Goal: Complete application form: Complete application form

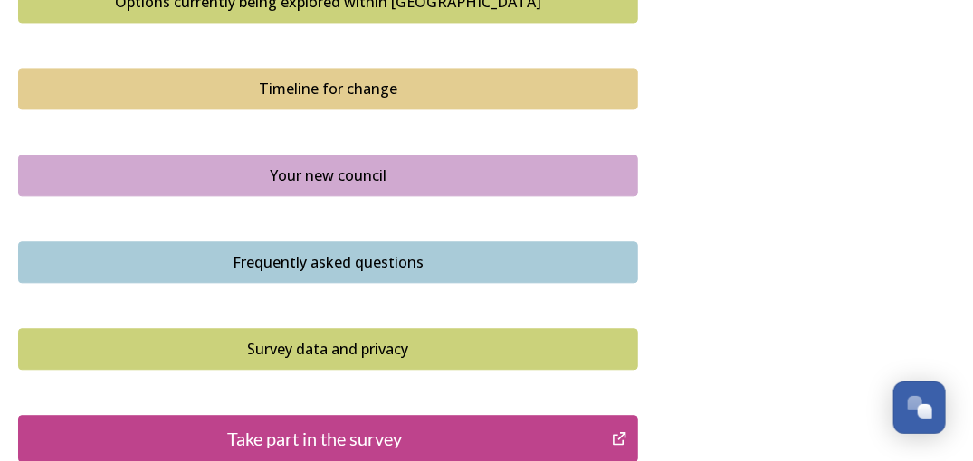
scroll to position [905, 0]
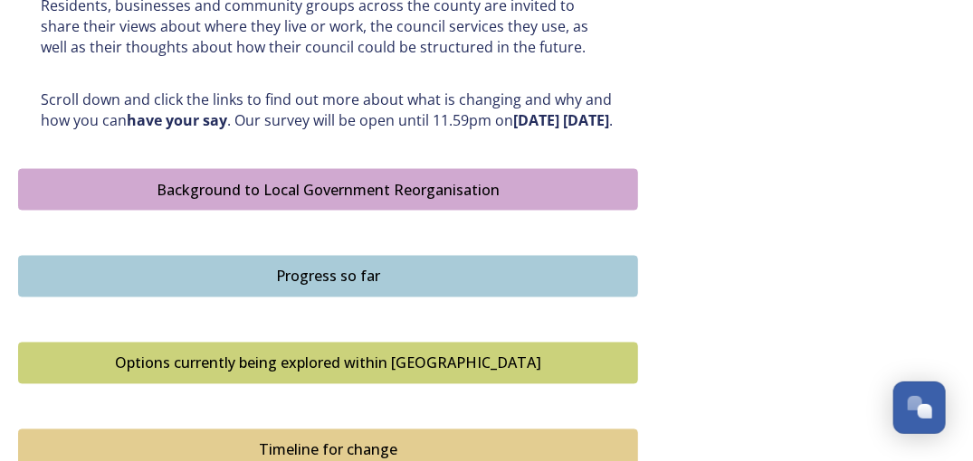
click at [331, 201] on div "Background to Local Government Reorganisation" at bounding box center [328, 190] width 600 height 22
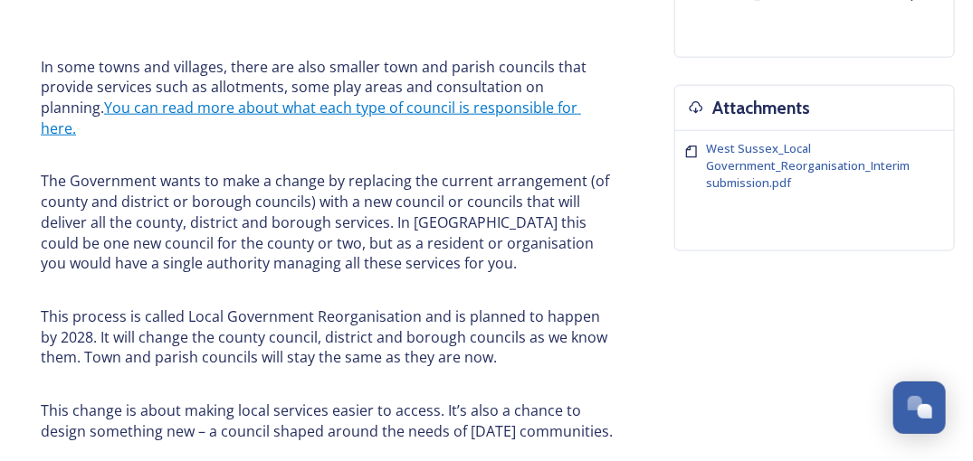
scroll to position [452, 0]
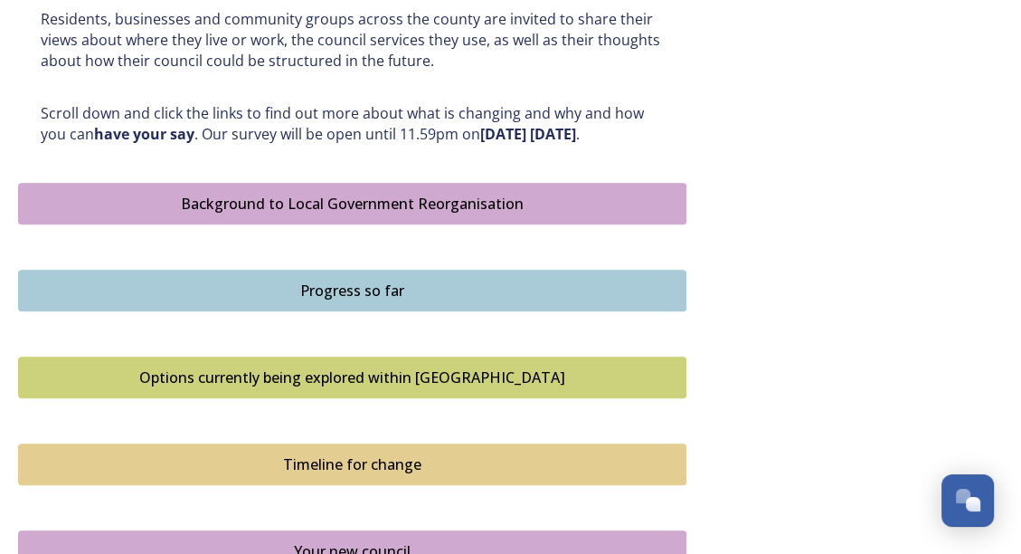
scroll to position [905, 0]
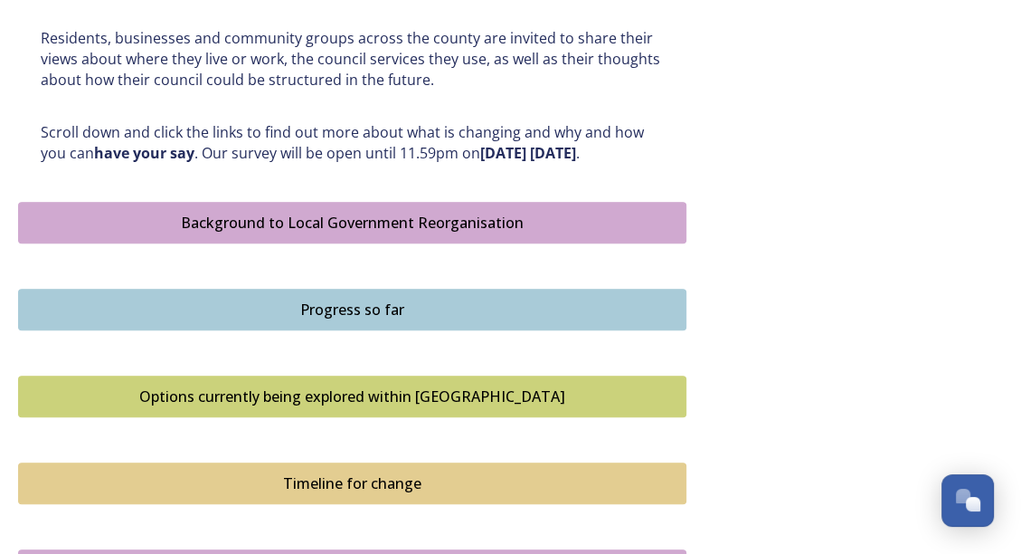
click at [357, 320] on div "Progress so far" at bounding box center [352, 310] width 649 height 22
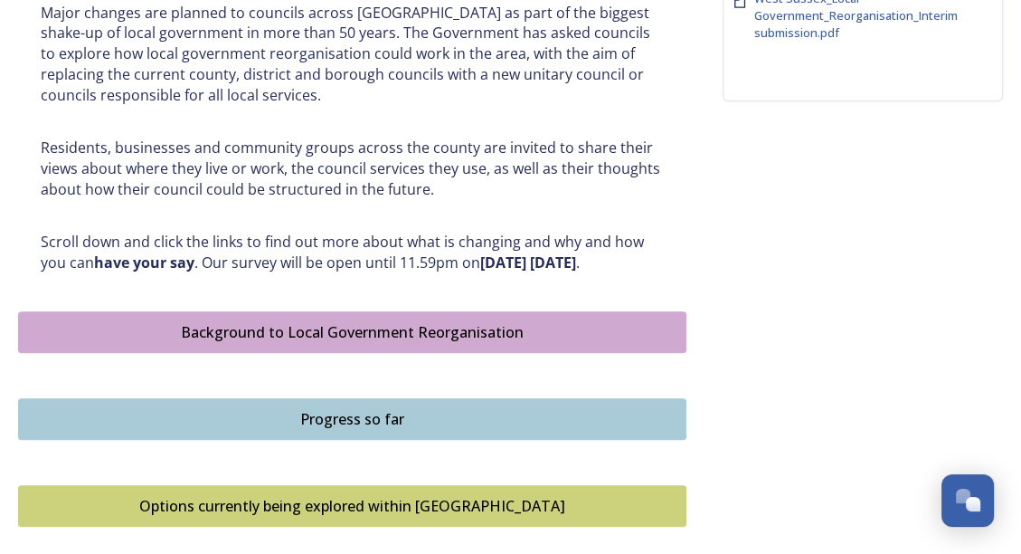
scroll to position [1086, 0]
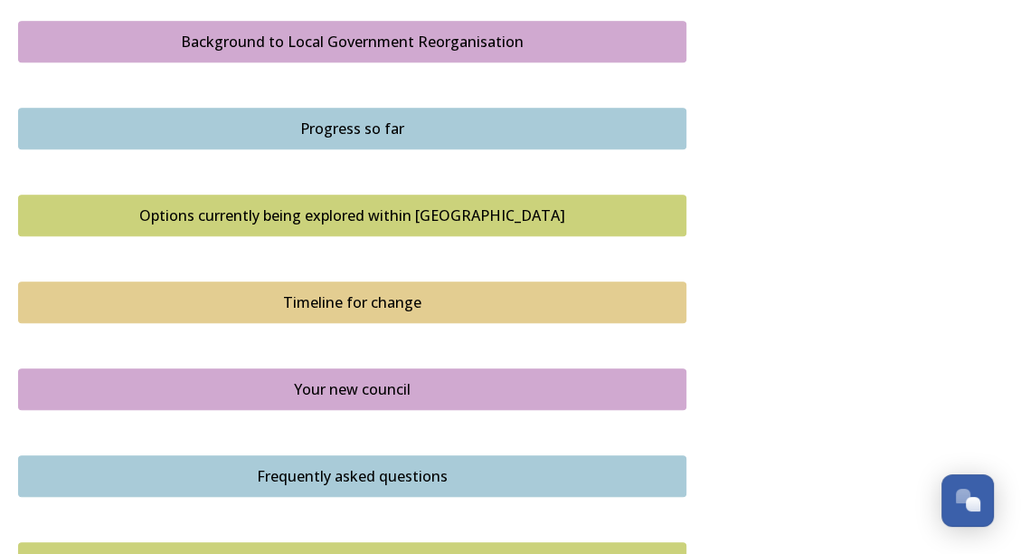
click at [337, 226] on div "Options currently being explored within [GEOGRAPHIC_DATA]" at bounding box center [352, 215] width 649 height 22
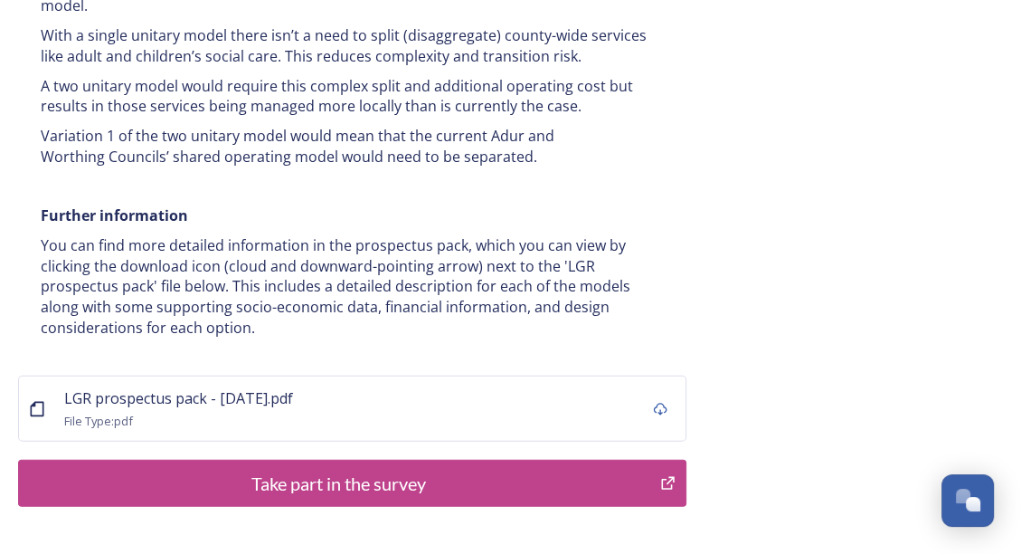
scroll to position [3834, 0]
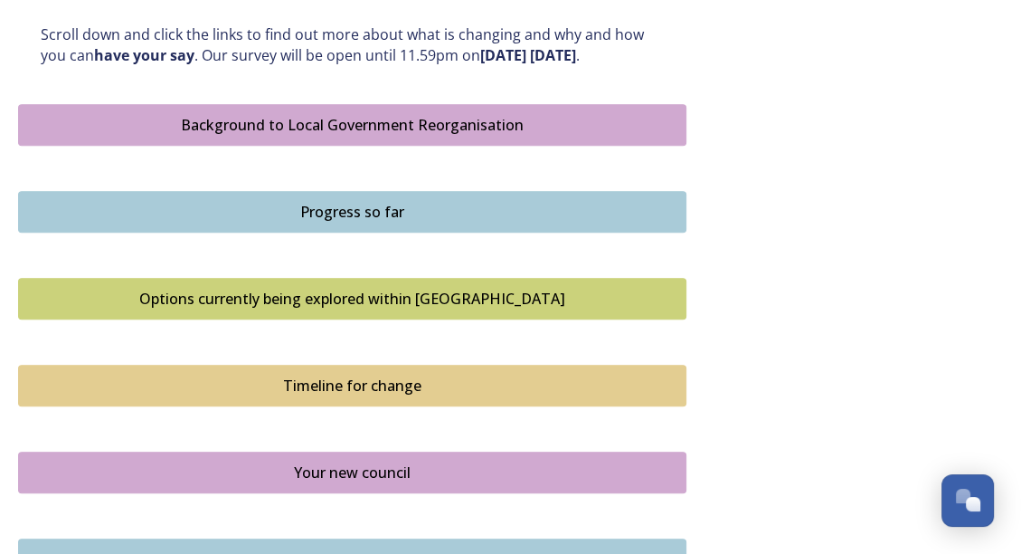
scroll to position [1086, 0]
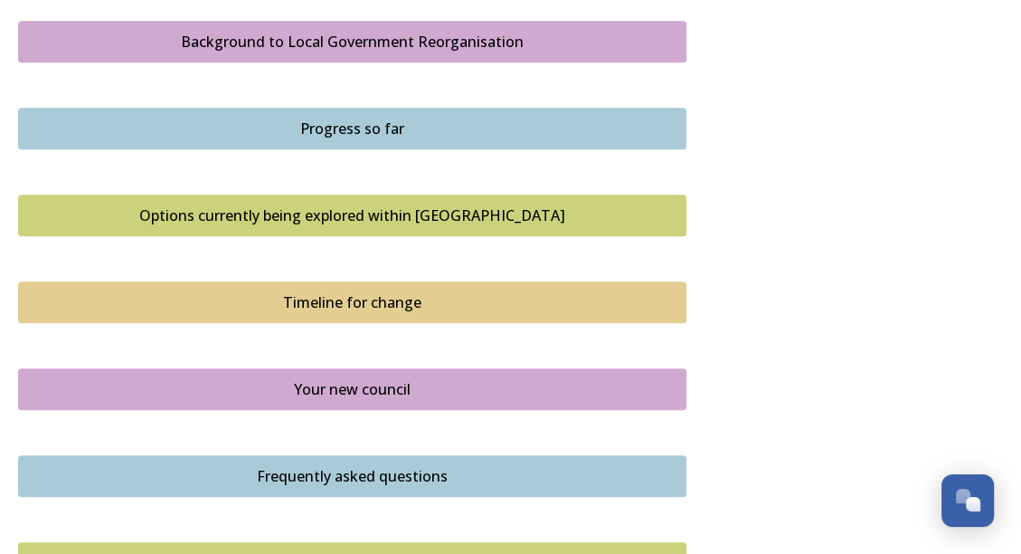
click at [375, 313] on div "Timeline for change" at bounding box center [352, 302] width 649 height 22
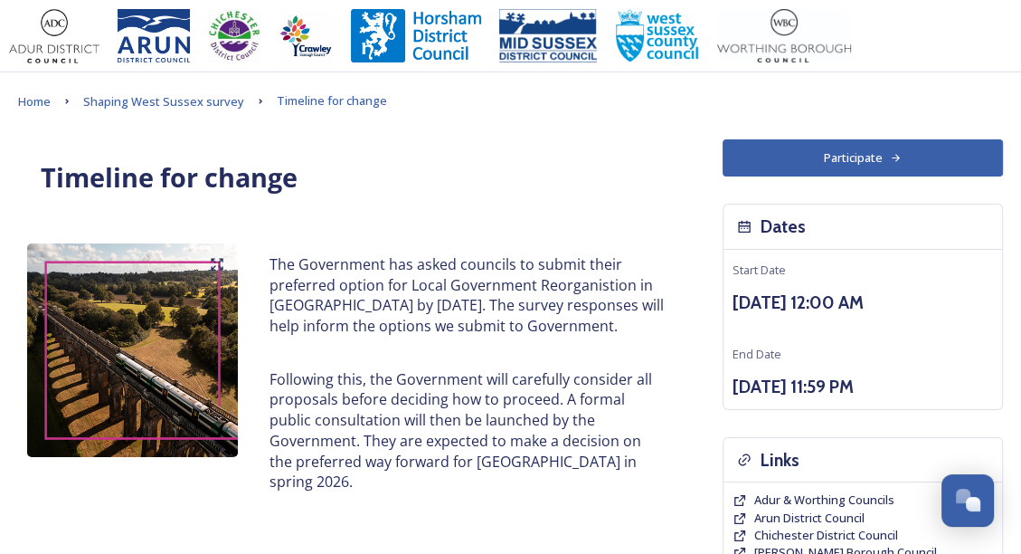
scroll to position [181, 0]
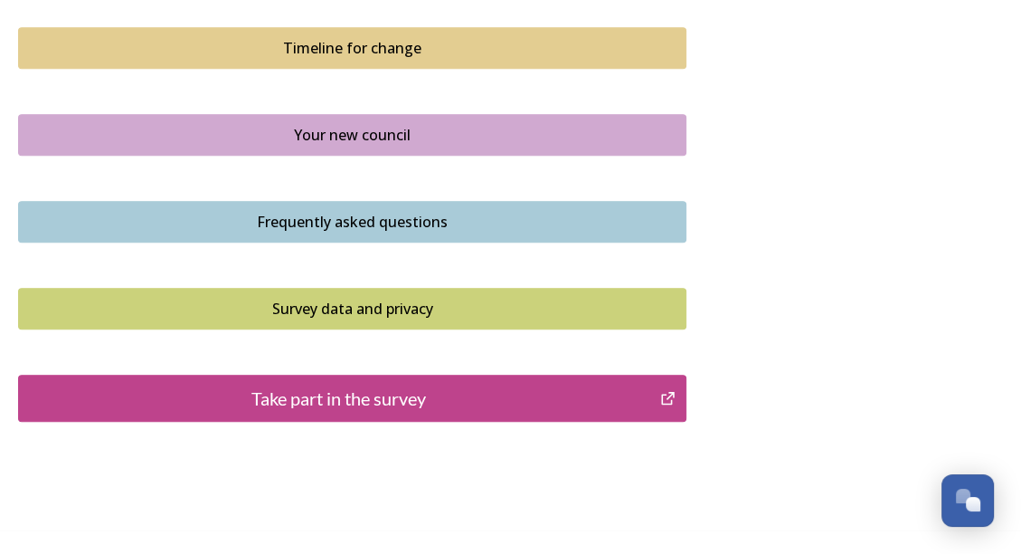
scroll to position [1357, 0]
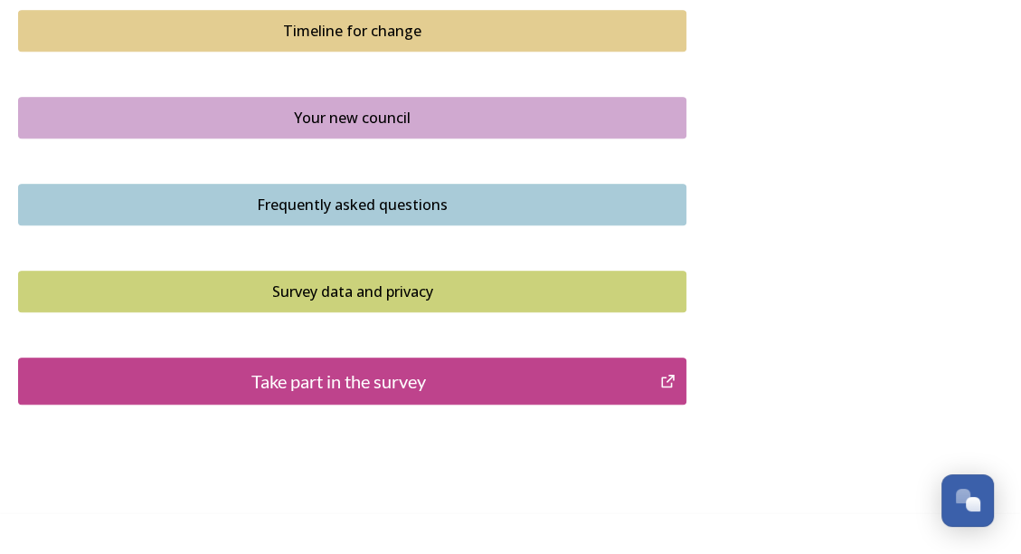
click at [327, 128] on div "Your new council" at bounding box center [352, 118] width 649 height 22
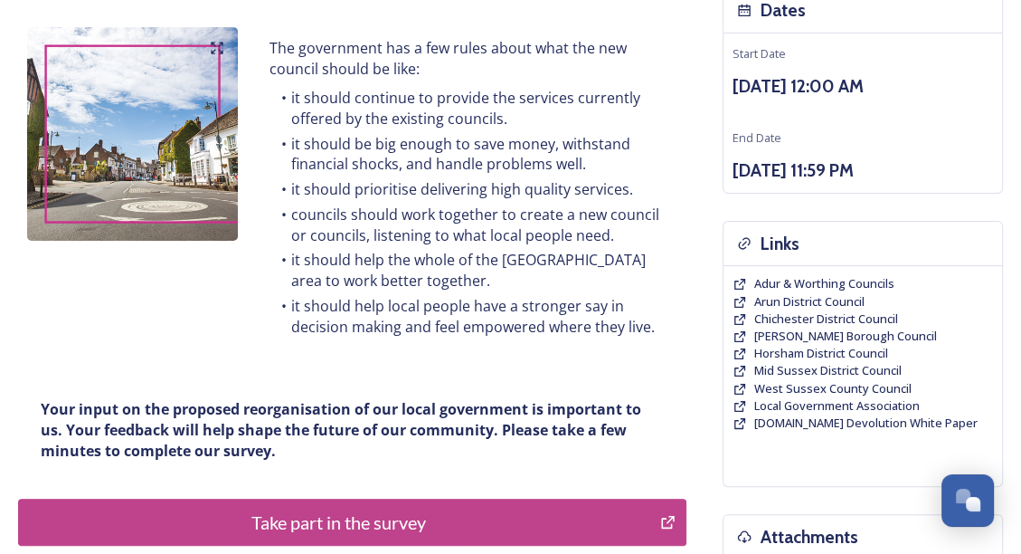
scroll to position [90, 0]
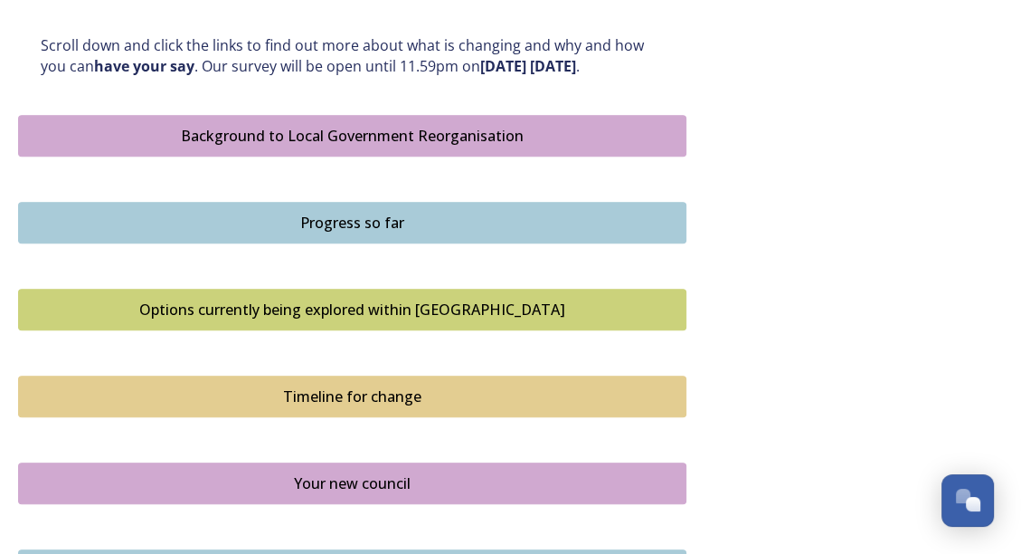
scroll to position [995, 0]
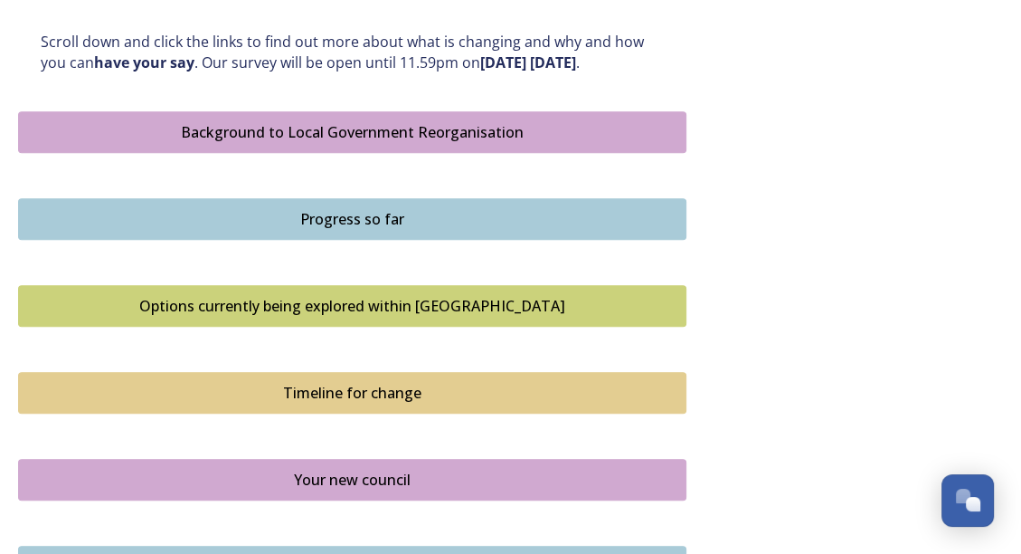
click at [413, 312] on button "Options currently being explored within West Sussex" at bounding box center [352, 306] width 669 height 42
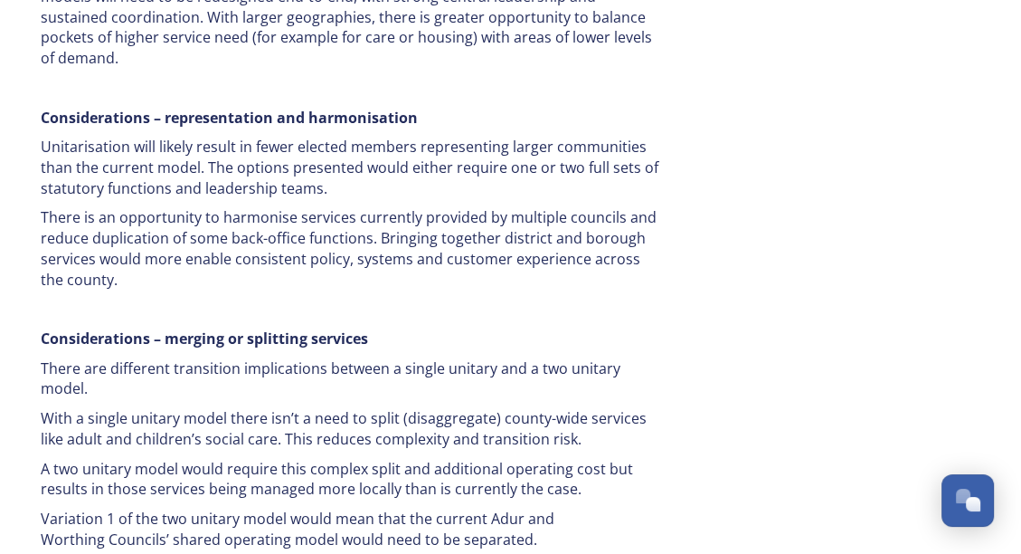
scroll to position [3834, 0]
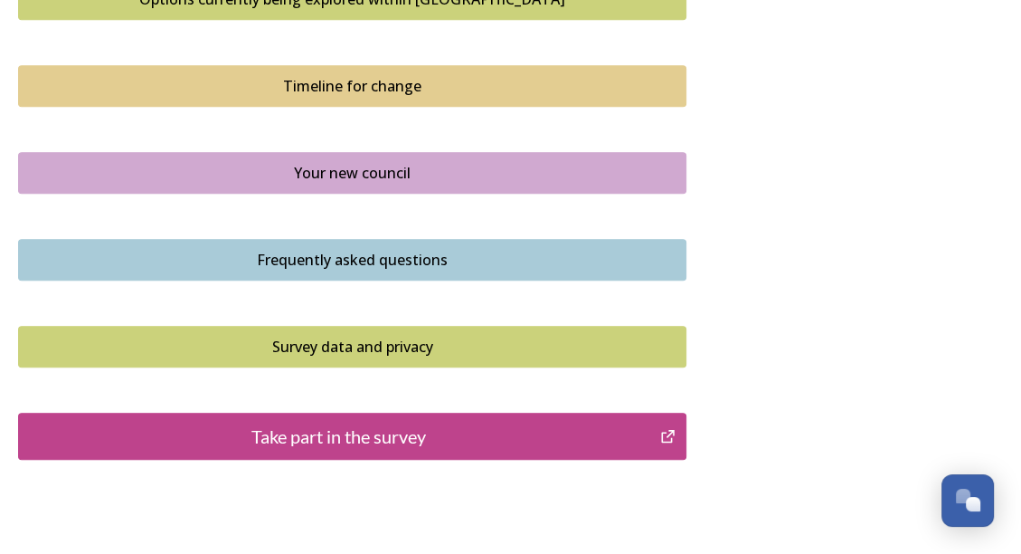
scroll to position [1357, 0]
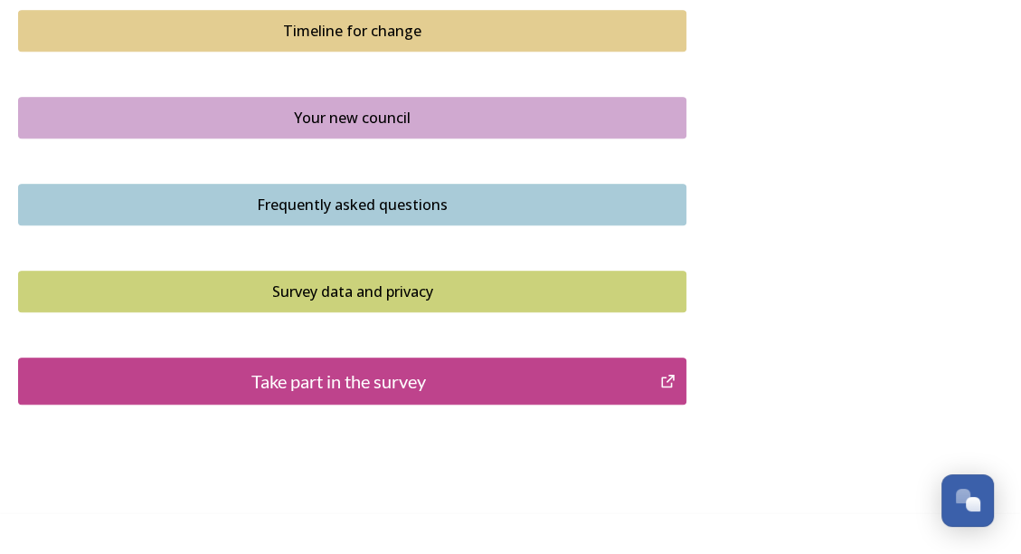
click at [402, 215] on div "Frequently asked questions" at bounding box center [352, 205] width 649 height 22
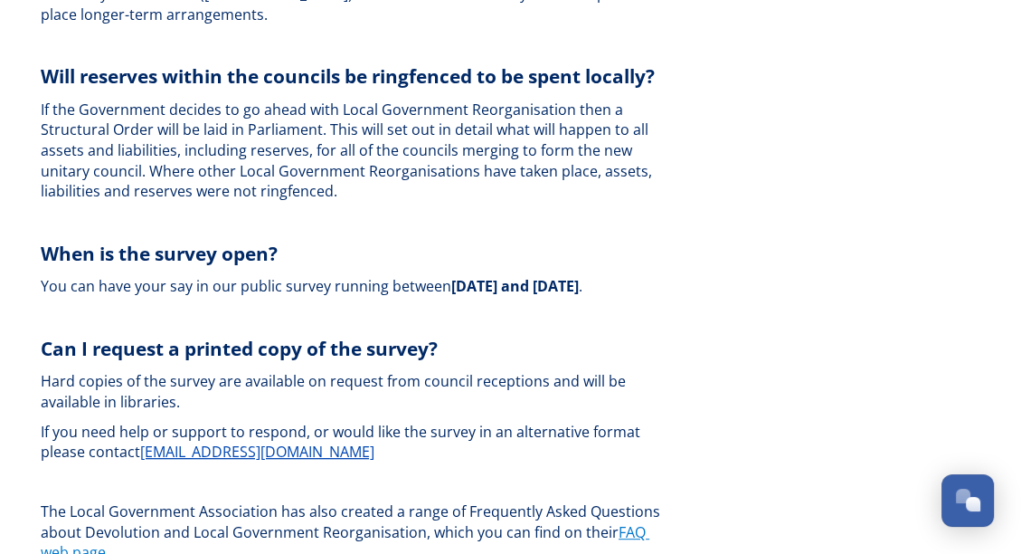
scroll to position [5428, 0]
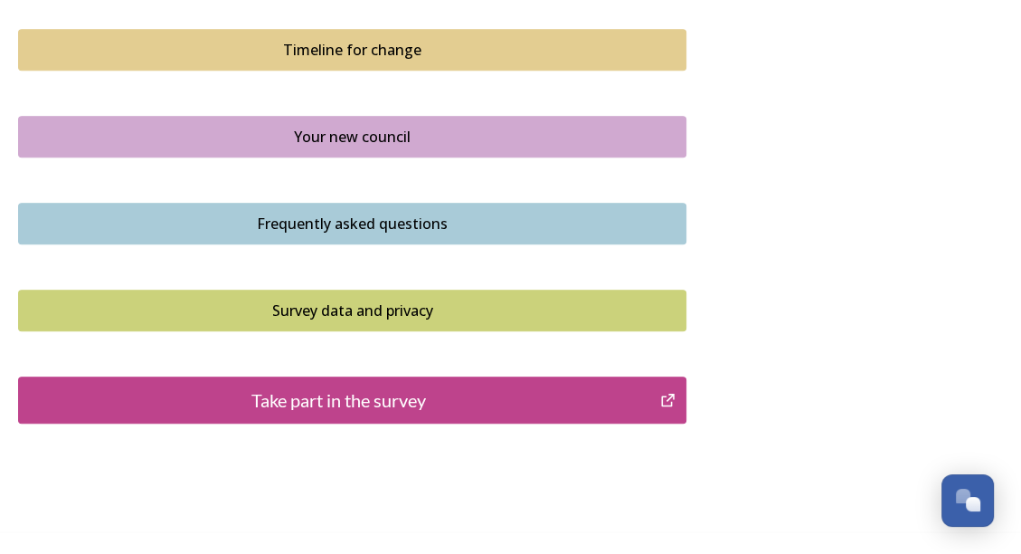
scroll to position [1424, 0]
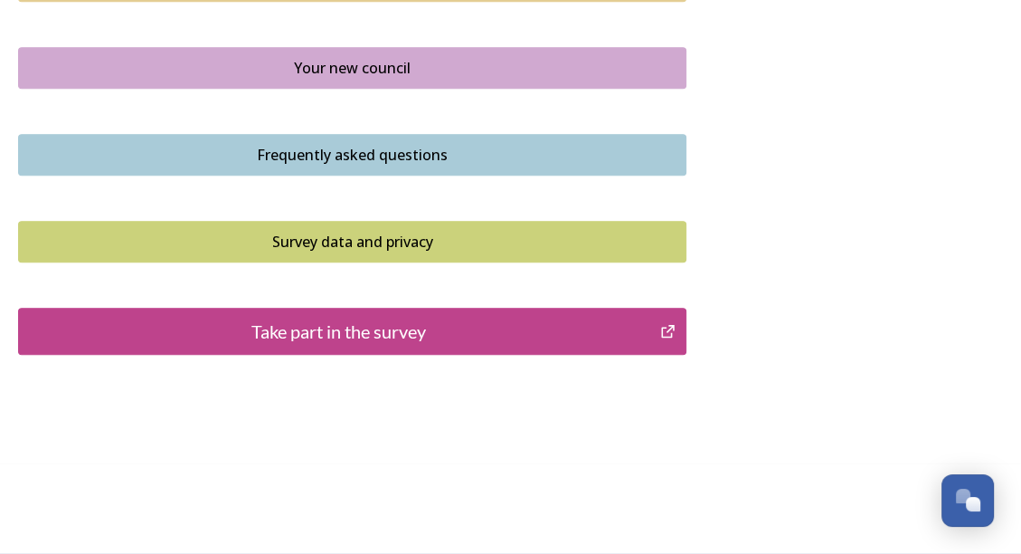
click at [386, 331] on div "Take part in the survey" at bounding box center [339, 331] width 622 height 27
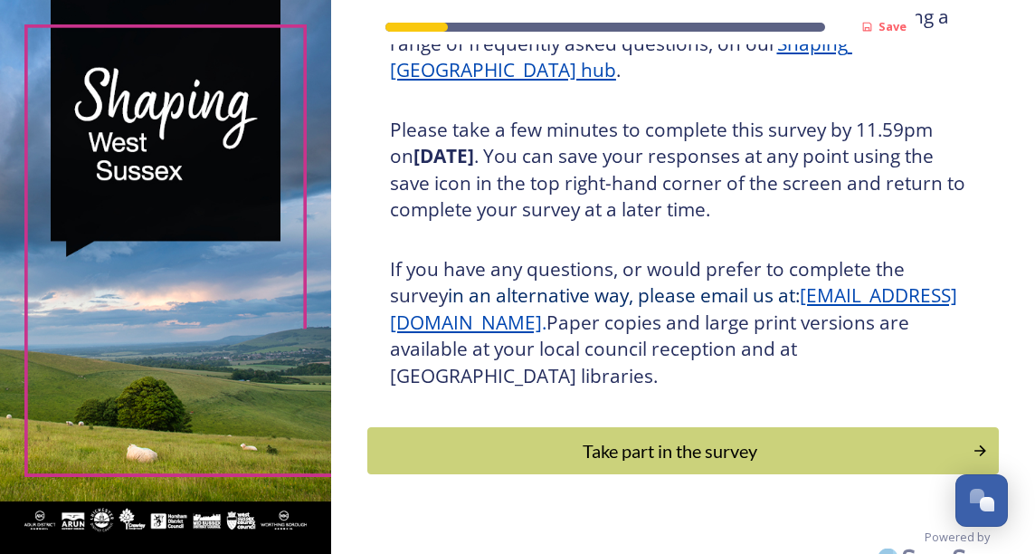
scroll to position [341, 0]
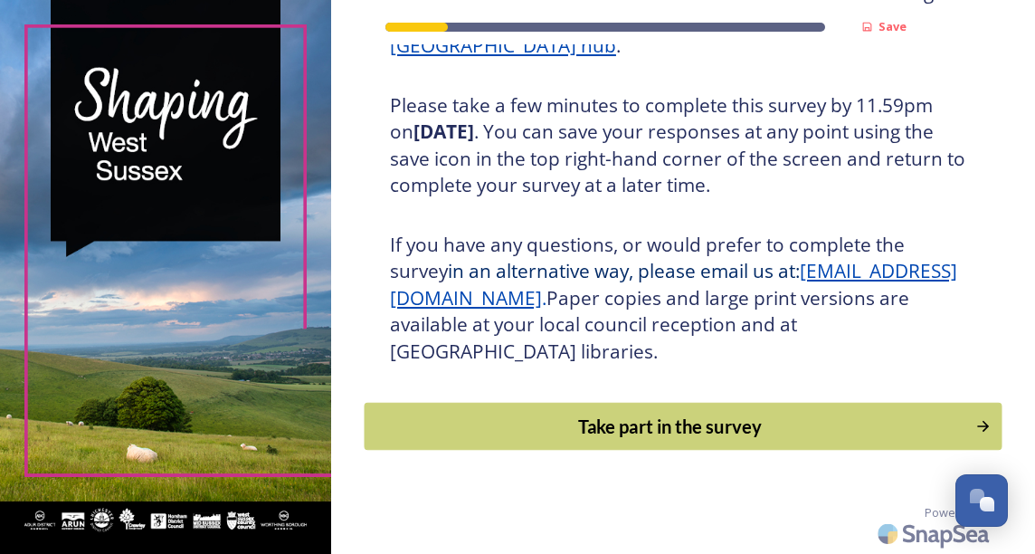
click at [717, 419] on div "Take part in the survey" at bounding box center [670, 426] width 592 height 27
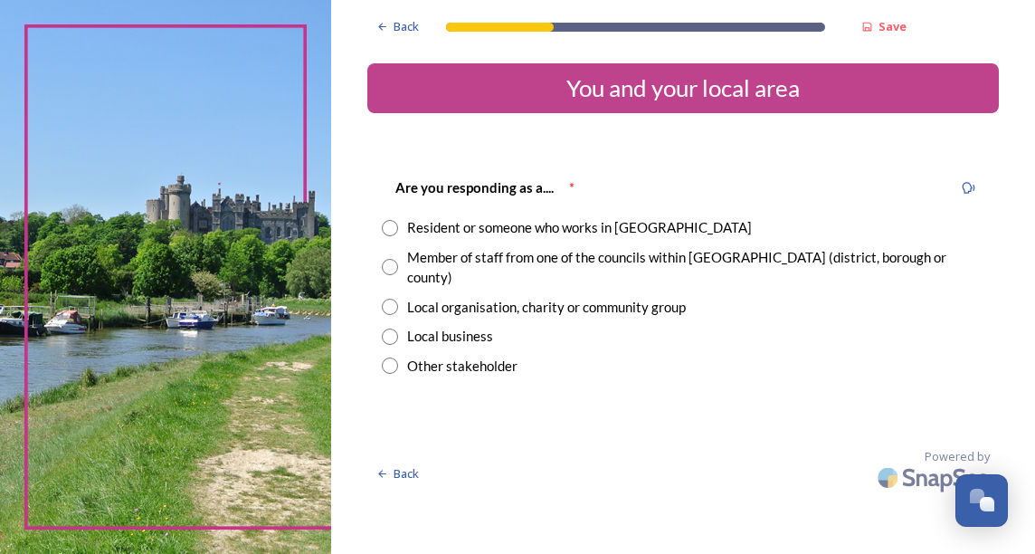
click at [392, 228] on input "radio" at bounding box center [390, 228] width 16 height 16
radio input "true"
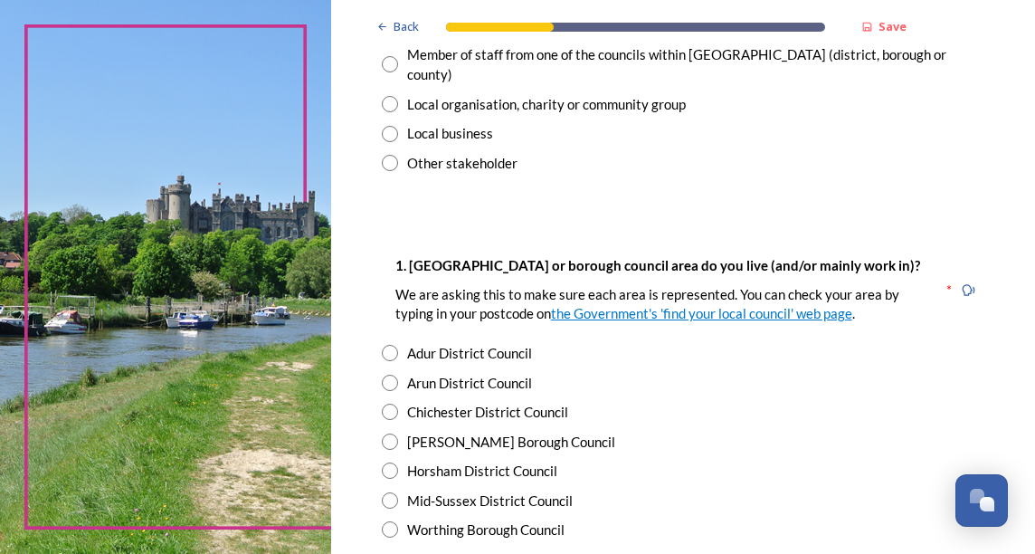
scroll to position [271, 0]
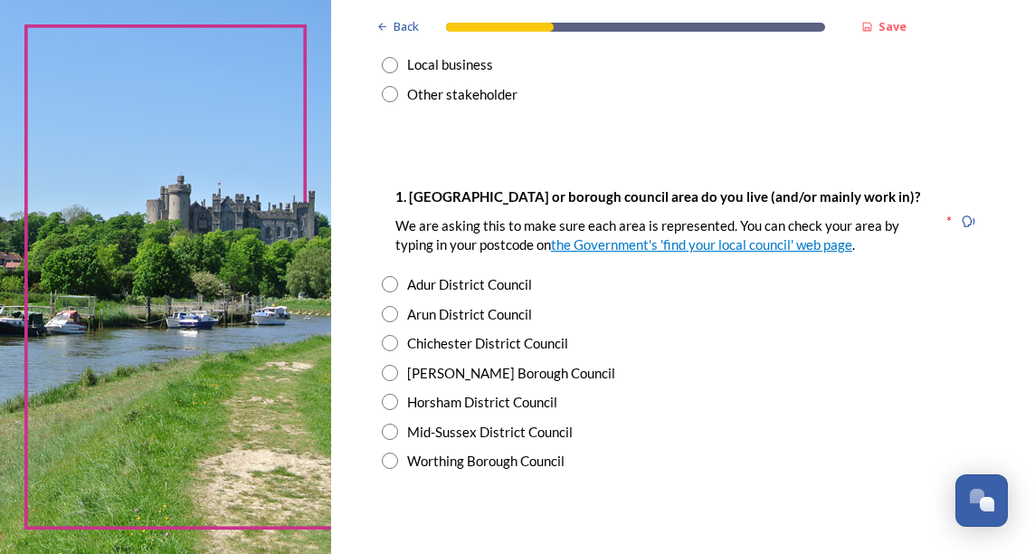
click at [394, 335] on input "radio" at bounding box center [390, 343] width 16 height 16
radio input "true"
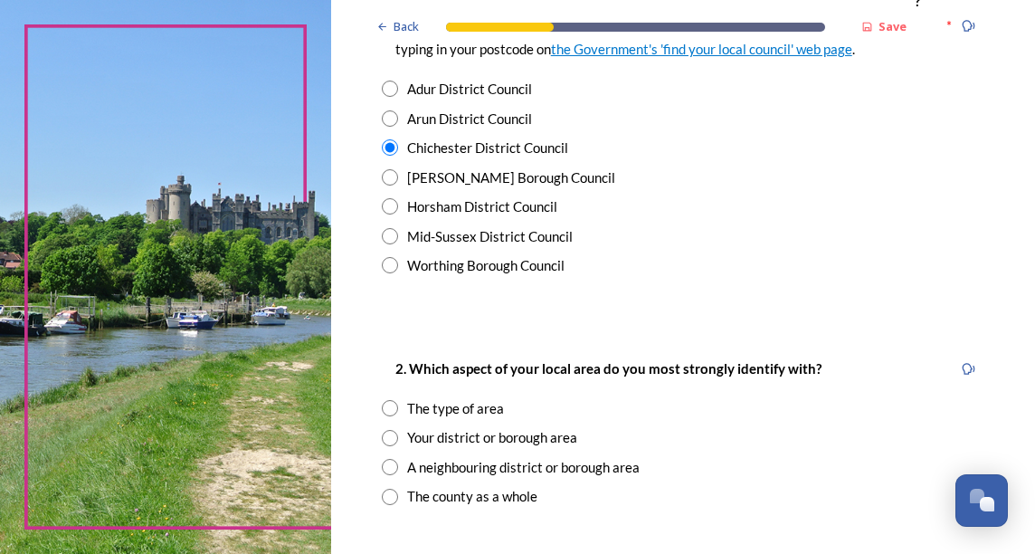
scroll to position [543, 0]
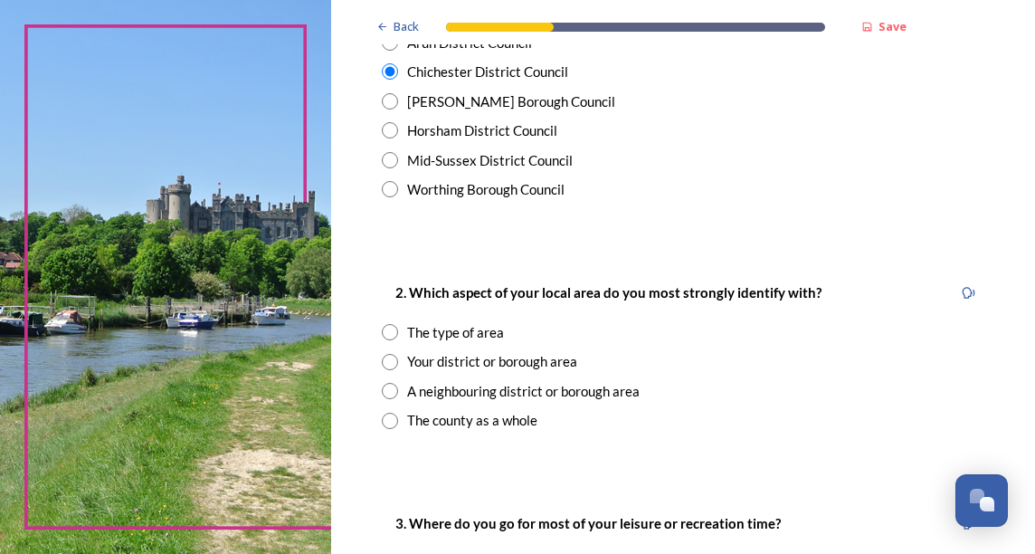
drag, startPoint x: 385, startPoint y: 340, endPoint x: 394, endPoint y: 339, distance: 10.0
click at [385, 354] on input "radio" at bounding box center [390, 362] width 16 height 16
radio input "true"
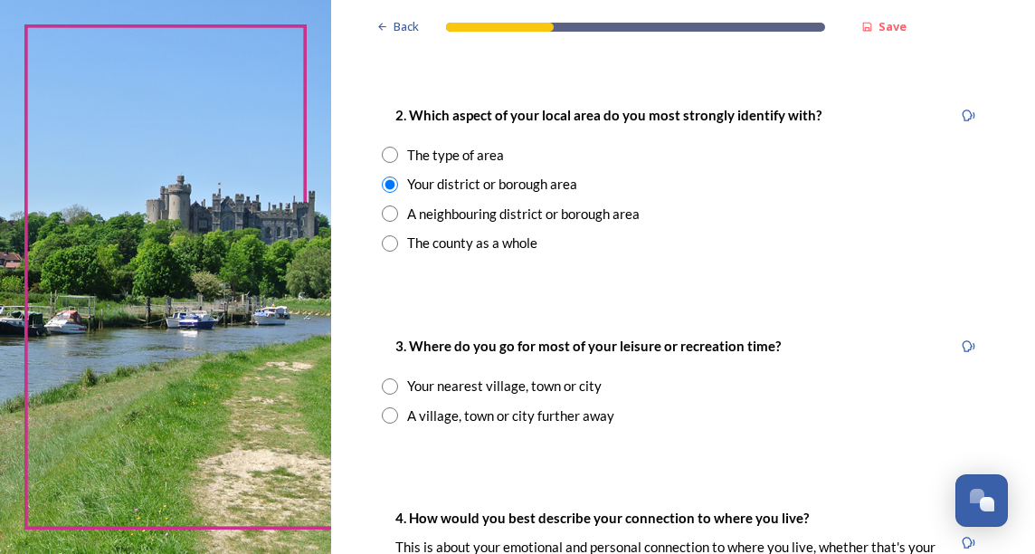
scroll to position [724, 0]
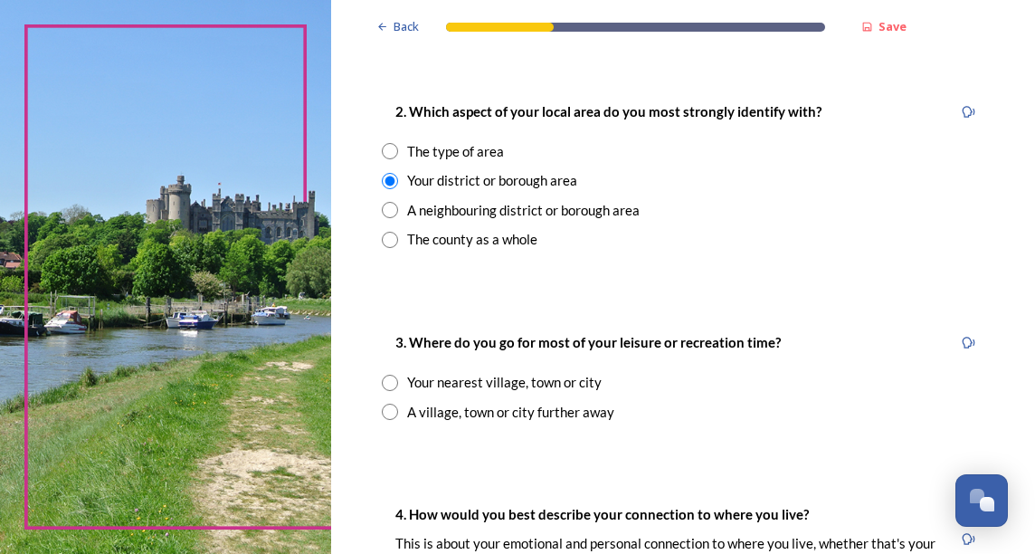
click at [387, 375] on input "radio" at bounding box center [390, 383] width 16 height 16
radio input "true"
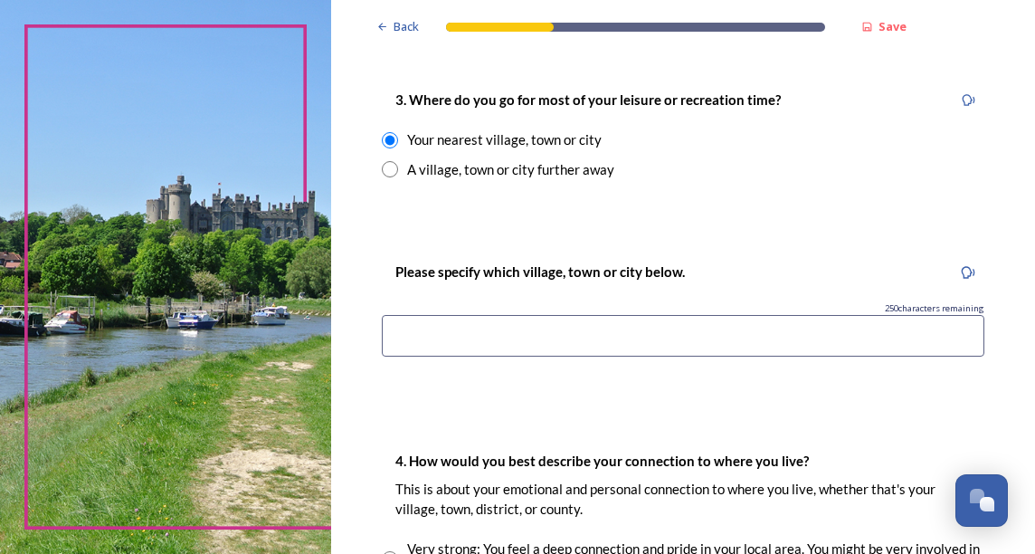
scroll to position [995, 0]
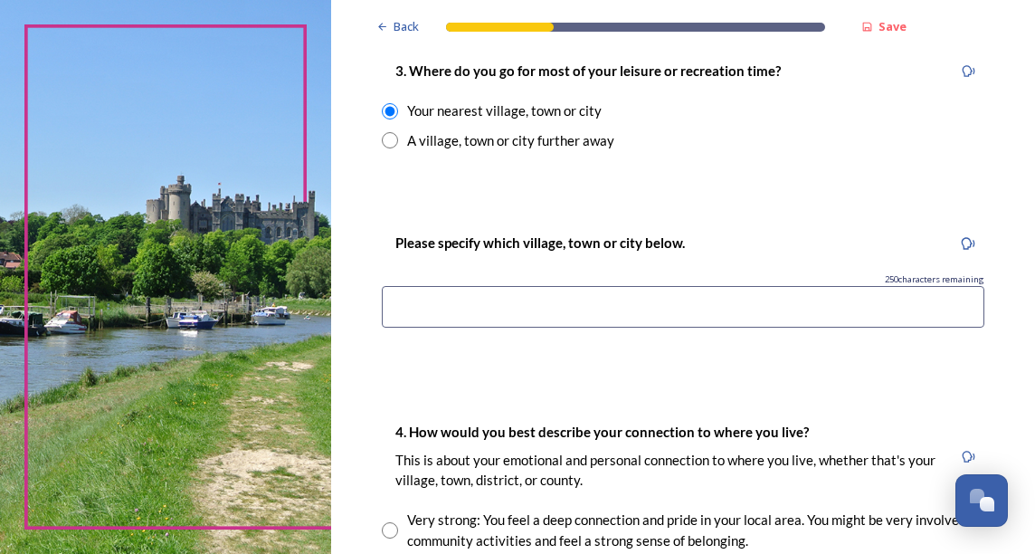
click at [434, 287] on input at bounding box center [683, 307] width 603 height 42
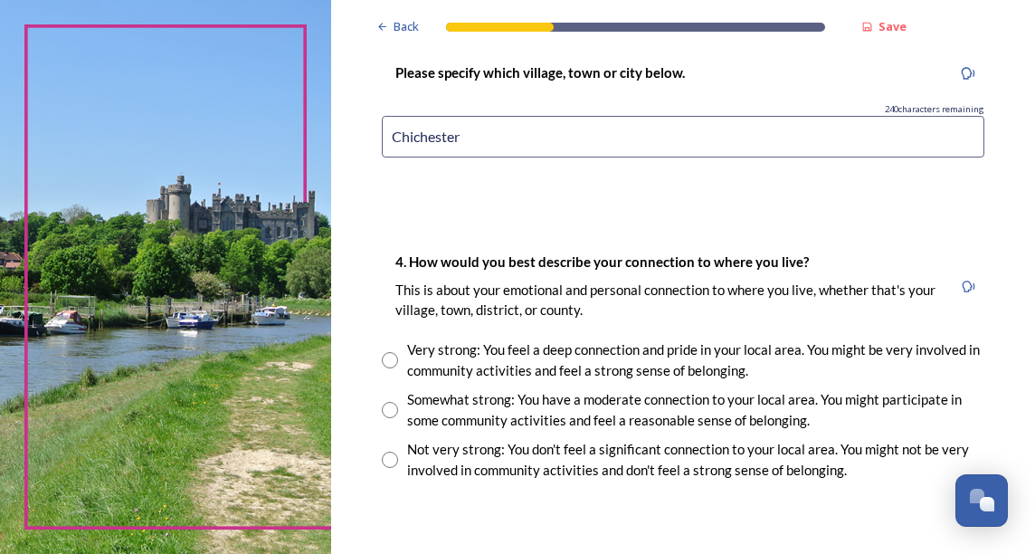
scroll to position [1176, 0]
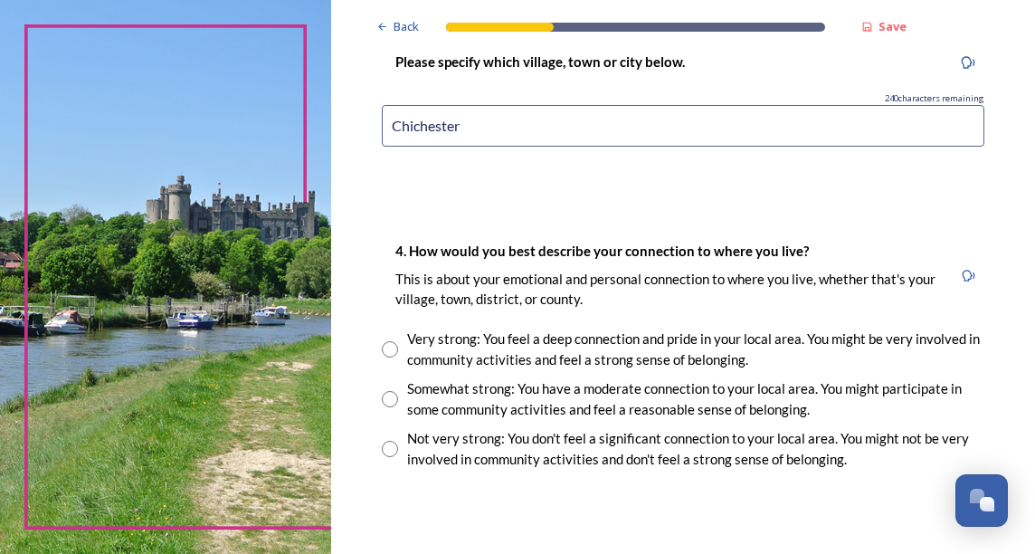
type input "Chichester"
click at [394, 441] on input "radio" at bounding box center [390, 449] width 16 height 16
radio input "true"
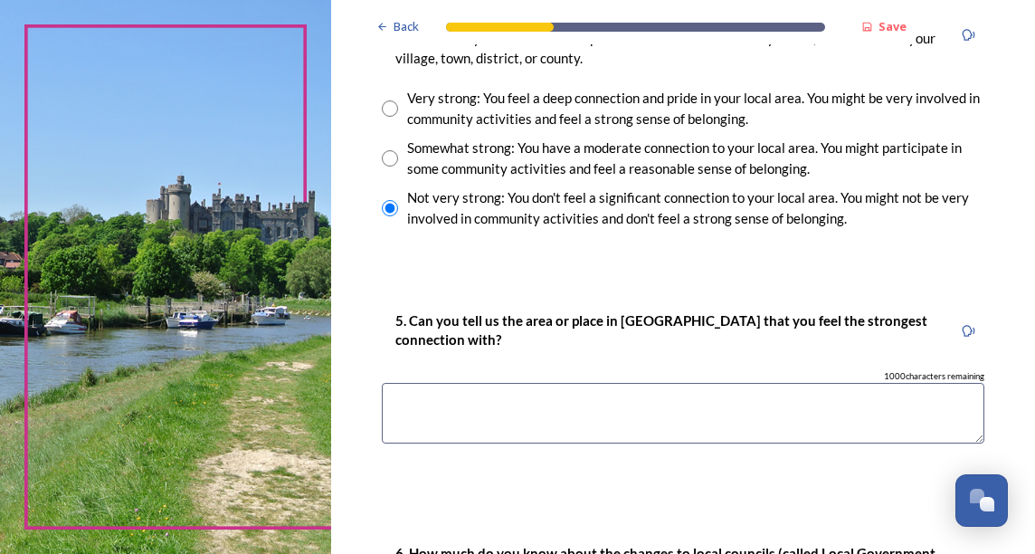
scroll to position [1448, 0]
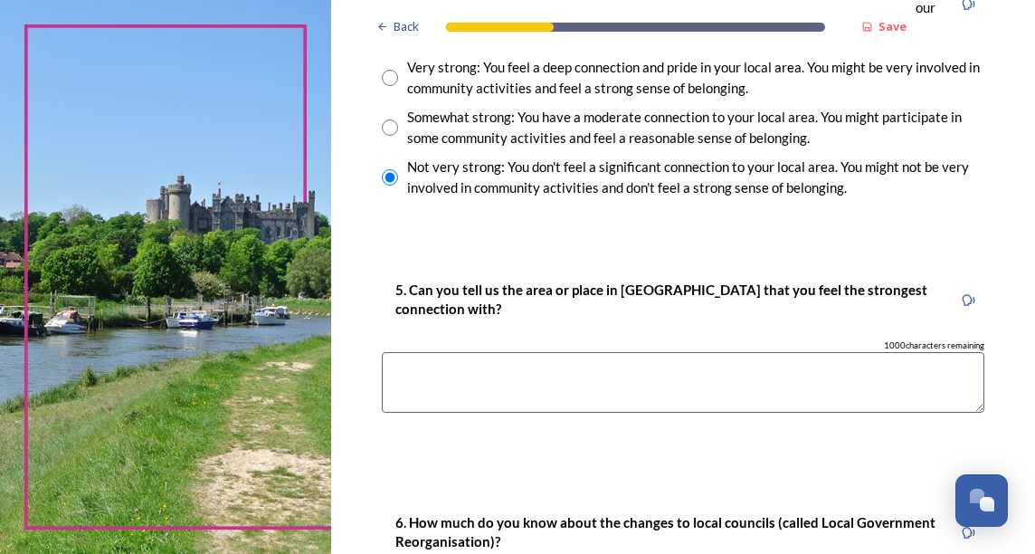
click at [481, 369] on textarea at bounding box center [683, 382] width 603 height 61
click at [622, 385] on textarea at bounding box center [683, 382] width 603 height 61
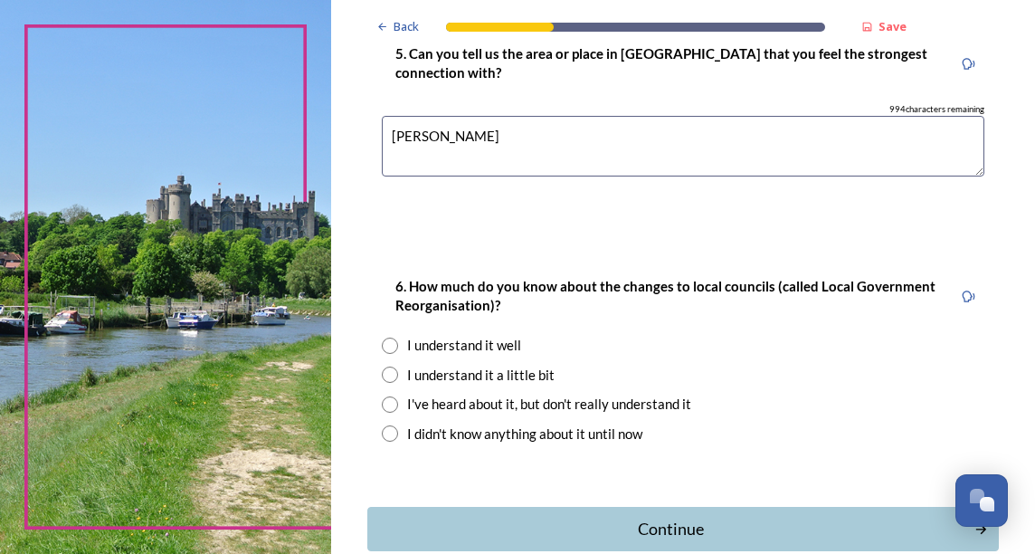
scroll to position [1719, 0]
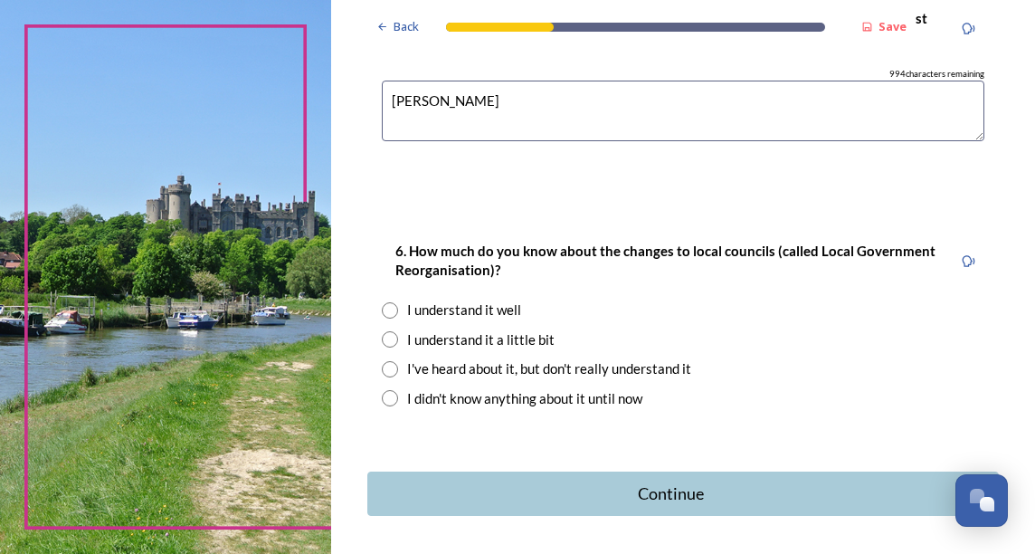
type textarea "Selsey"
click at [388, 302] on input "radio" at bounding box center [390, 310] width 16 height 16
radio input "true"
click at [641, 481] on div "Continue" at bounding box center [671, 493] width 594 height 24
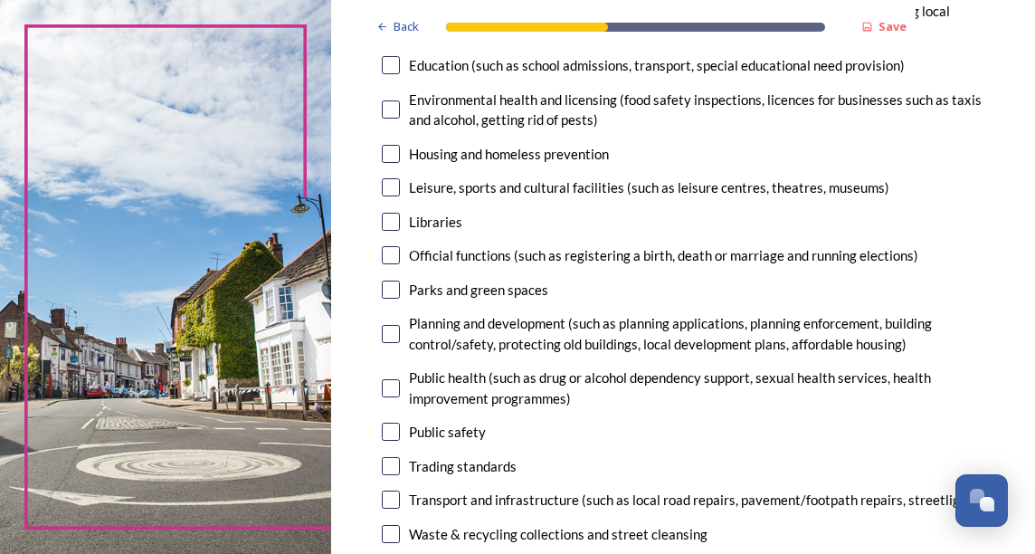
scroll to position [543, 0]
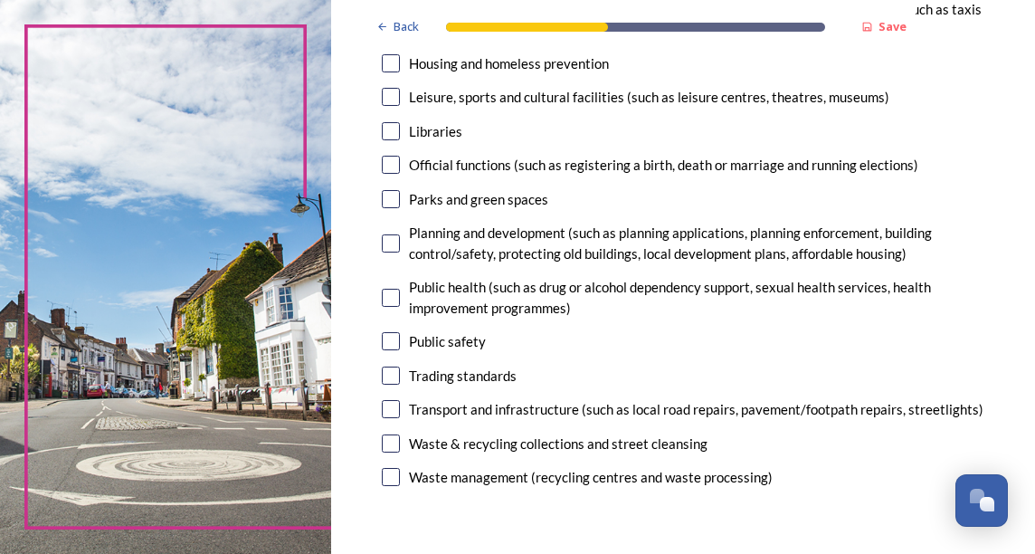
click at [387, 418] on input "checkbox" at bounding box center [391, 409] width 18 height 18
checkbox input "true"
click at [391, 452] on input "checkbox" at bounding box center [391, 443] width 18 height 18
checkbox input "true"
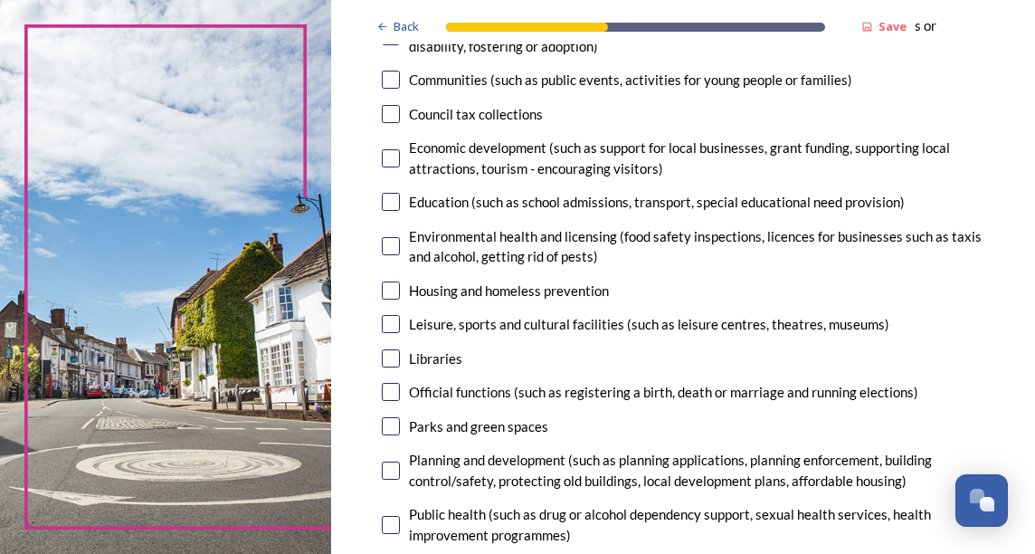
scroll to position [271, 0]
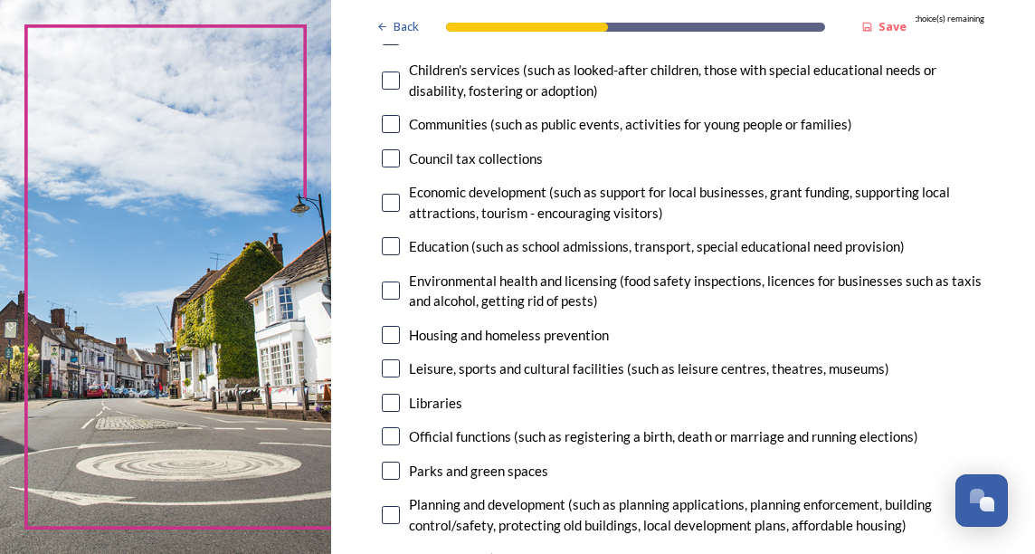
click at [393, 473] on input "checkbox" at bounding box center [391, 470] width 18 height 18
checkbox input "true"
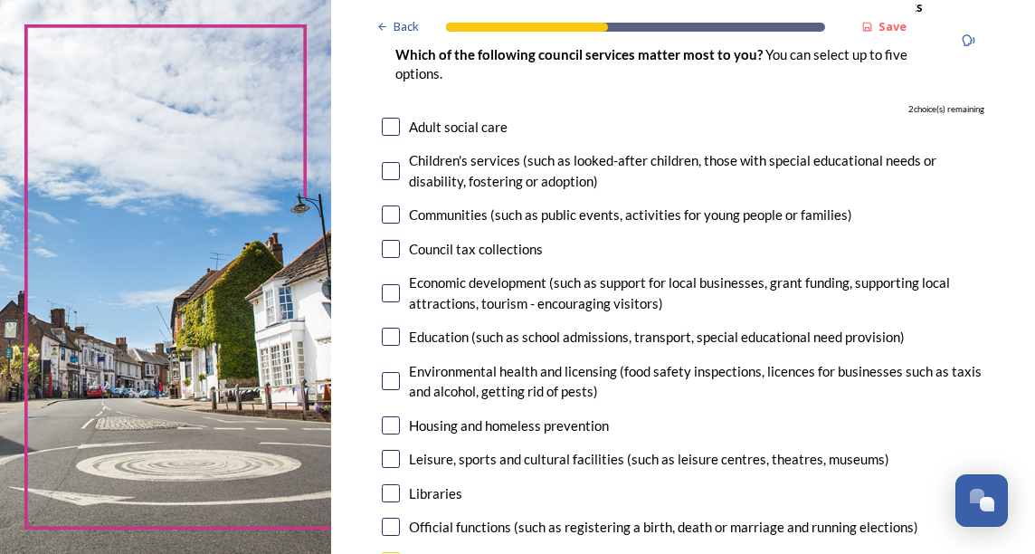
scroll to position [181, 0]
click at [390, 125] on input "checkbox" at bounding box center [391, 127] width 18 height 18
checkbox input "true"
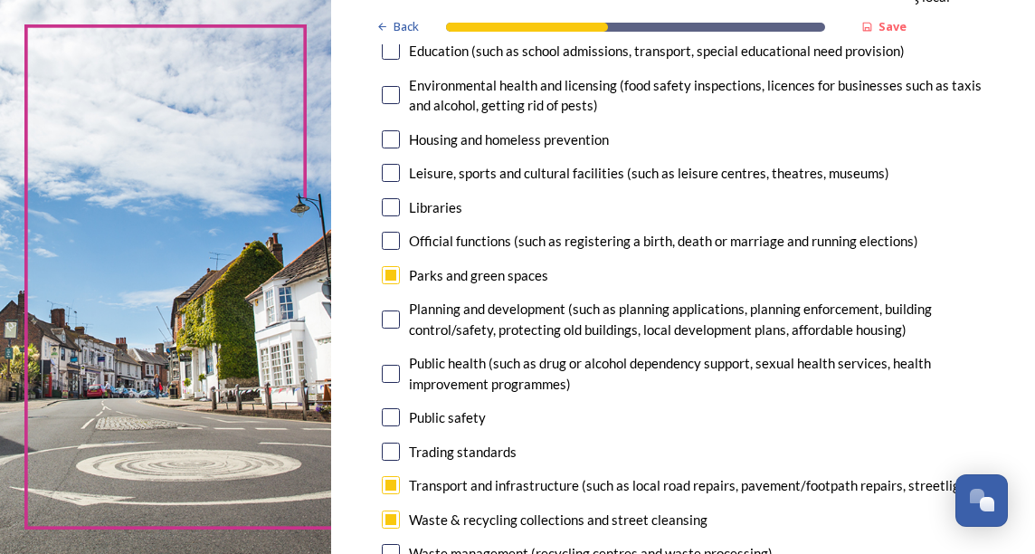
scroll to position [362, 0]
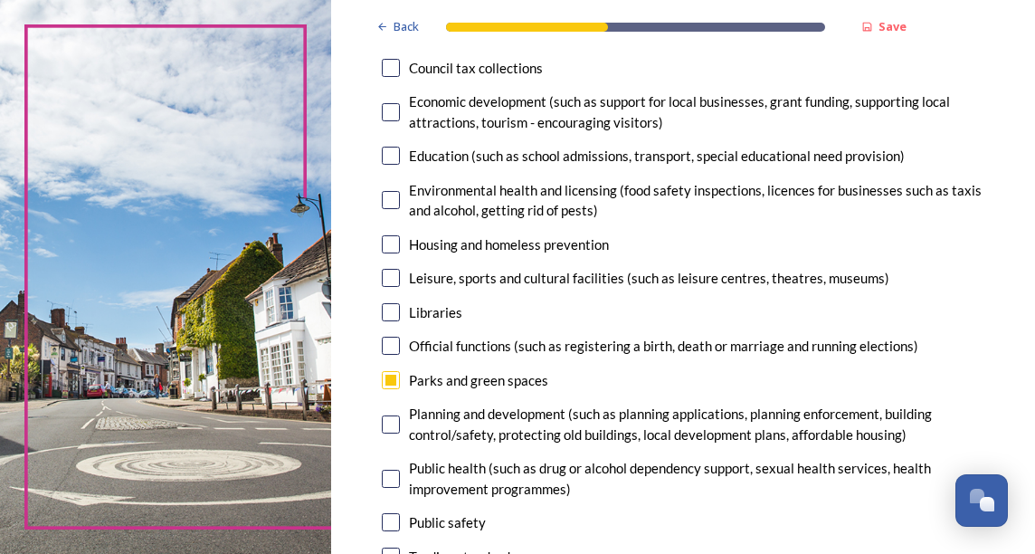
click at [389, 71] on input "checkbox" at bounding box center [391, 68] width 18 height 18
checkbox input "true"
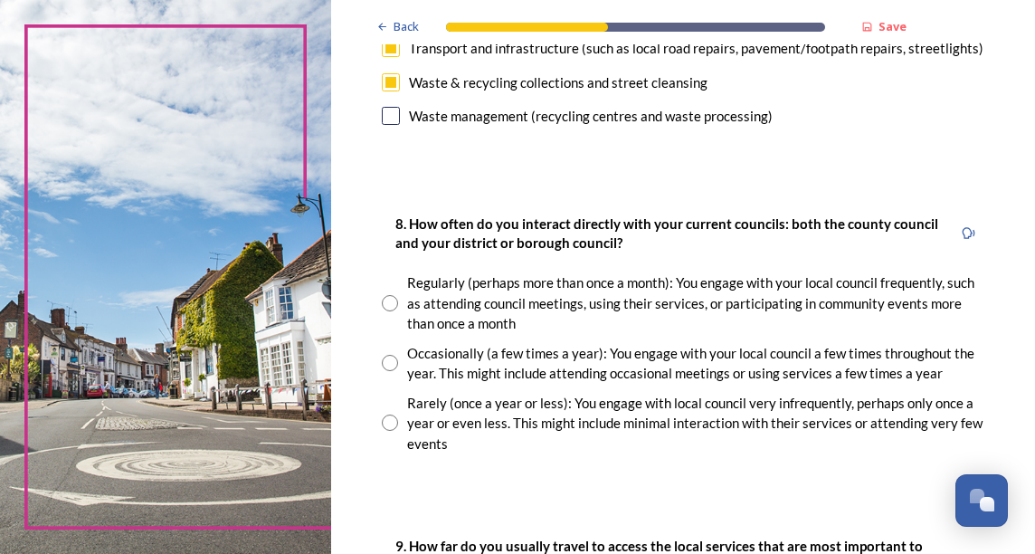
scroll to position [905, 0]
click at [387, 430] on input "radio" at bounding box center [390, 421] width 16 height 16
radio input "true"
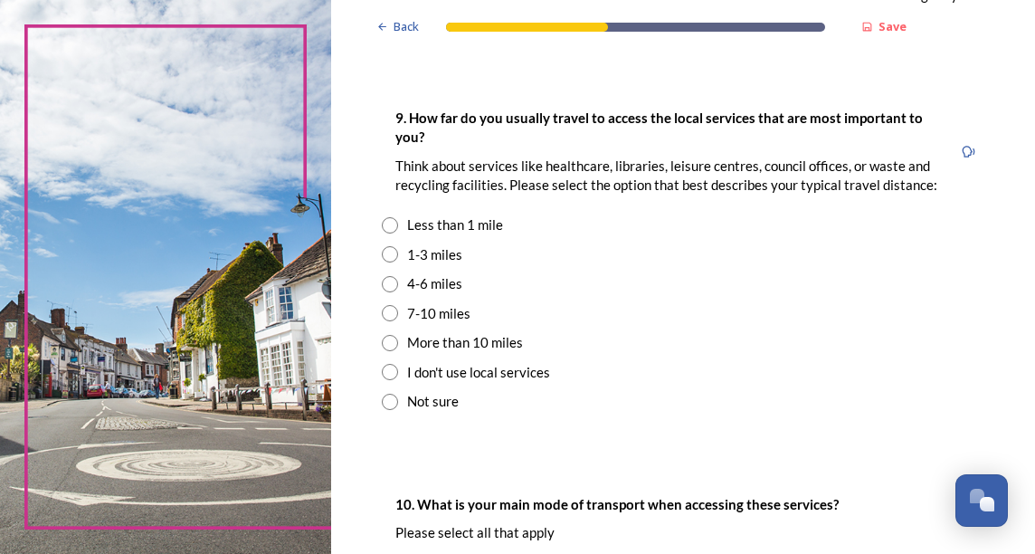
scroll to position [1357, 0]
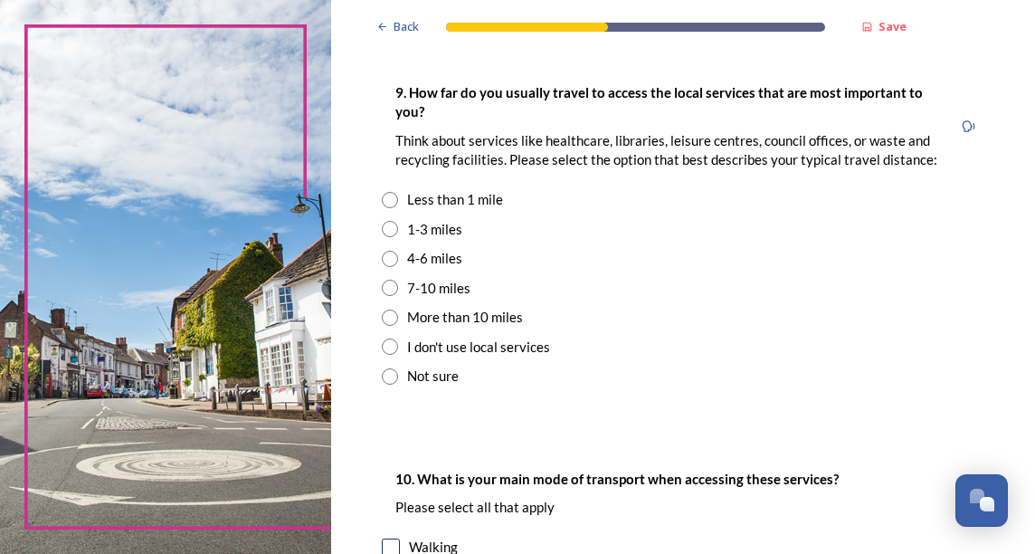
click at [387, 237] on input "radio" at bounding box center [390, 229] width 16 height 16
radio input "true"
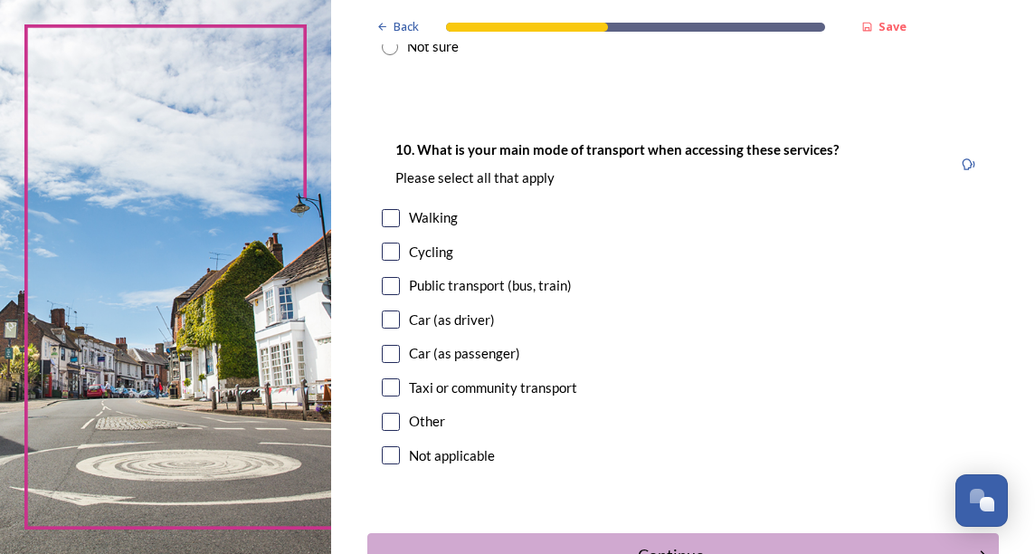
scroll to position [1719, 0]
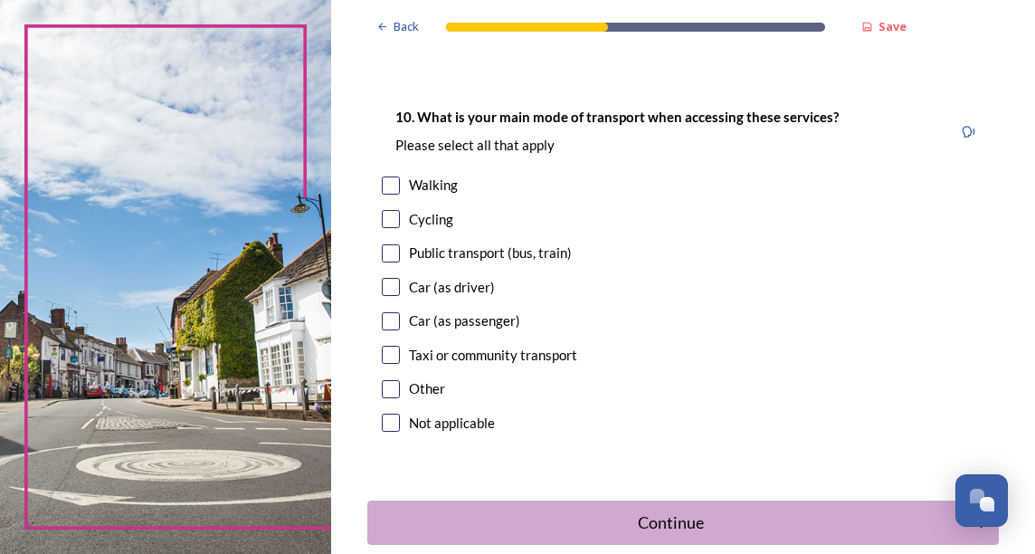
click at [395, 262] on input "checkbox" at bounding box center [391, 253] width 18 height 18
checkbox input "true"
click at [394, 195] on input "checkbox" at bounding box center [391, 185] width 18 height 18
checkbox input "true"
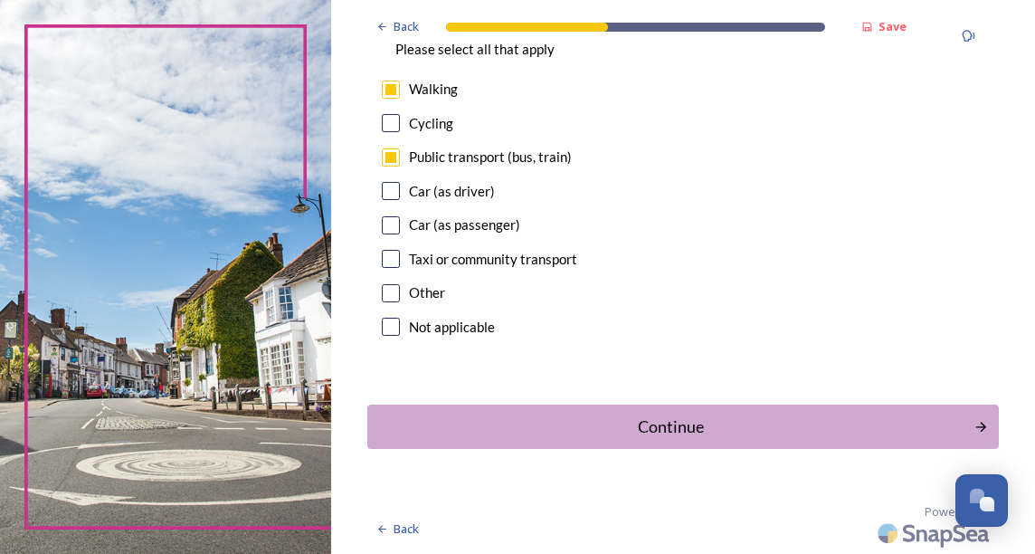
scroll to position [1854, 0]
click at [676, 424] on div "Continue" at bounding box center [671, 426] width 594 height 24
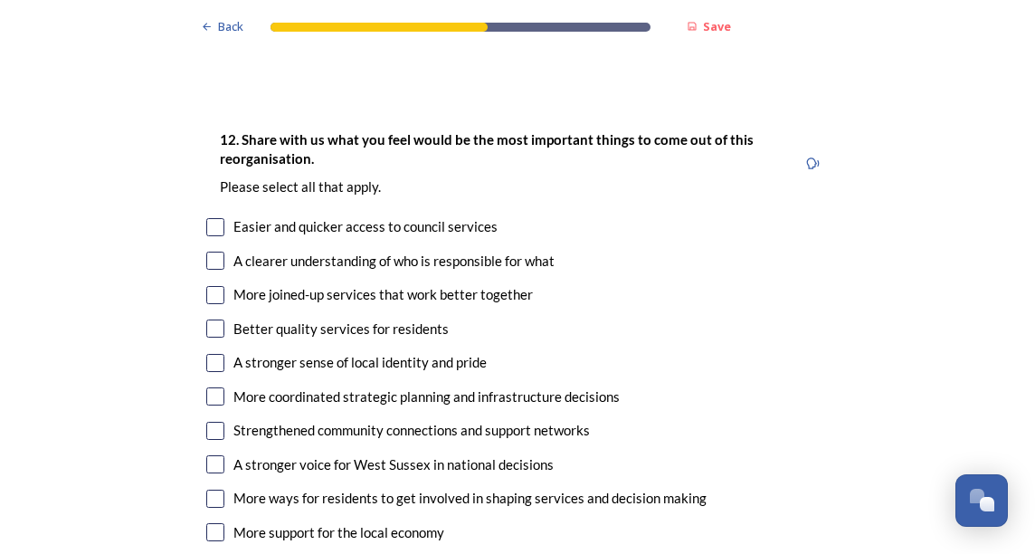
scroll to position [2262, 0]
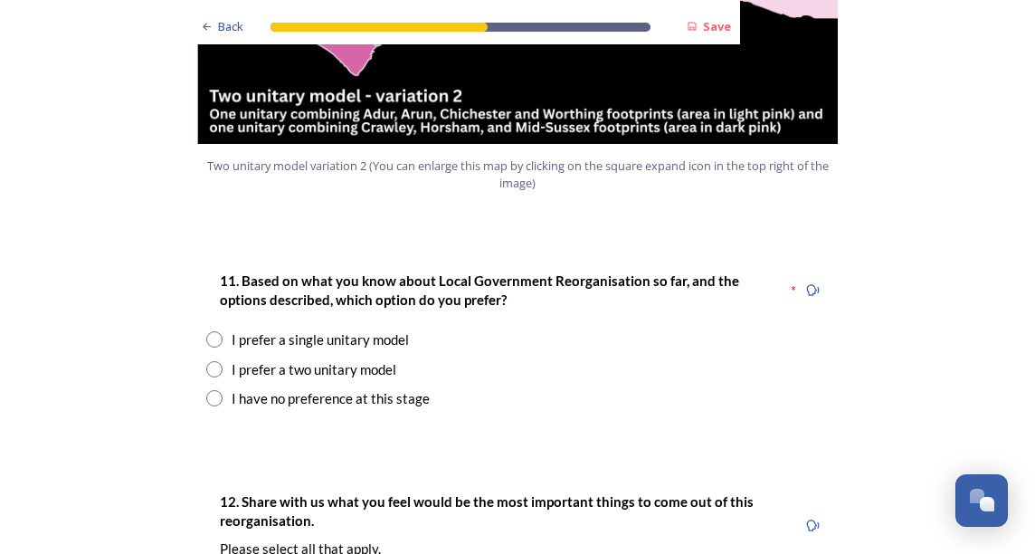
click at [206, 331] on input "radio" at bounding box center [214, 339] width 16 height 16
radio input "true"
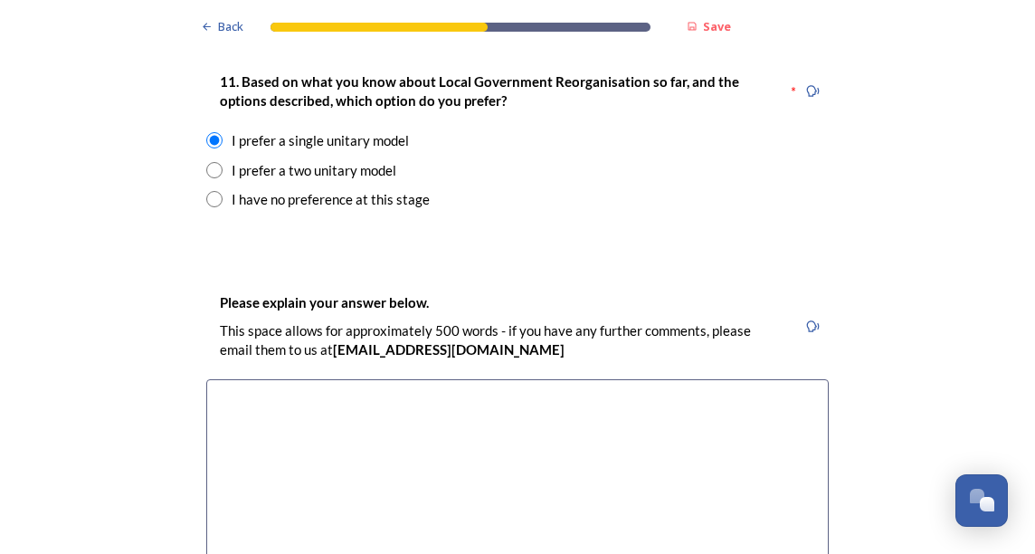
scroll to position [2352, 0]
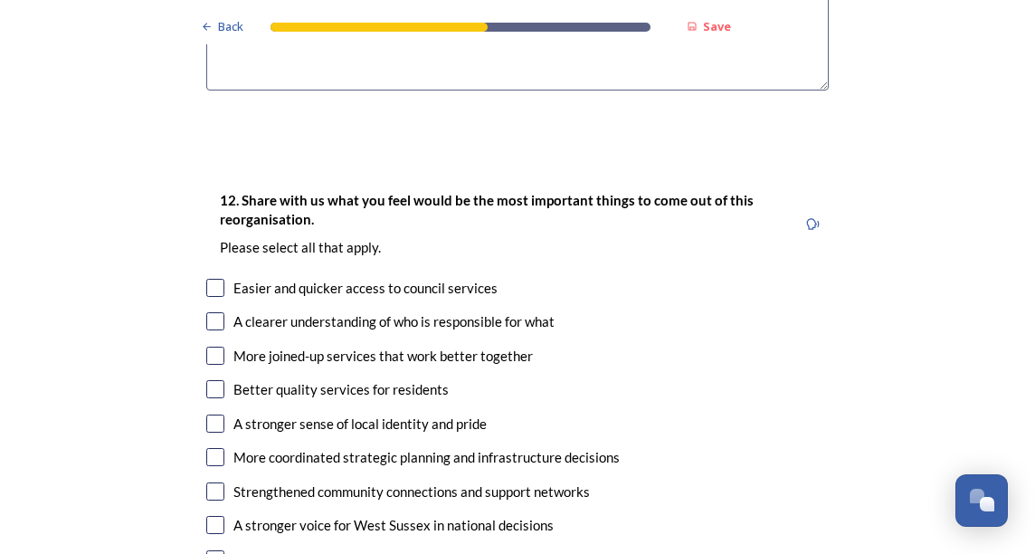
scroll to position [2986, 0]
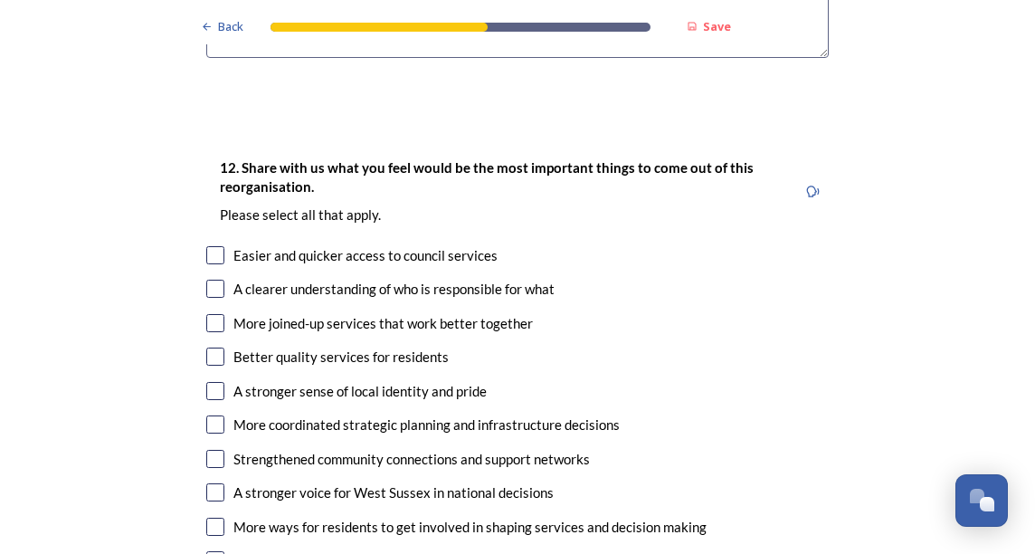
type textarea "Whilst it will be a major transition it will be the model that should could cos…"
drag, startPoint x: 208, startPoint y: 237, endPoint x: 206, endPoint y: 219, distance: 18.2
click at [210, 280] on input "checkbox" at bounding box center [215, 289] width 18 height 18
checkbox input "true"
click at [206, 246] on input "checkbox" at bounding box center [215, 255] width 18 height 18
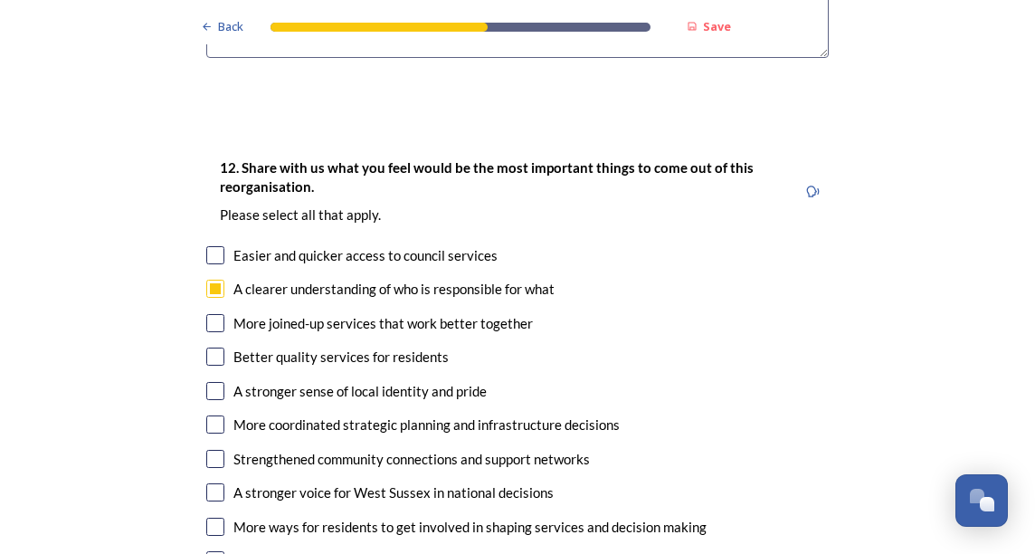
checkbox input "true"
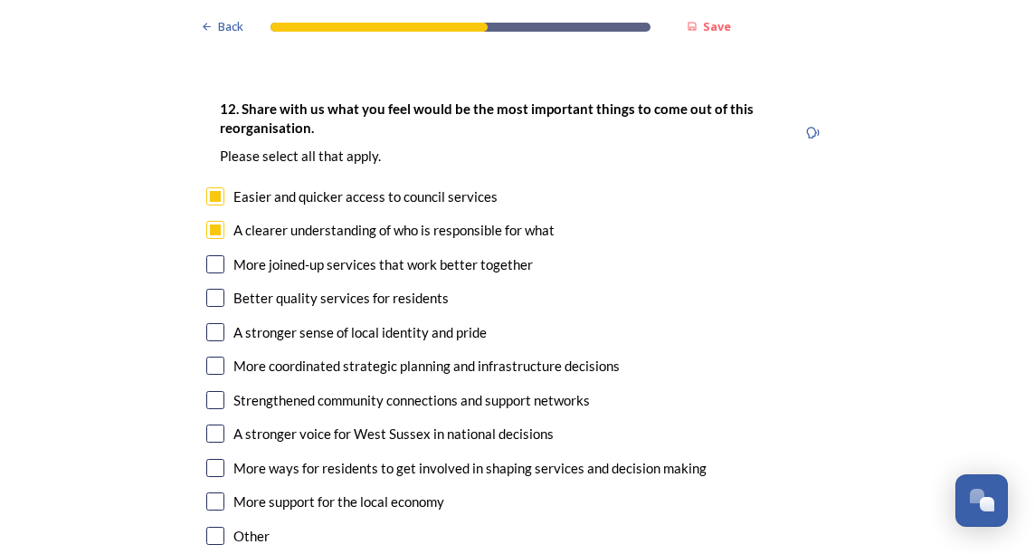
scroll to position [3076, 0]
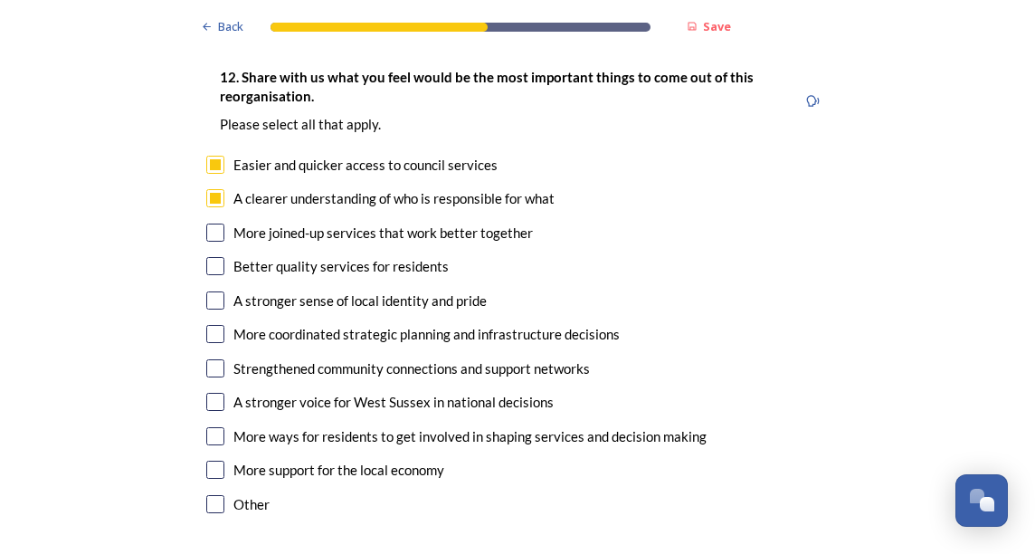
click at [206, 223] on input "checkbox" at bounding box center [215, 232] width 18 height 18
checkbox input "true"
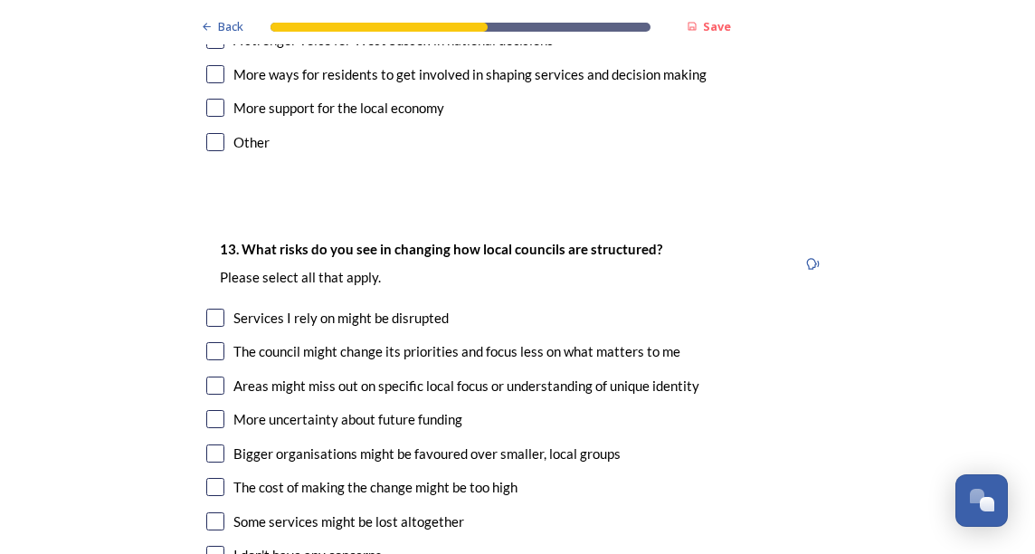
scroll to position [3529, 0]
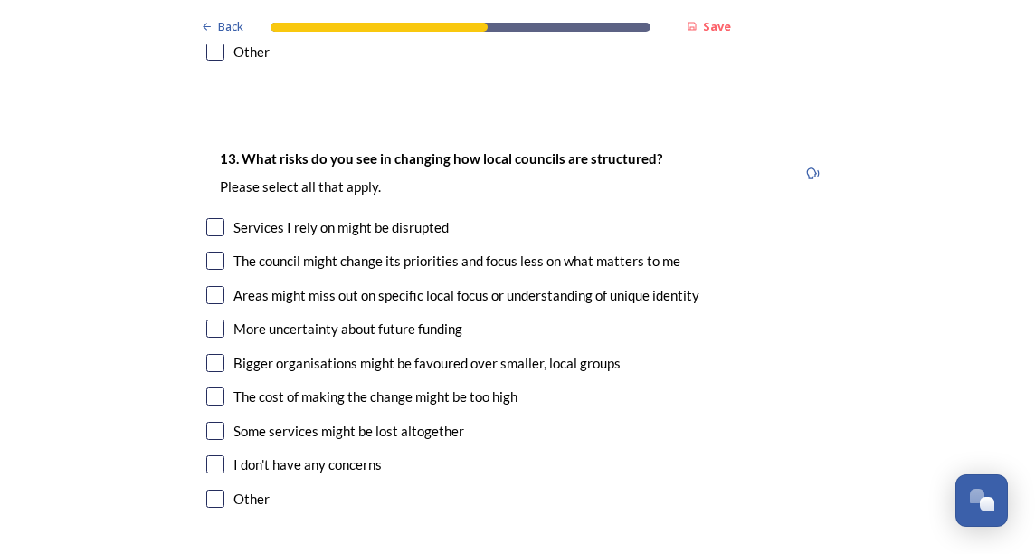
click at [206, 319] on input "checkbox" at bounding box center [215, 328] width 18 height 18
checkbox input "true"
click at [212, 387] on input "checkbox" at bounding box center [215, 396] width 18 height 18
checkbox input "true"
click at [215, 422] on input "checkbox" at bounding box center [215, 431] width 18 height 18
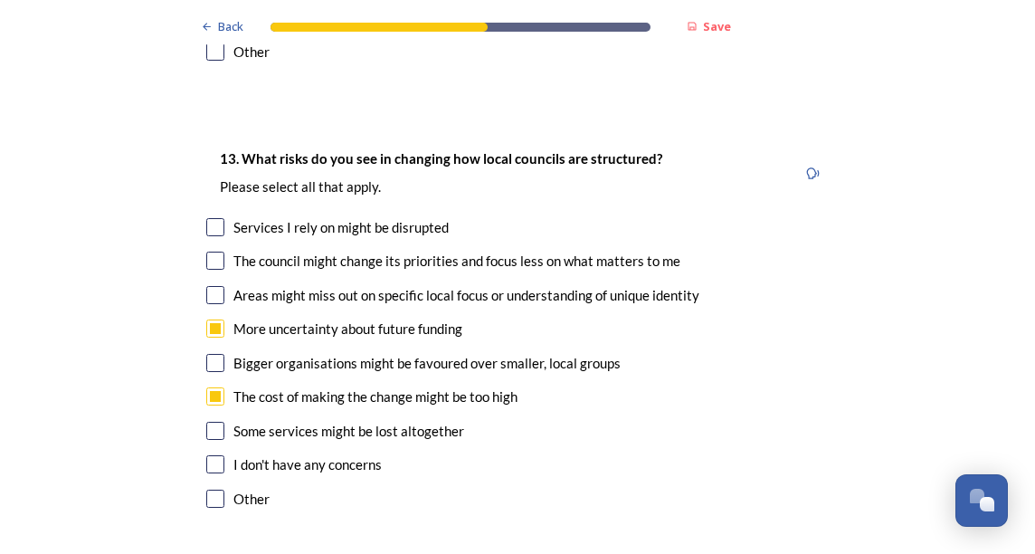
checkbox input "true"
click at [214, 218] on input "checkbox" at bounding box center [215, 227] width 18 height 18
checkbox input "true"
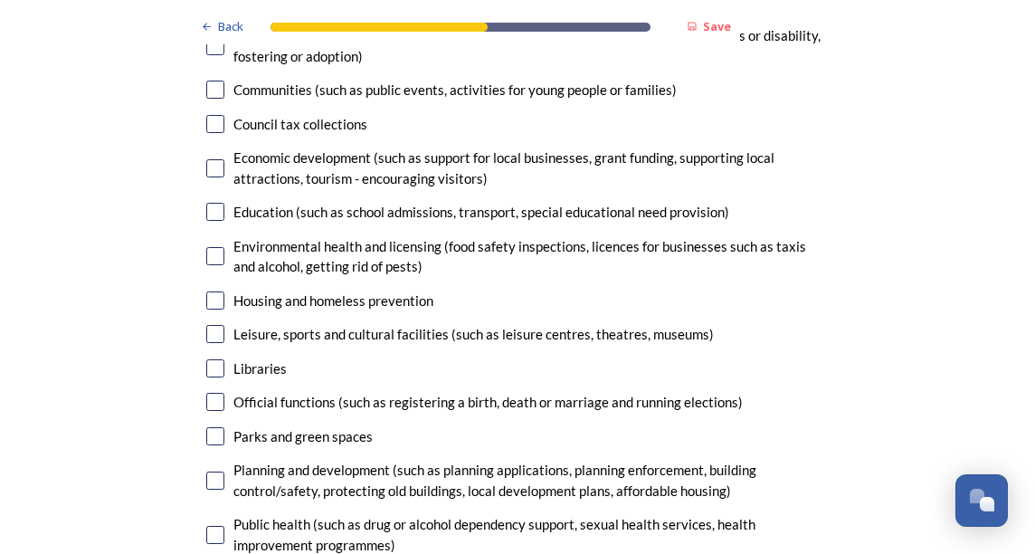
scroll to position [4343, 0]
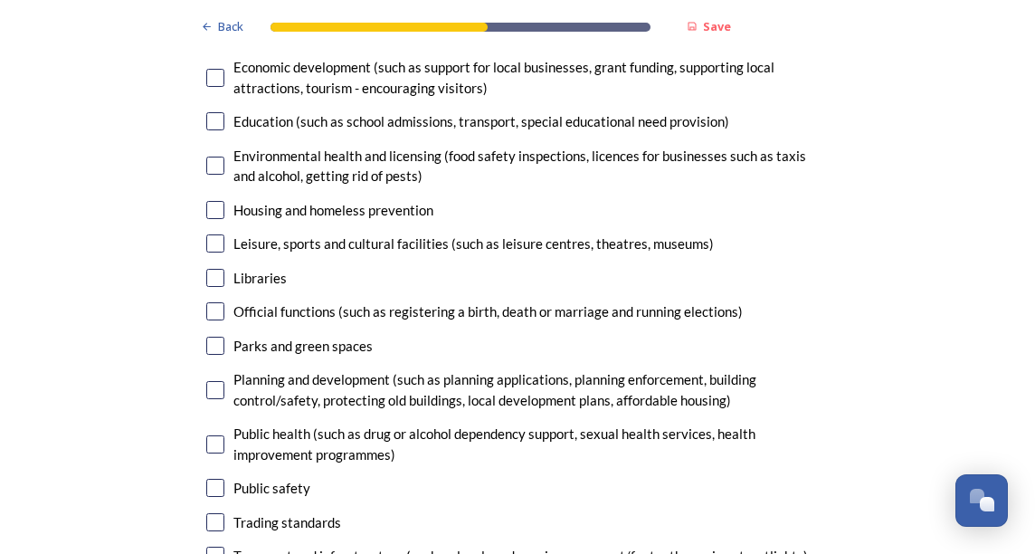
click at [206, 546] on input "checkbox" at bounding box center [215, 555] width 18 height 18
checkbox input "true"
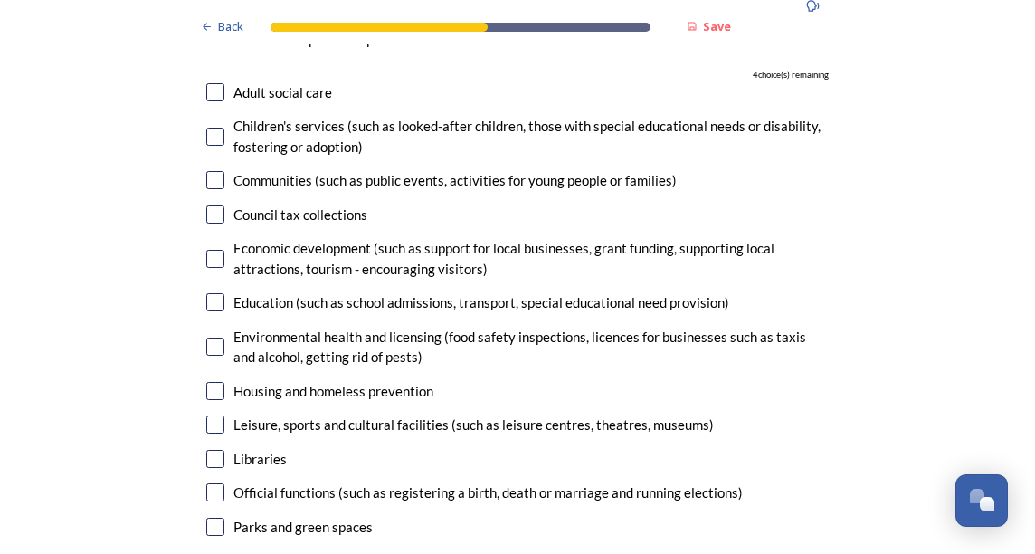
scroll to position [4433, 0]
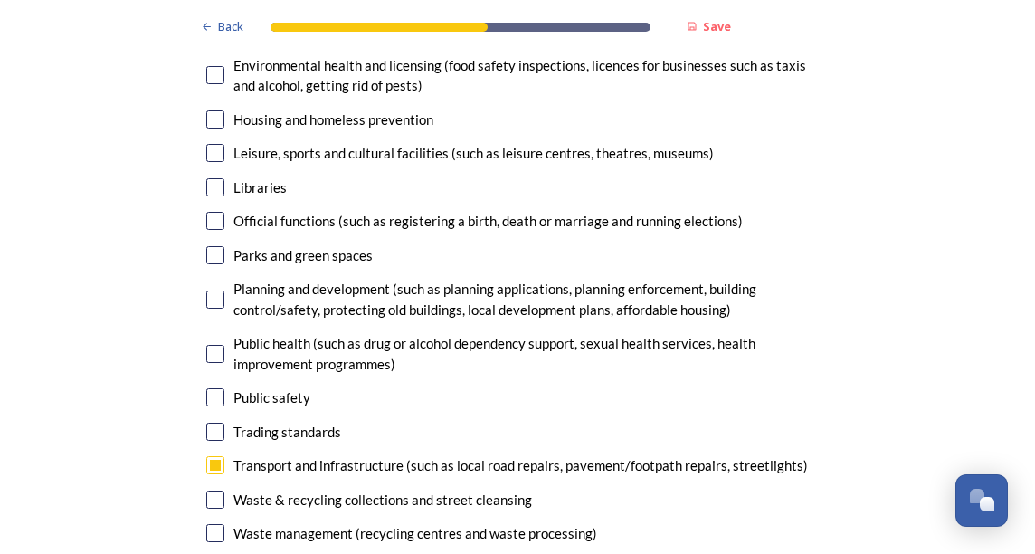
click at [214, 490] on input "checkbox" at bounding box center [215, 499] width 18 height 18
checkbox input "true"
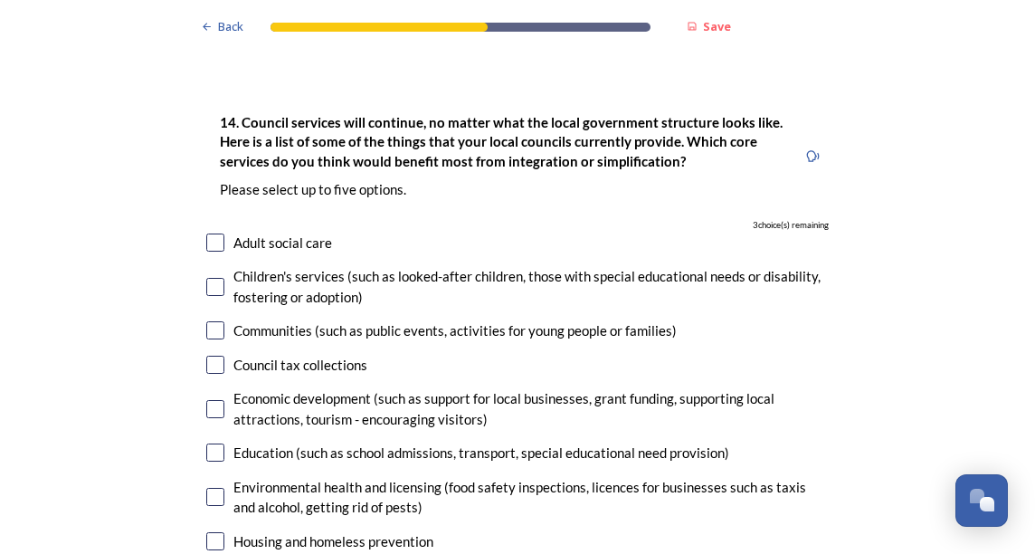
scroll to position [3981, 0]
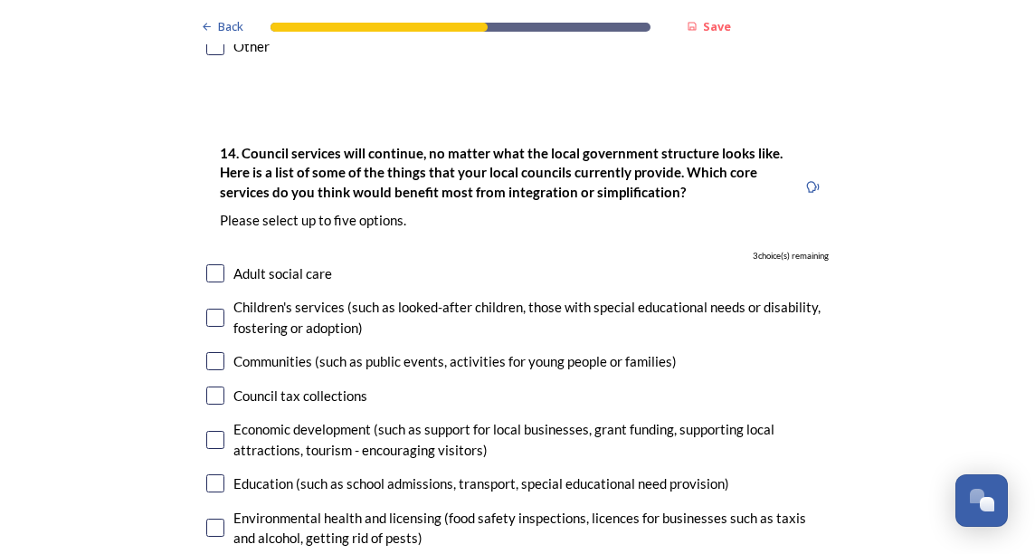
click at [206, 264] on input "checkbox" at bounding box center [215, 273] width 18 height 18
checkbox input "true"
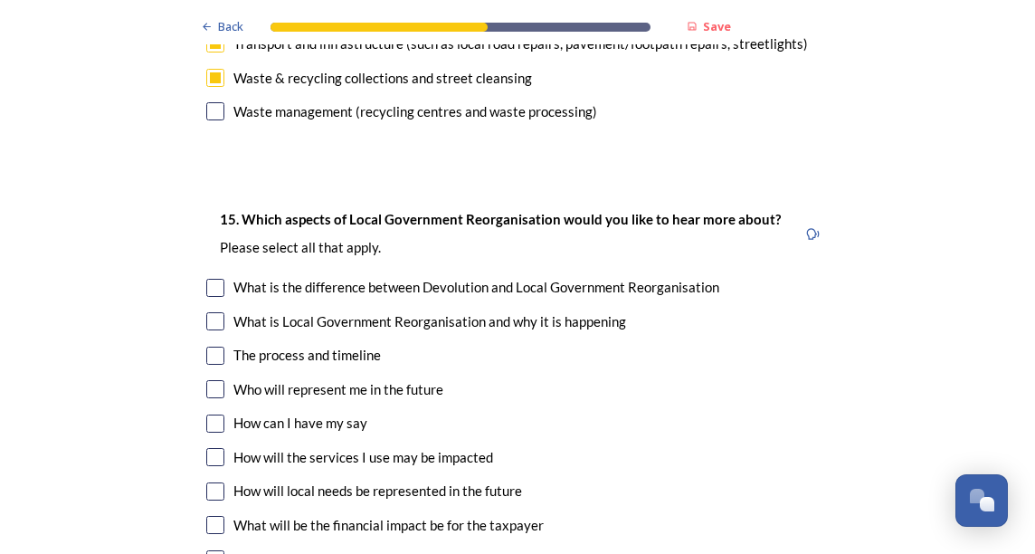
scroll to position [4886, 0]
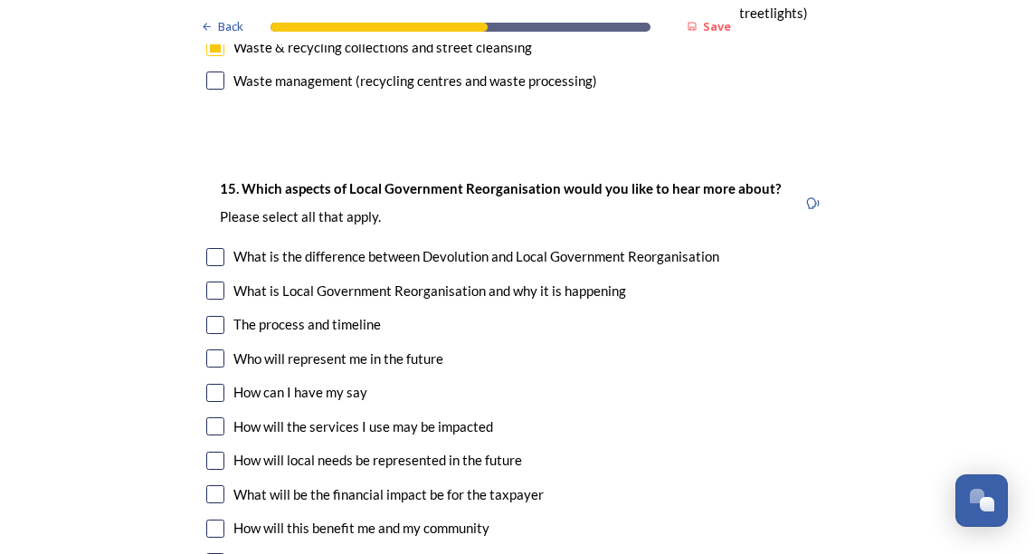
click at [206, 349] on input "checkbox" at bounding box center [215, 358] width 18 height 18
checkbox input "true"
click at [206, 417] on input "checkbox" at bounding box center [215, 426] width 18 height 18
checkbox input "true"
click at [209, 485] on input "checkbox" at bounding box center [215, 494] width 18 height 18
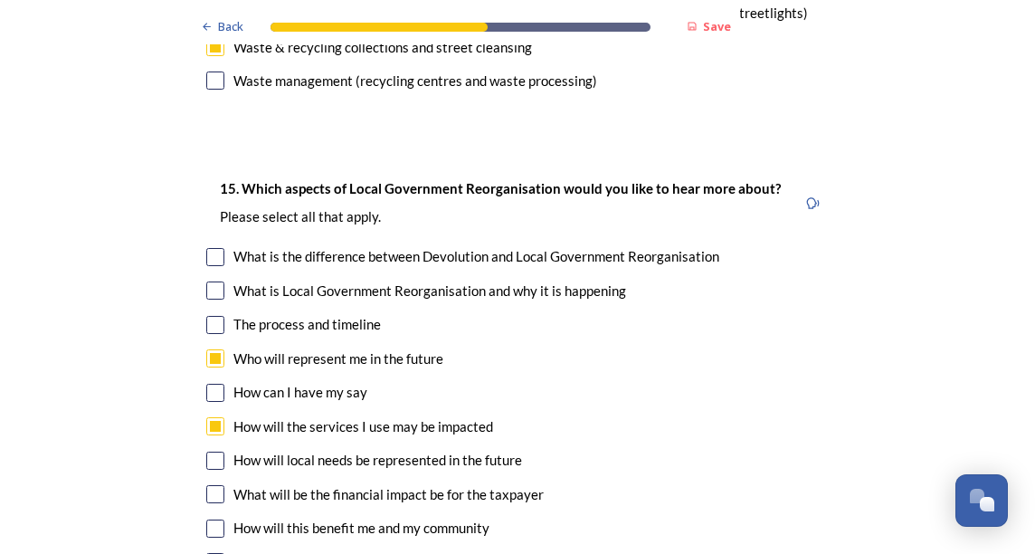
checkbox input "true"
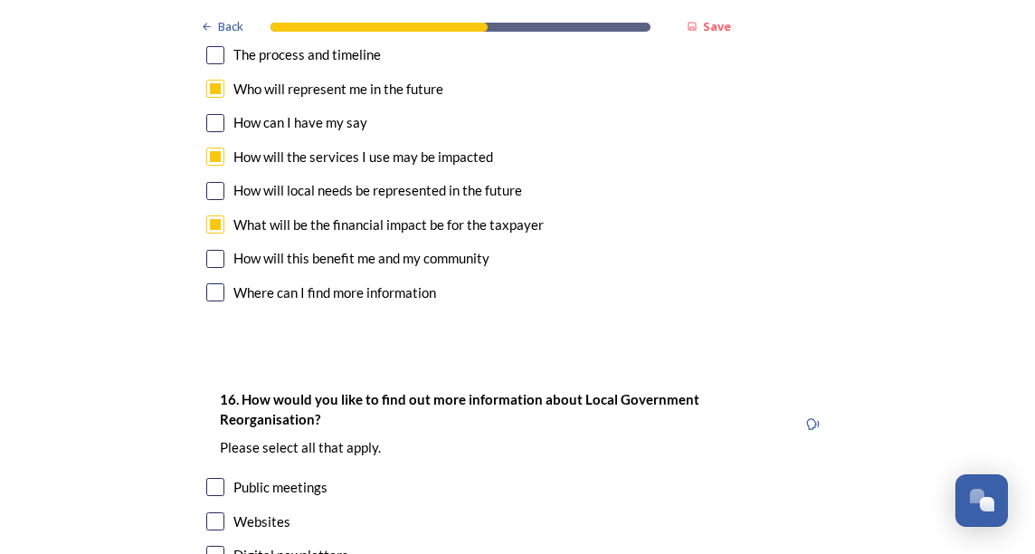
scroll to position [5248, 0]
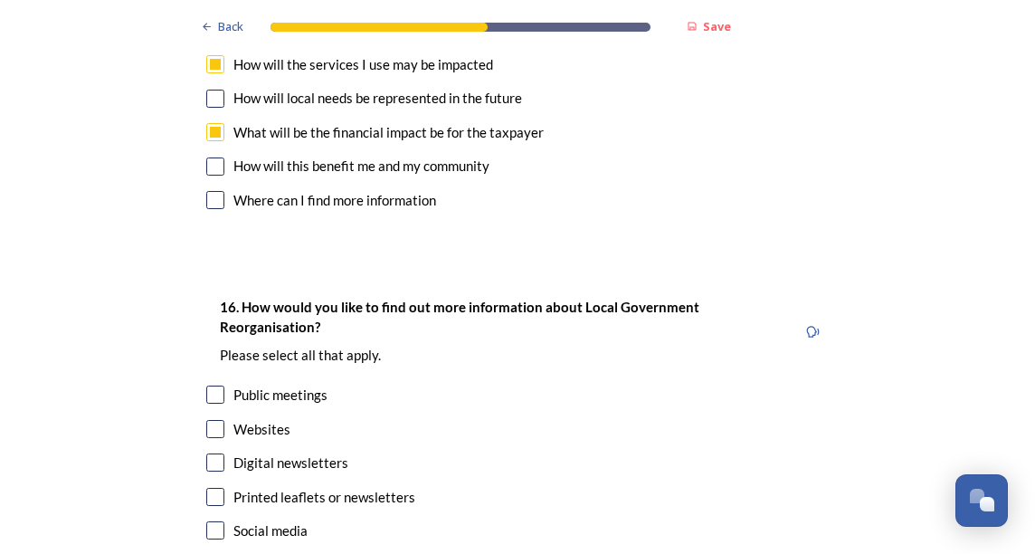
click at [207, 420] on input "checkbox" at bounding box center [215, 429] width 18 height 18
checkbox input "true"
click at [206, 453] on input "checkbox" at bounding box center [215, 462] width 18 height 18
checkbox input "true"
click at [212, 488] on input "checkbox" at bounding box center [215, 497] width 18 height 18
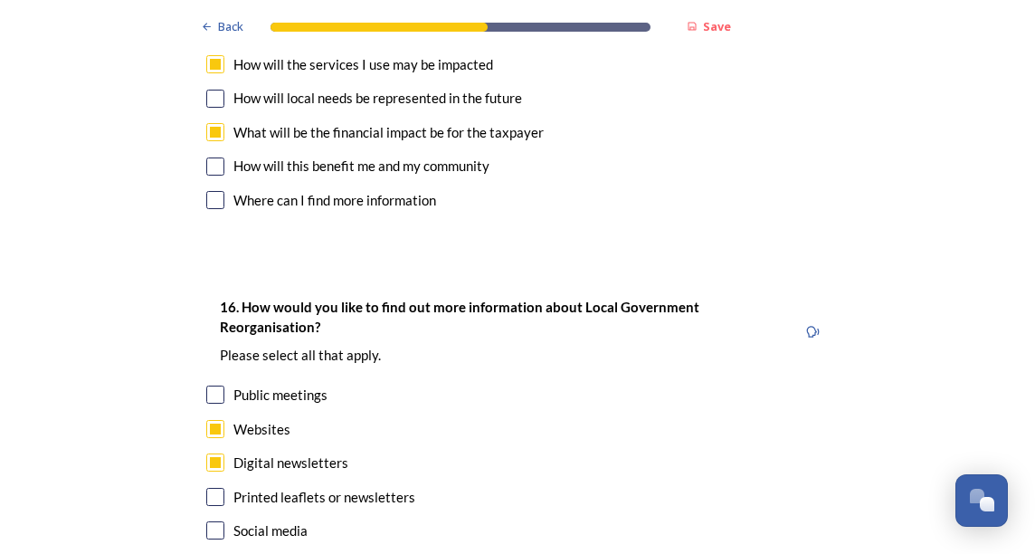
checkbox input "true"
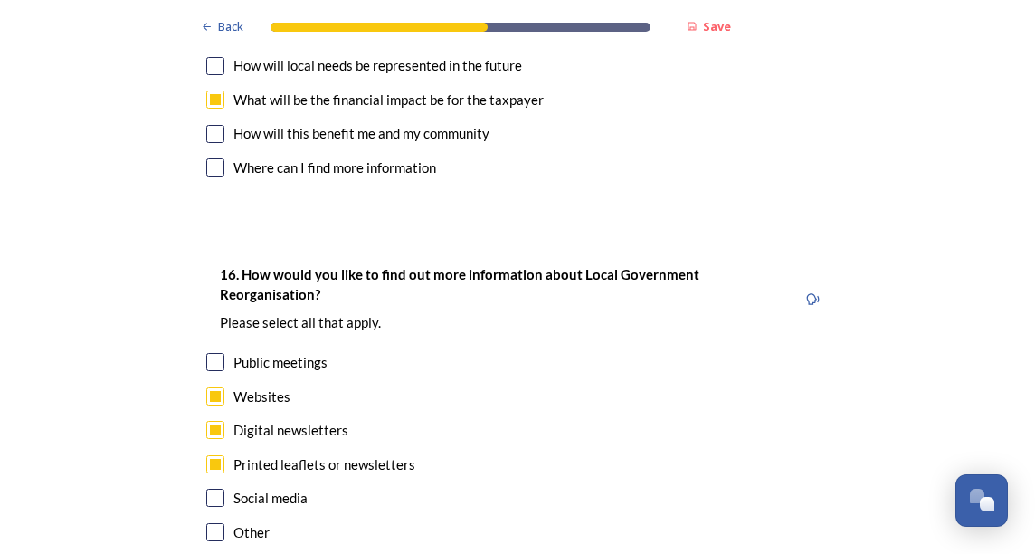
scroll to position [5338, 0]
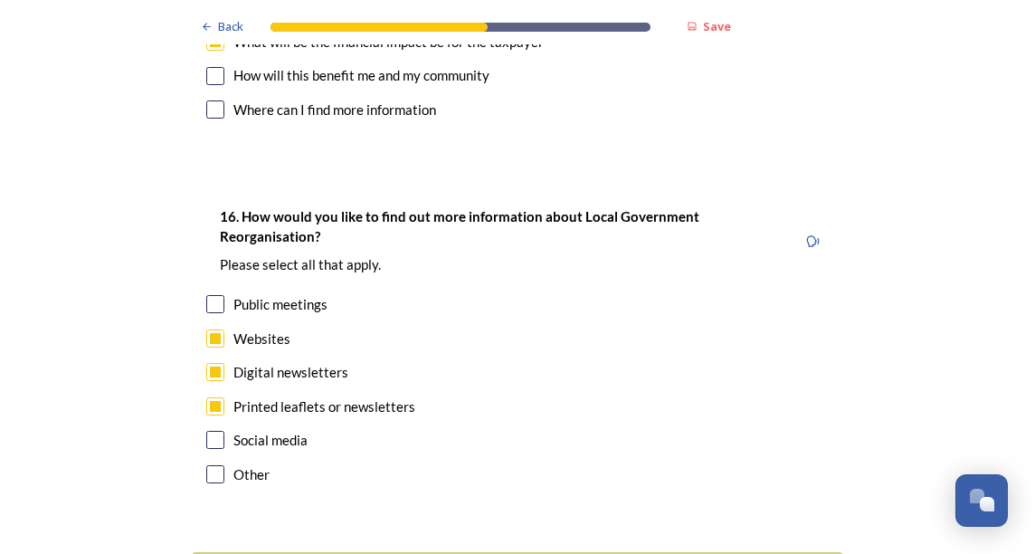
click at [220, 362] on div "Digital newsletters" at bounding box center [517, 372] width 622 height 21
checkbox input "false"
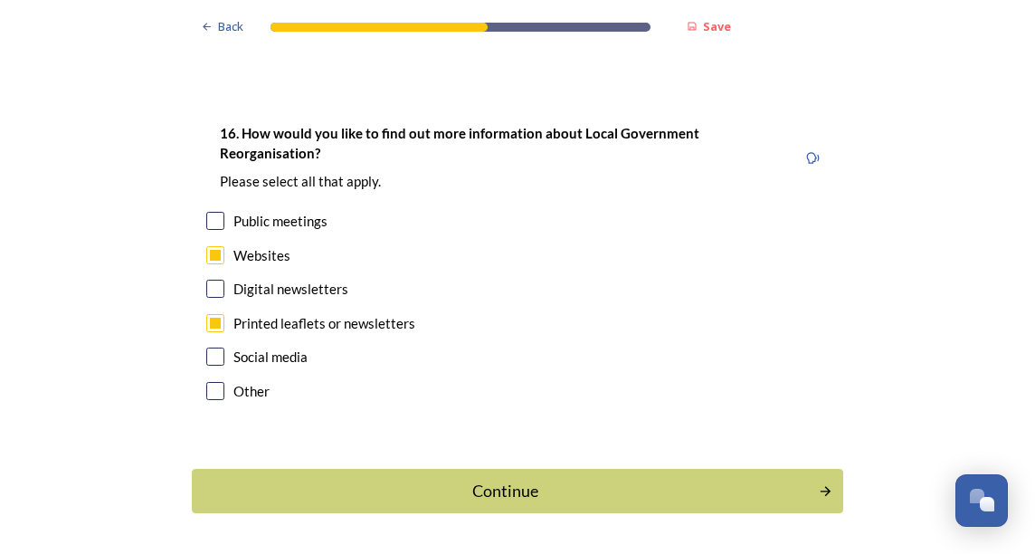
scroll to position [5432, 0]
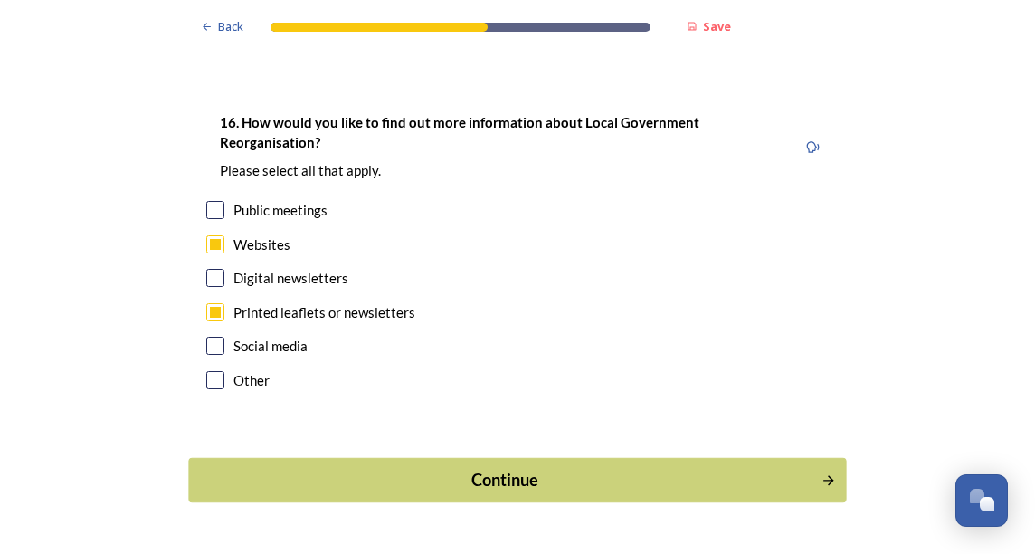
click at [510, 458] on button "Continue" at bounding box center [517, 480] width 658 height 44
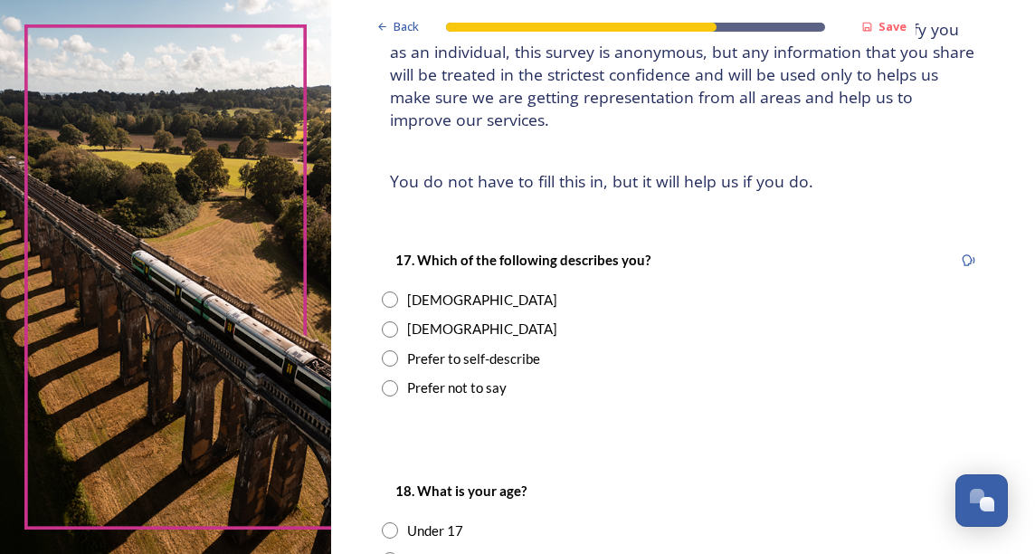
scroll to position [181, 0]
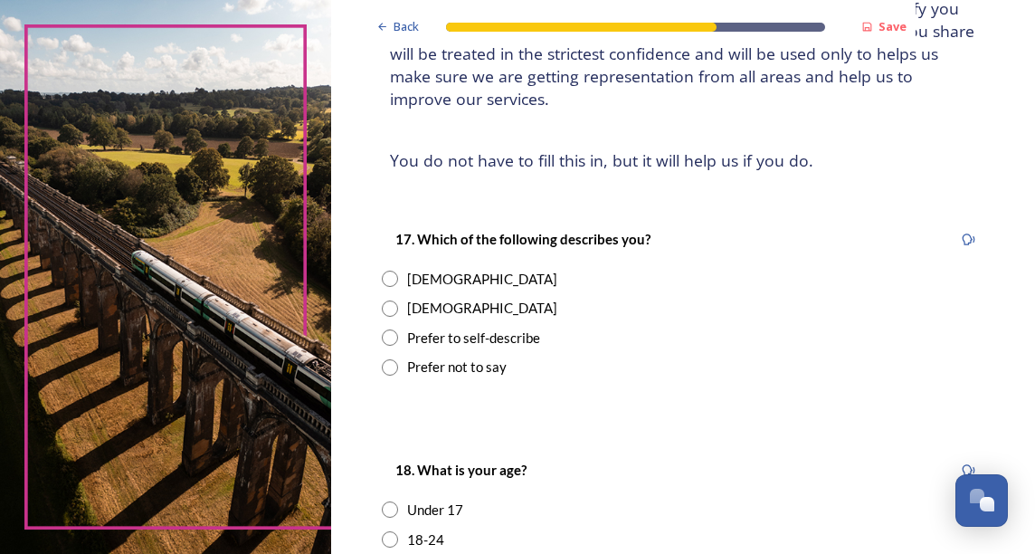
click at [393, 273] on input "radio" at bounding box center [390, 279] width 16 height 16
radio input "true"
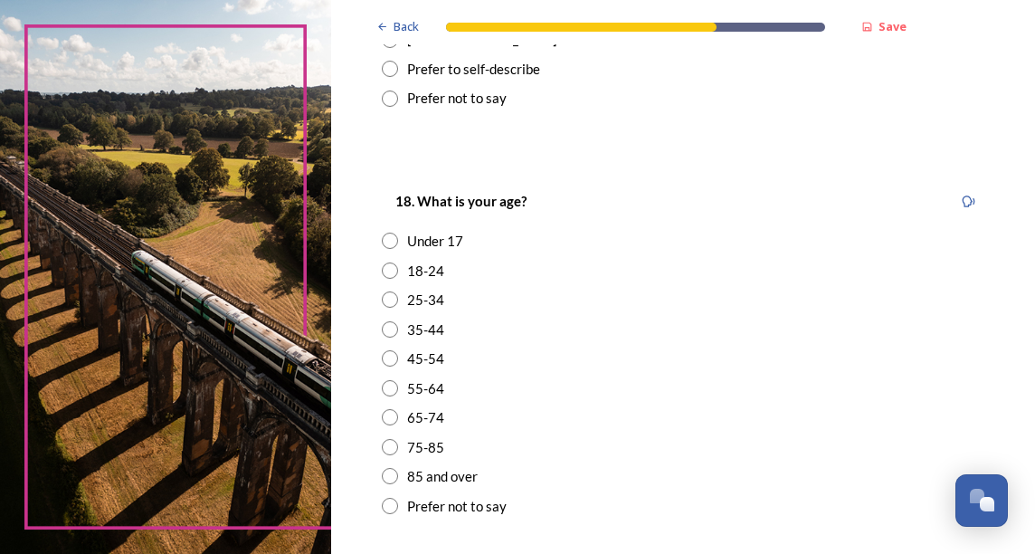
scroll to position [452, 0]
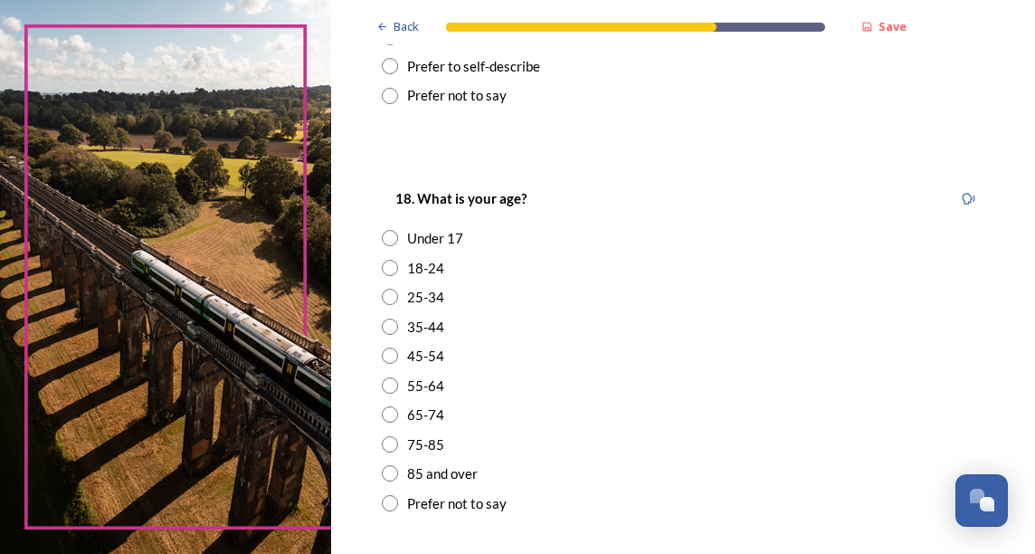
click at [394, 354] on input "radio" at bounding box center [390, 355] width 16 height 16
radio input "true"
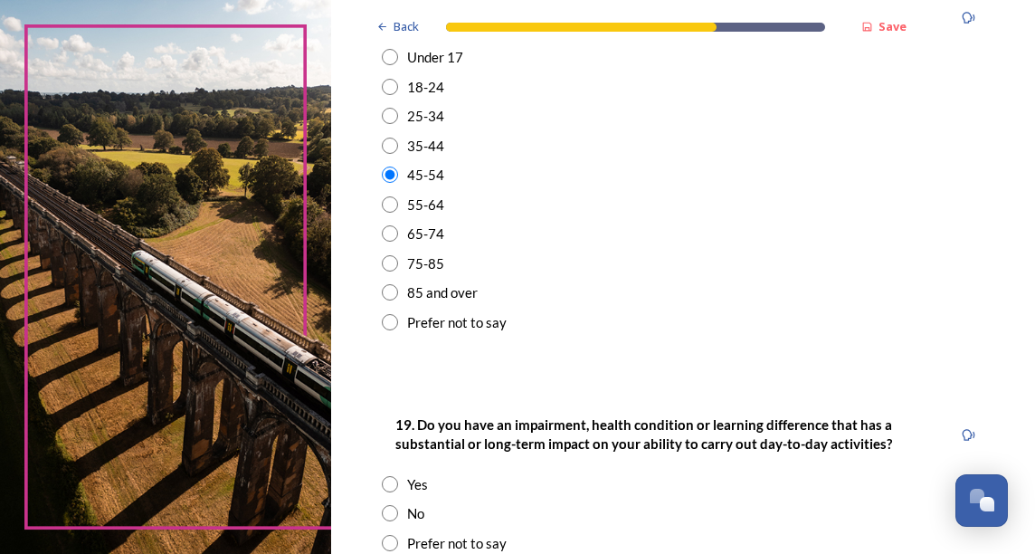
scroll to position [724, 0]
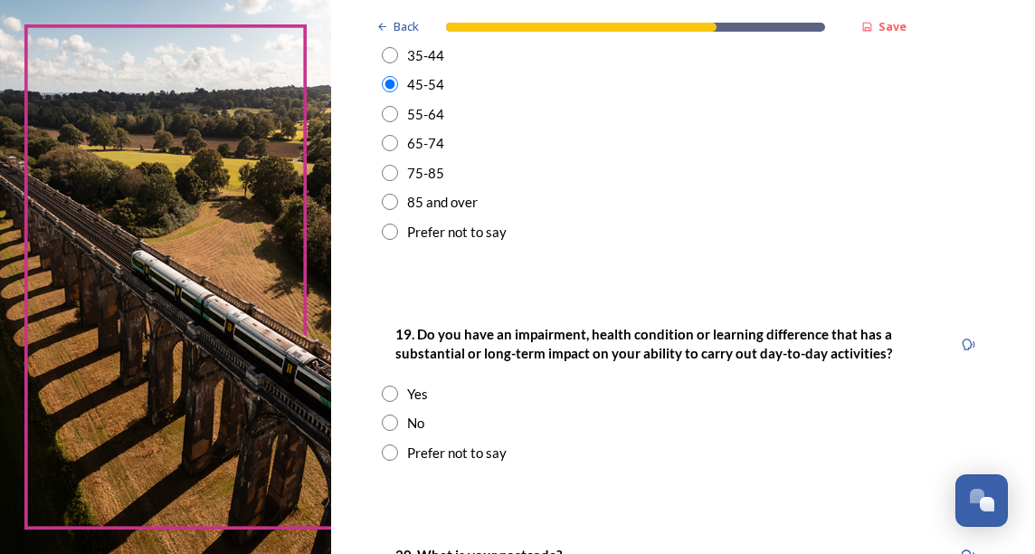
click at [388, 394] on input "radio" at bounding box center [390, 393] width 16 height 16
radio input "true"
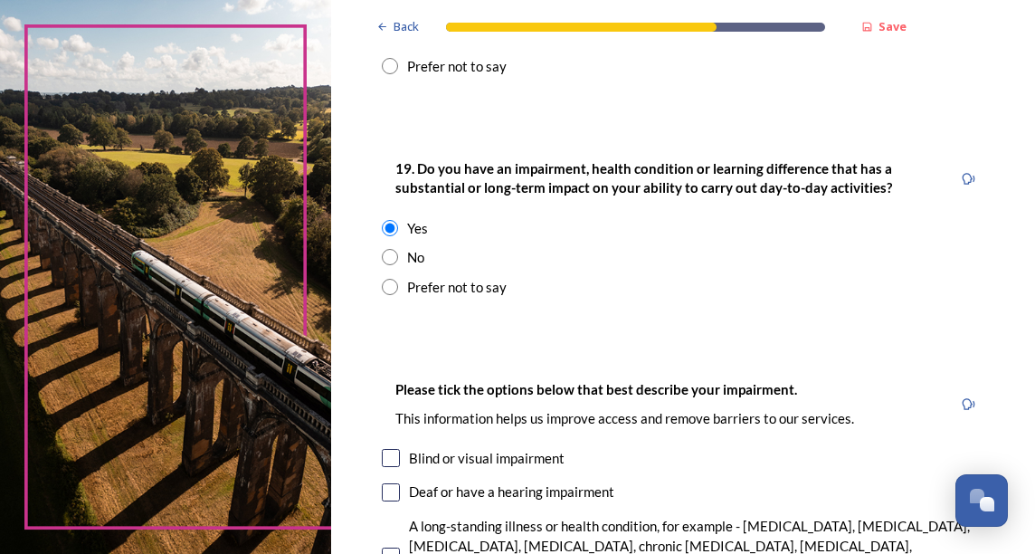
scroll to position [995, 0]
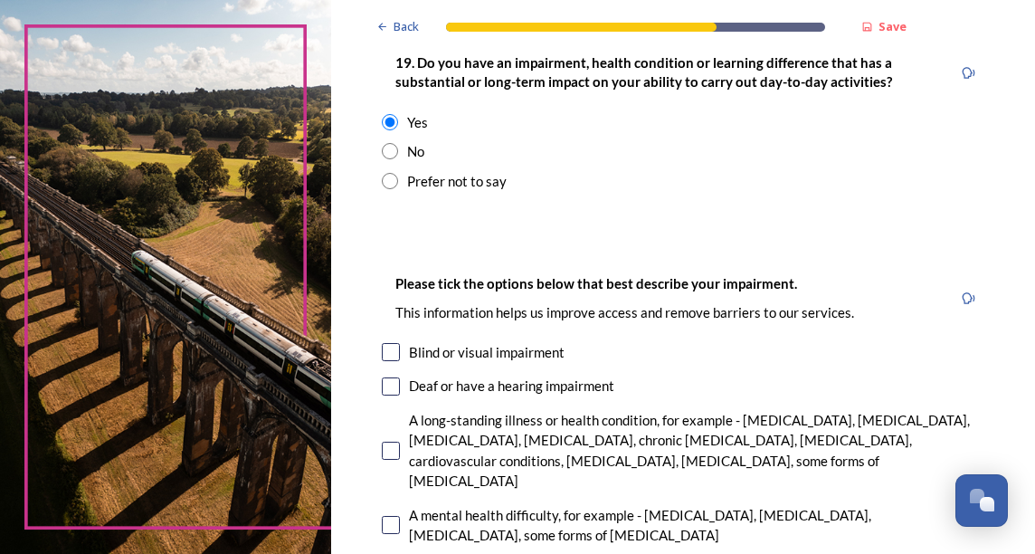
click at [394, 355] on input "checkbox" at bounding box center [391, 352] width 18 height 18
checkbox input "true"
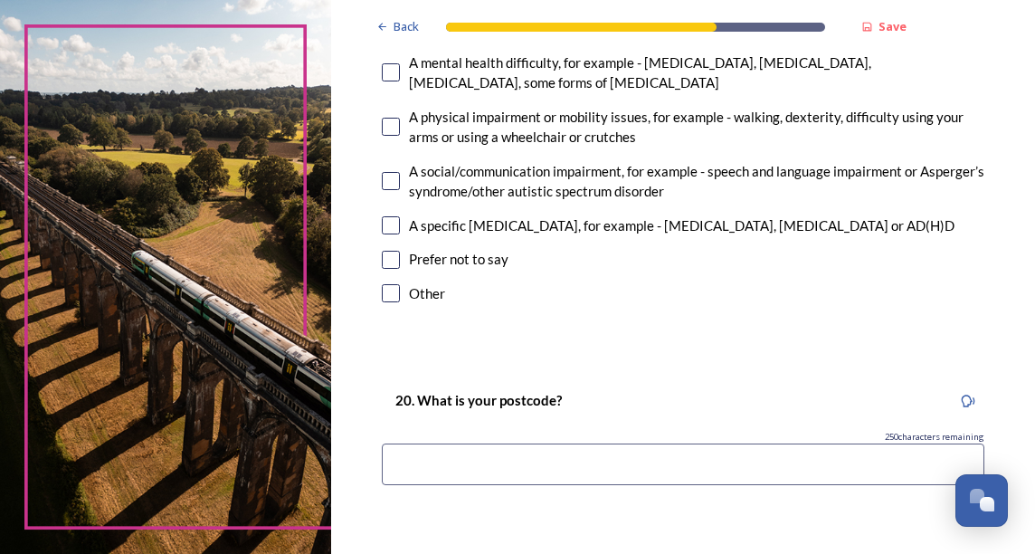
scroll to position [1538, 0]
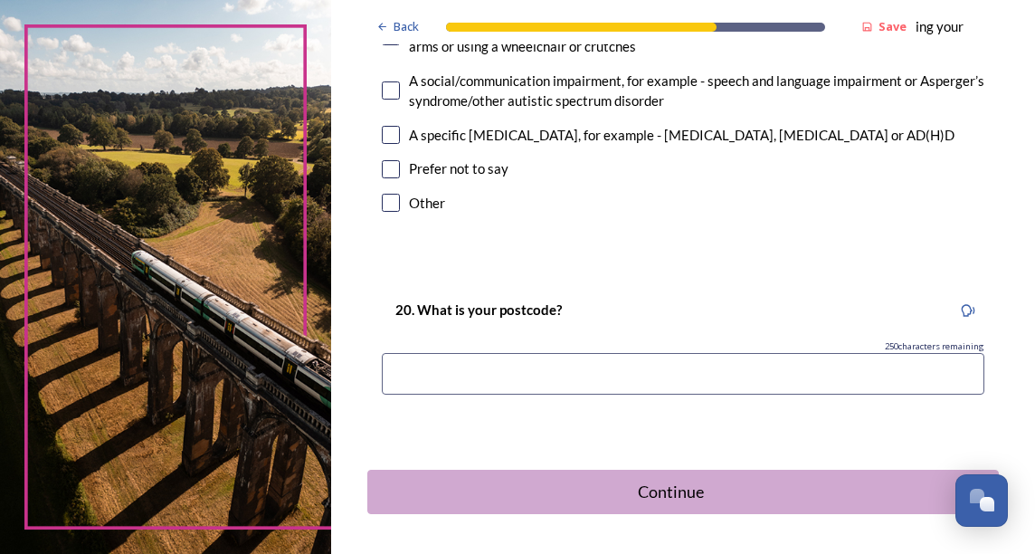
click at [461, 356] on input at bounding box center [683, 374] width 603 height 42
type input "PO18"
click at [707, 489] on button "Continue" at bounding box center [683, 492] width 638 height 44
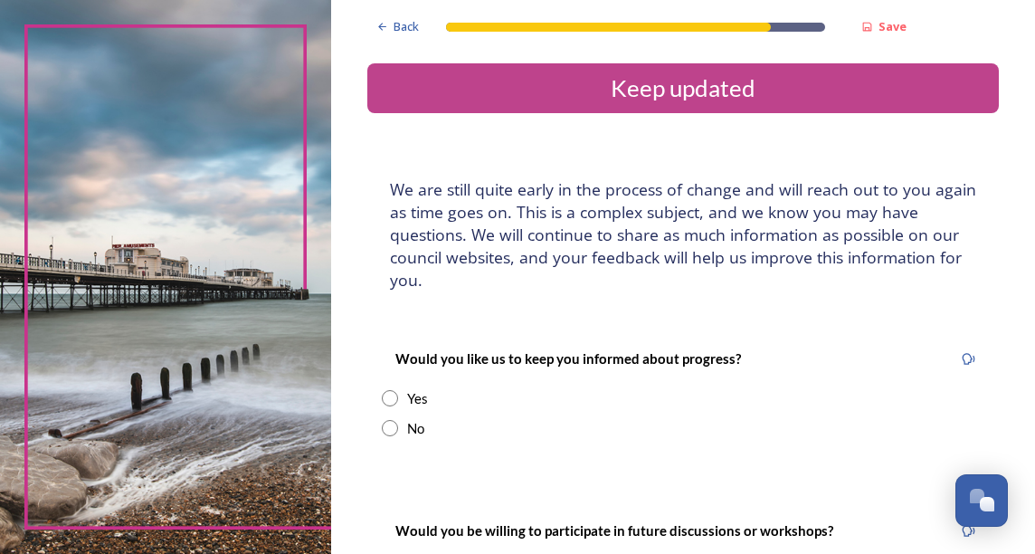
click at [388, 398] on input "radio" at bounding box center [390, 398] width 16 height 16
radio input "true"
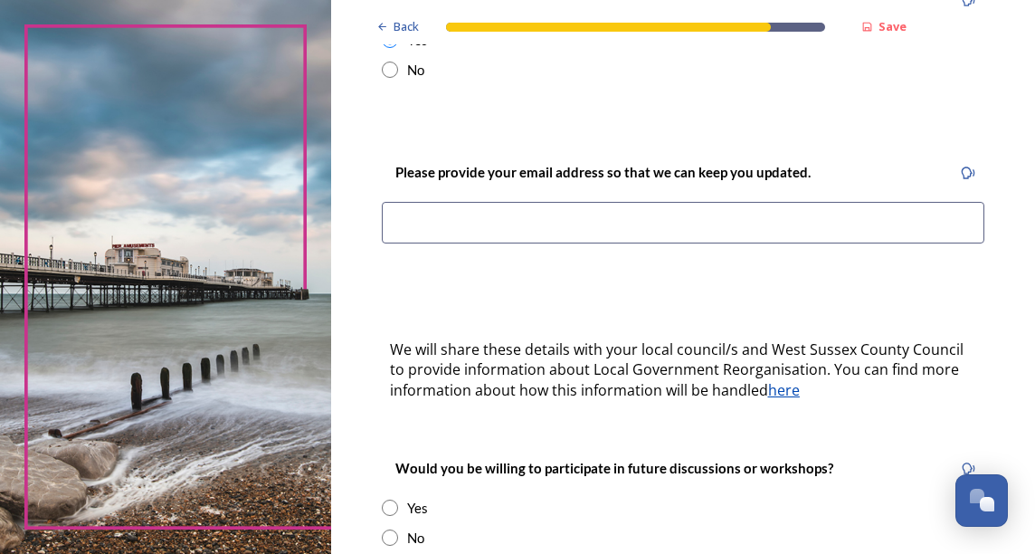
scroll to position [362, 0]
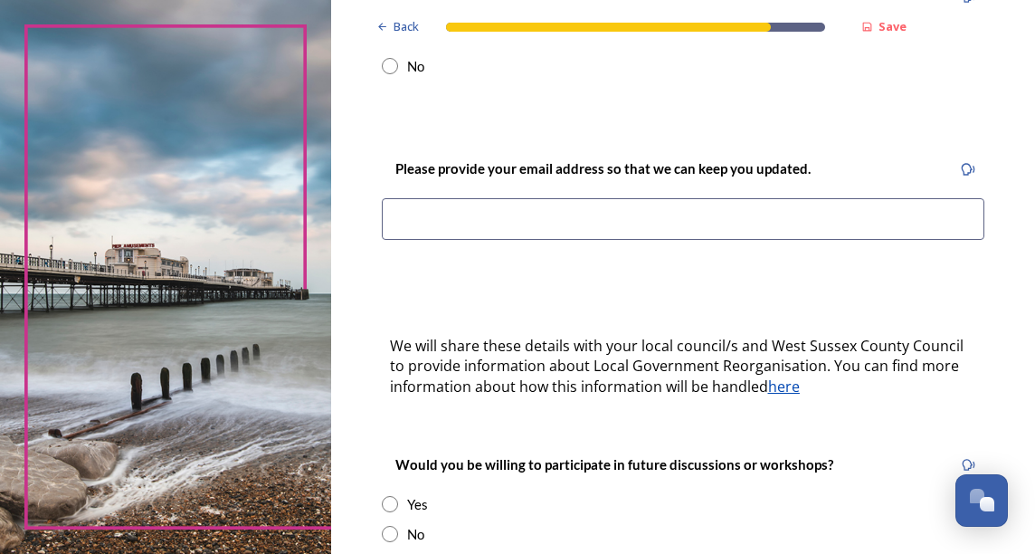
click at [415, 225] on input at bounding box center [683, 219] width 603 height 42
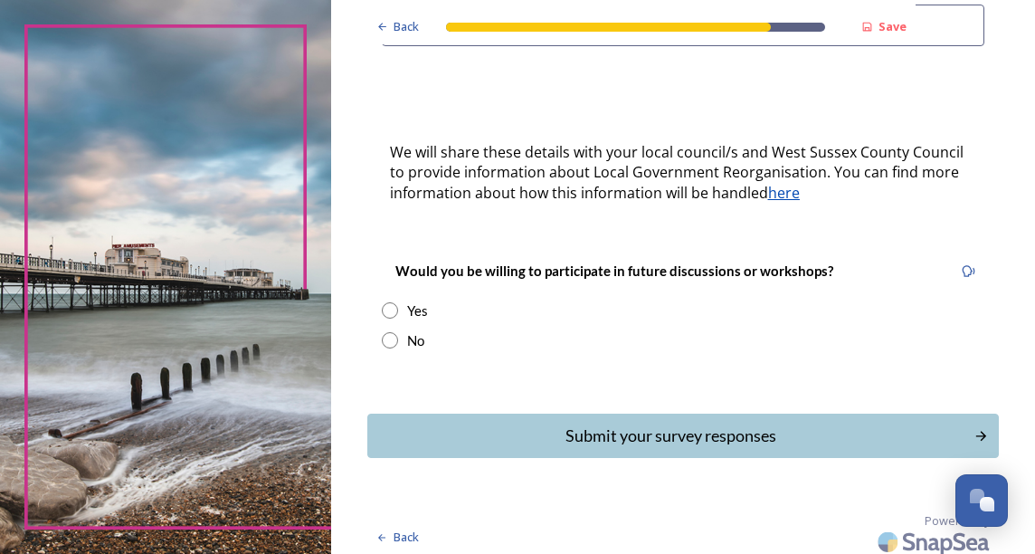
scroll to position [564, 0]
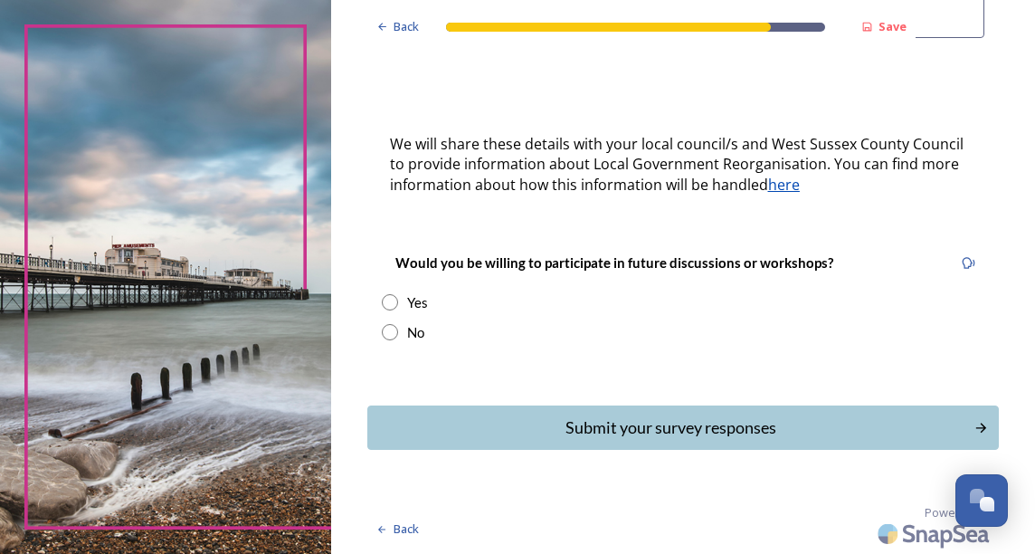
type input "tracey.jeffryes@hotmail.com"
click at [384, 332] on input "radio" at bounding box center [390, 332] width 16 height 16
radio input "true"
click at [657, 424] on div "Submit your survey responses" at bounding box center [671, 427] width 594 height 24
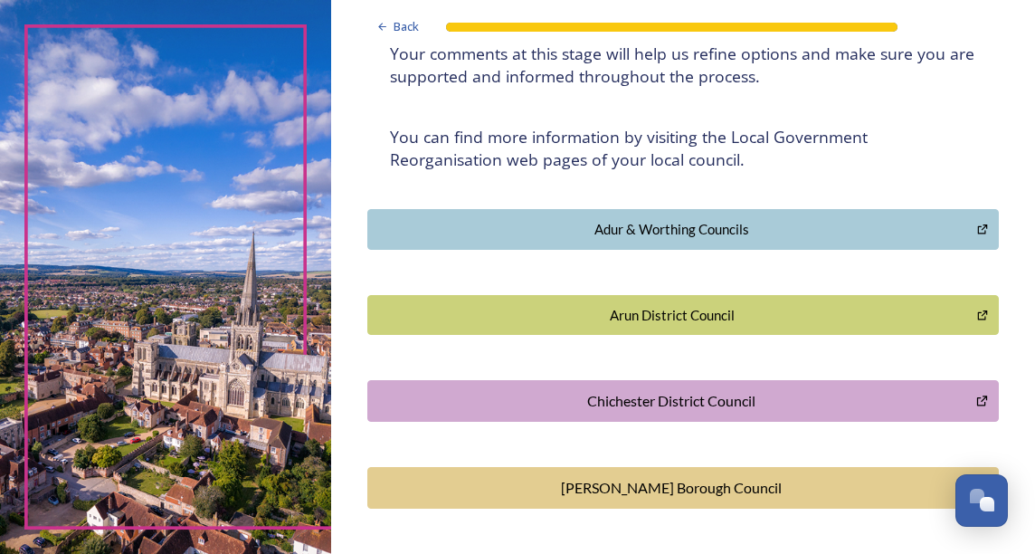
scroll to position [452, 0]
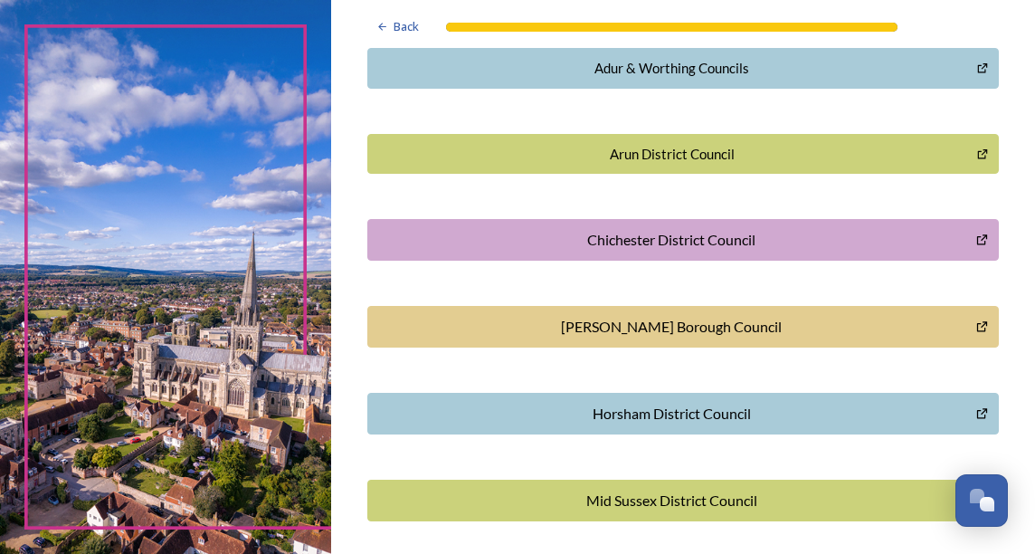
click at [636, 245] on div "Chichester District Council" at bounding box center [671, 240] width 589 height 22
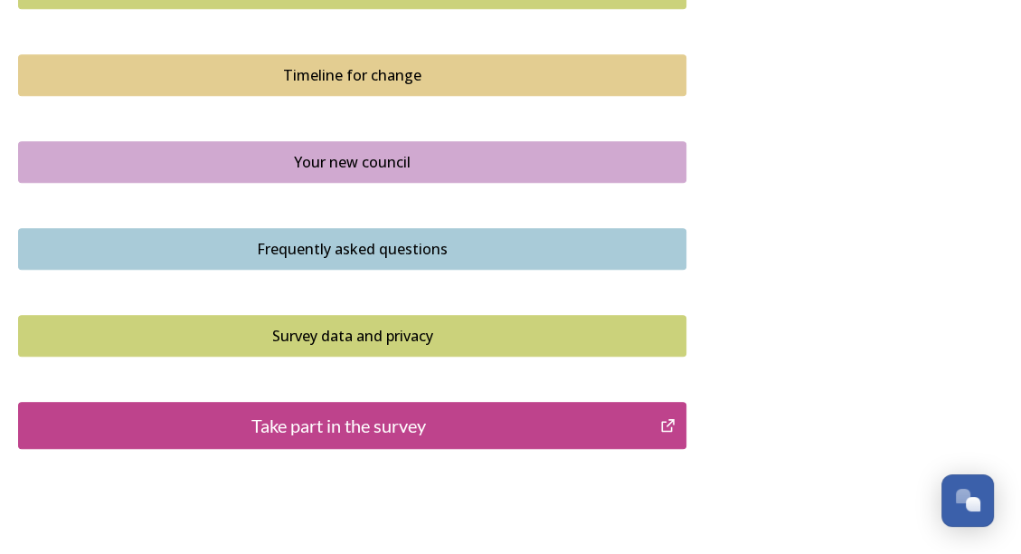
scroll to position [1357, 0]
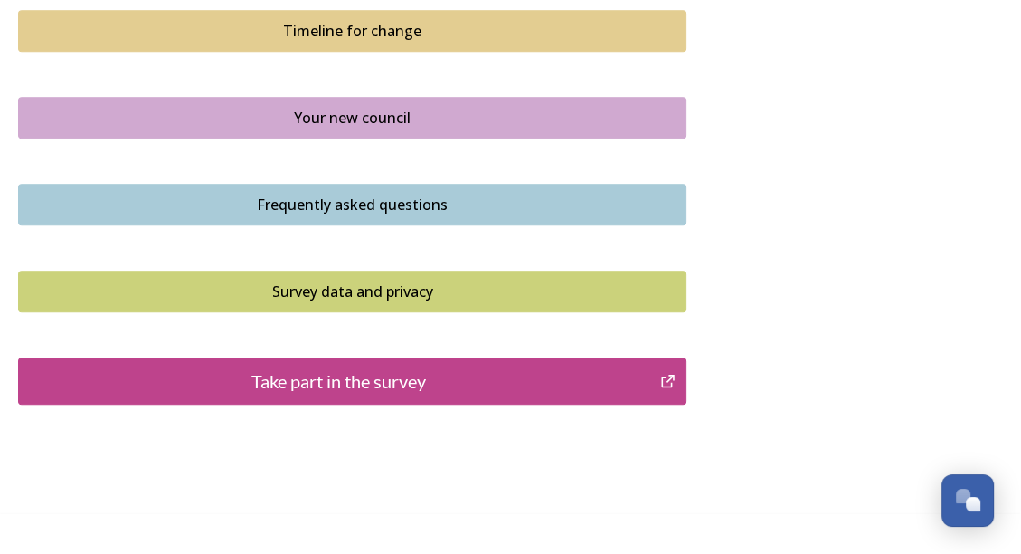
click at [309, 393] on div "Take part in the survey" at bounding box center [339, 380] width 622 height 27
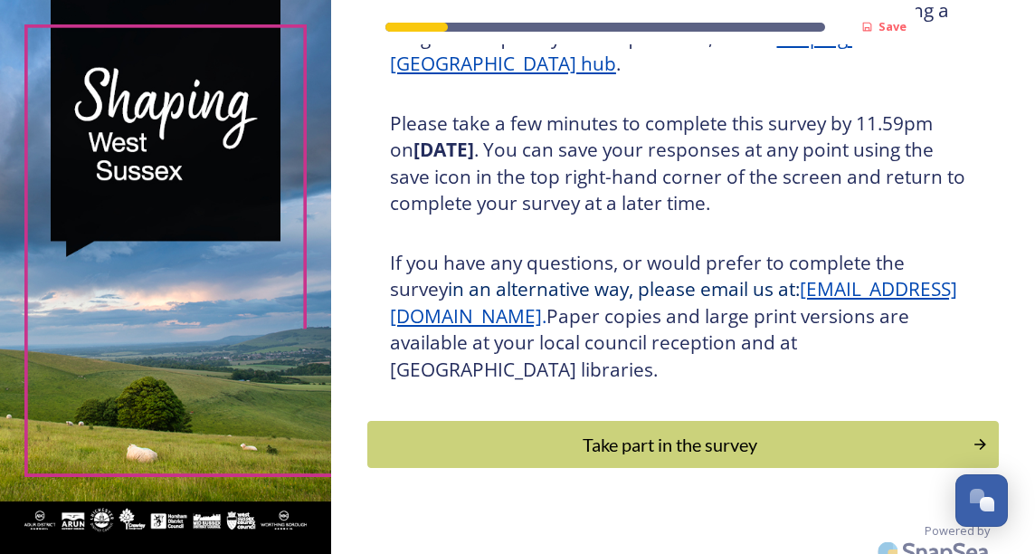
scroll to position [341, 0]
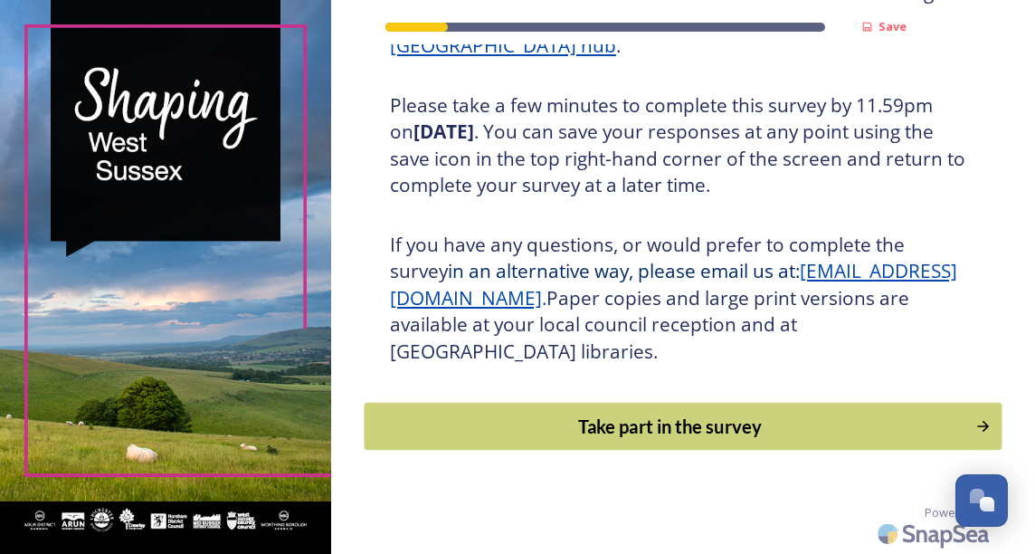
click at [572, 422] on div "Take part in the survey" at bounding box center [670, 426] width 592 height 27
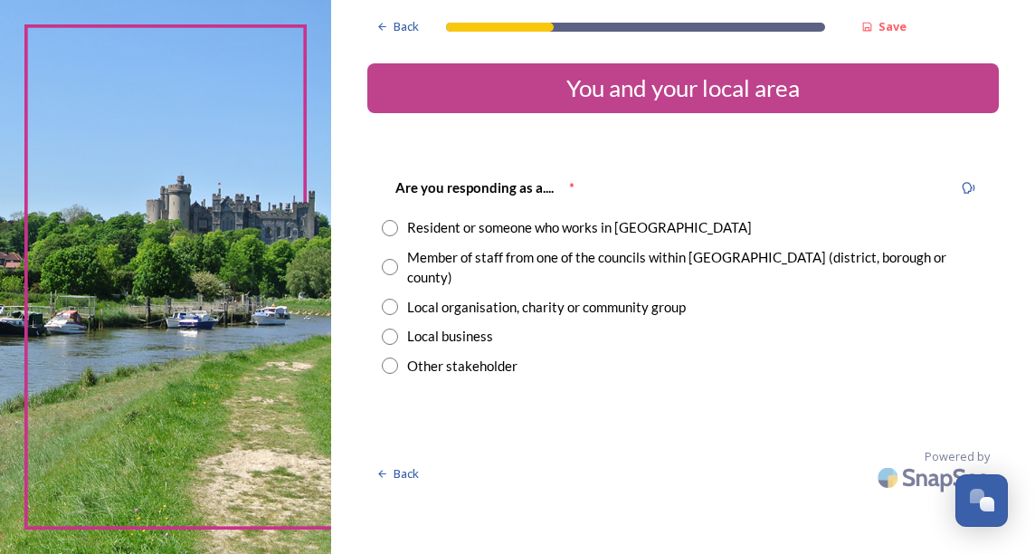
click at [399, 253] on div "Member of staff from one of the councils within [GEOGRAPHIC_DATA] (district, bo…" at bounding box center [683, 267] width 603 height 41
radio input "true"
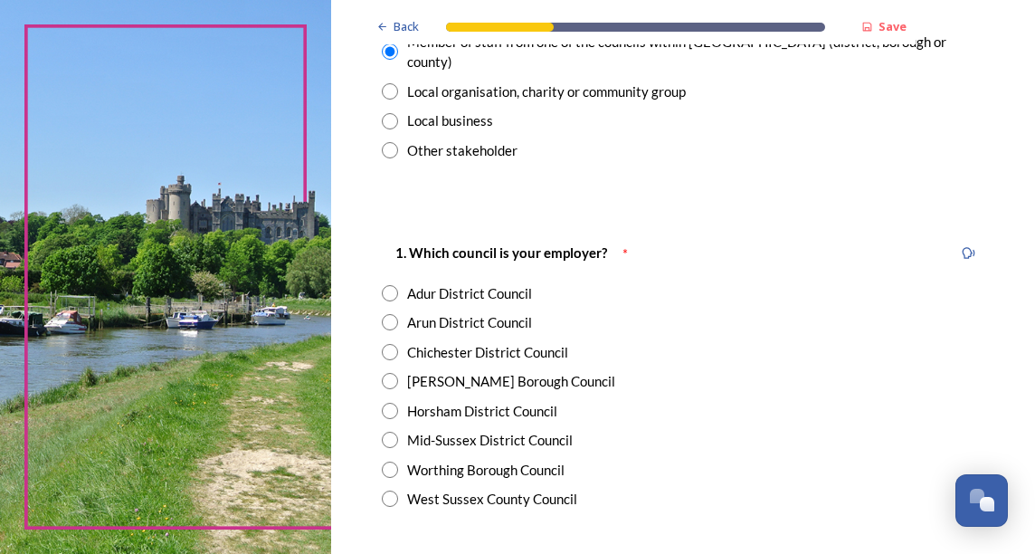
scroll to position [271, 0]
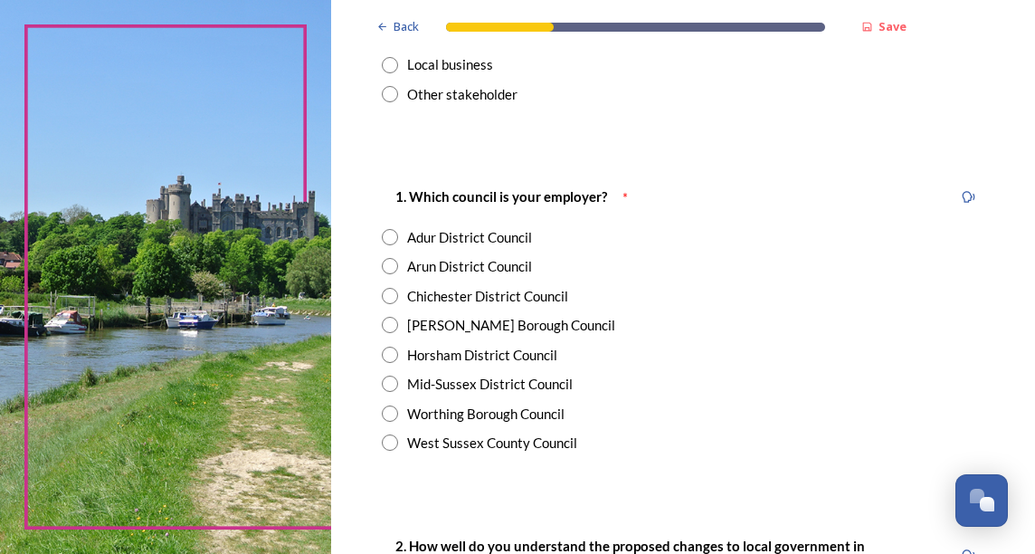
click at [394, 434] on input "radio" at bounding box center [390, 442] width 16 height 16
radio input "true"
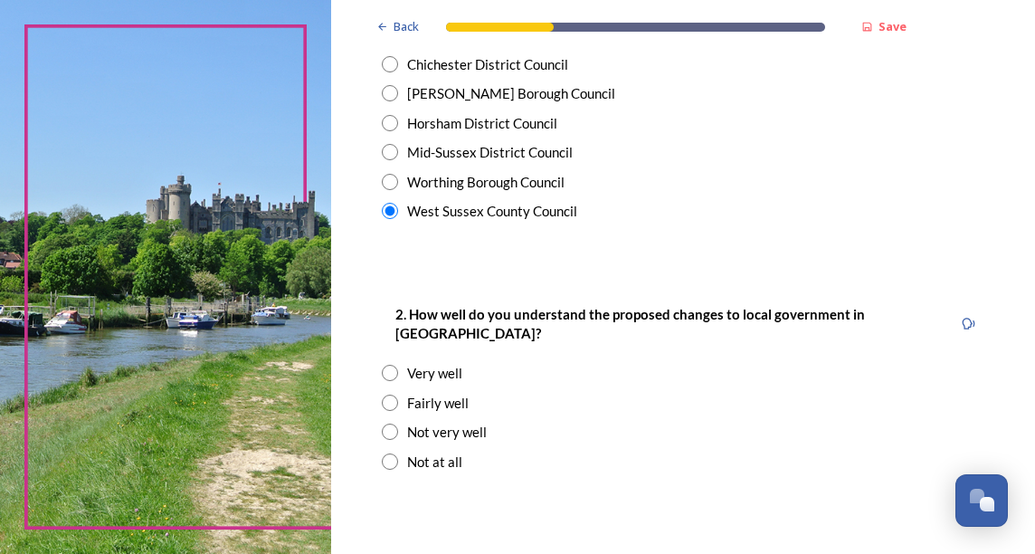
scroll to position [543, 0]
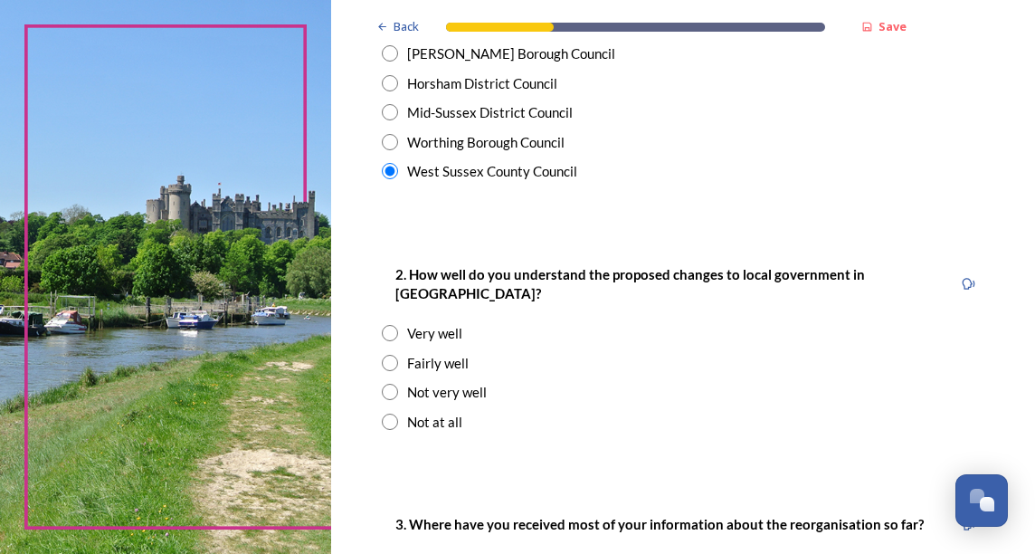
click at [382, 355] on input "radio" at bounding box center [390, 363] width 16 height 16
radio input "true"
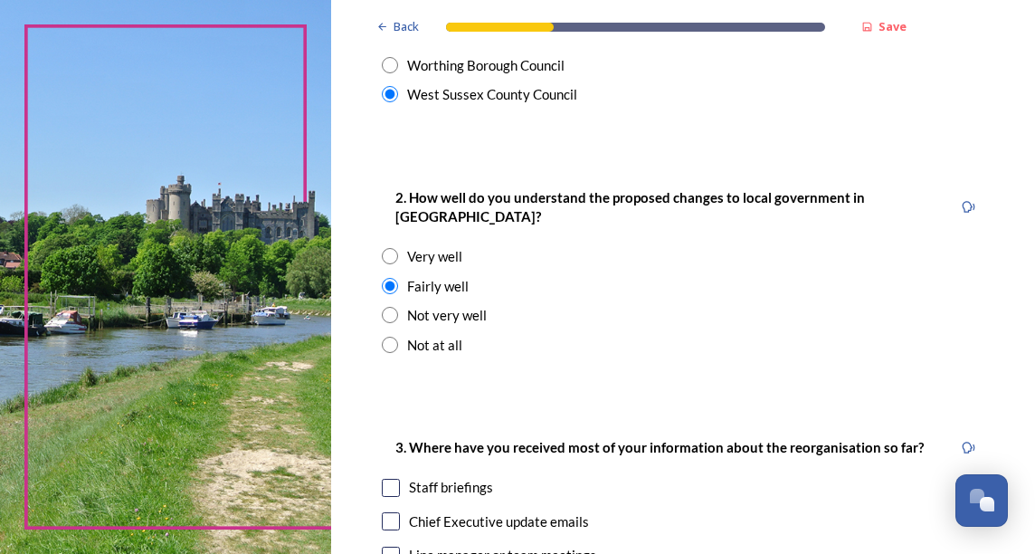
scroll to position [814, 0]
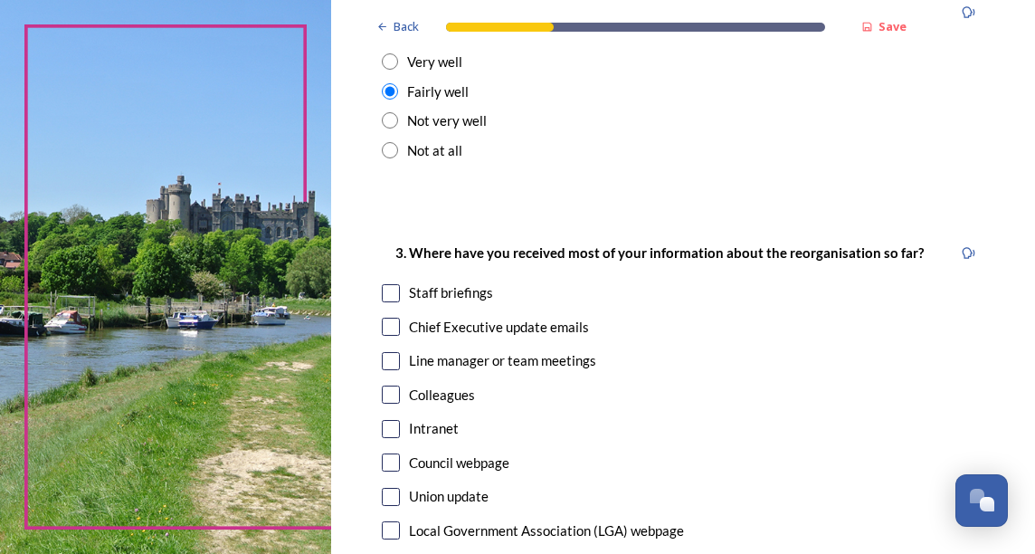
click at [394, 318] on input "checkbox" at bounding box center [391, 327] width 18 height 18
checkbox input "true"
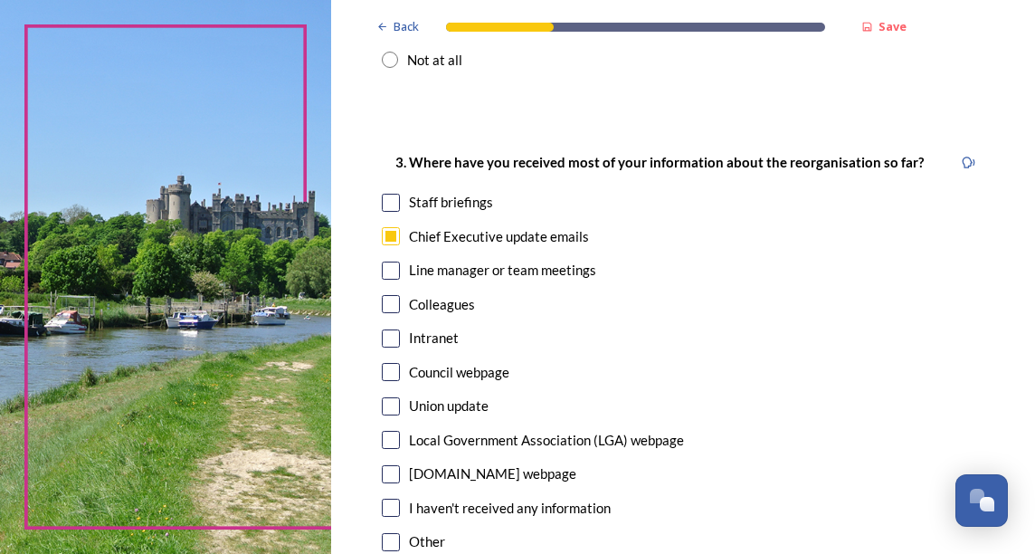
click at [382, 363] on input "checkbox" at bounding box center [391, 372] width 18 height 18
checkbox input "true"
click at [388, 194] on input "checkbox" at bounding box center [391, 203] width 18 height 18
checkbox input "true"
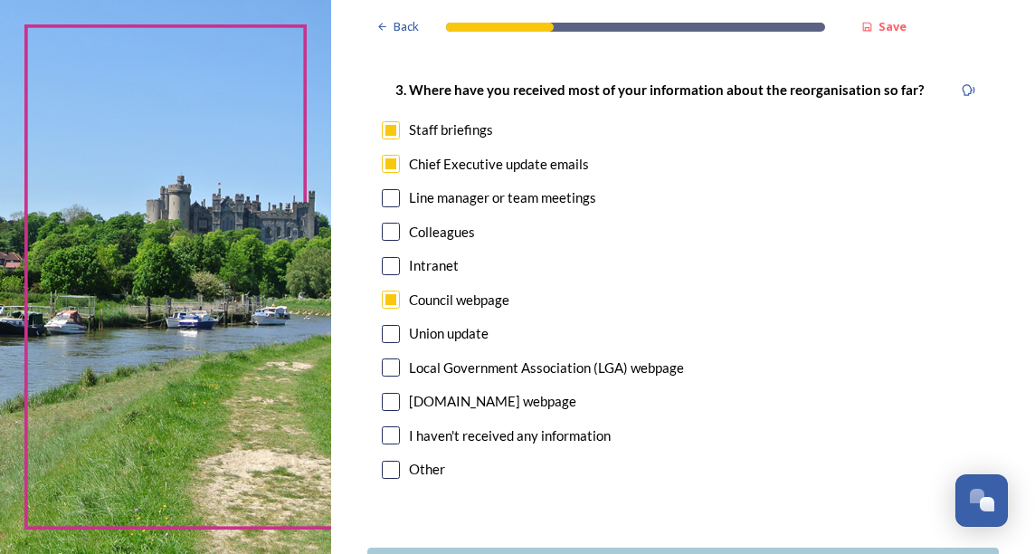
scroll to position [1086, 0]
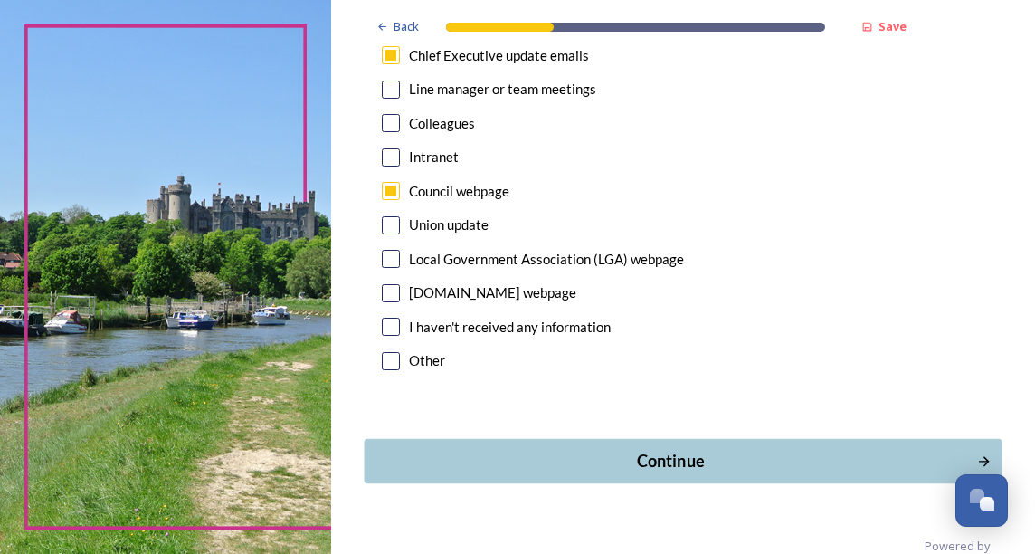
click at [635, 449] on div "Continue" at bounding box center [671, 461] width 594 height 24
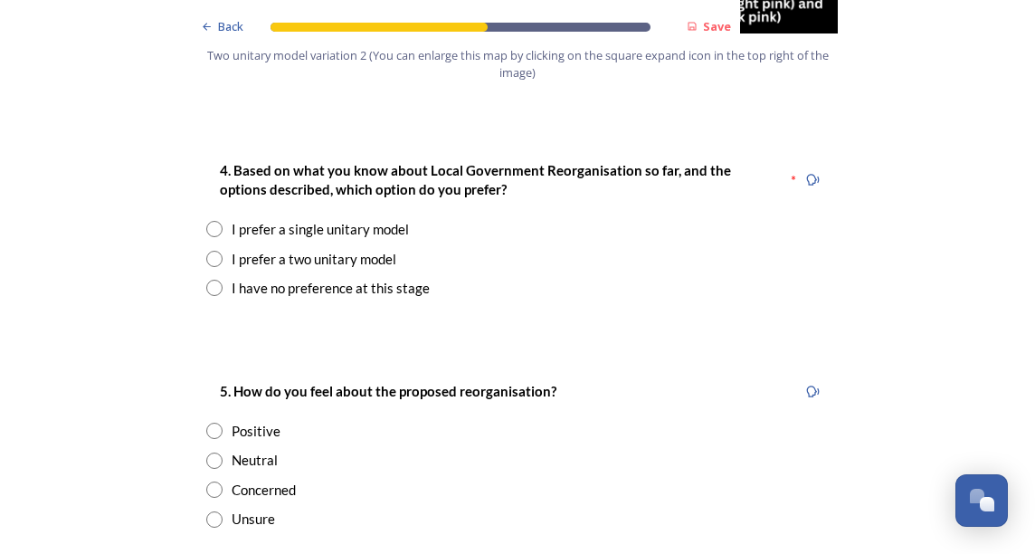
scroll to position [2262, 0]
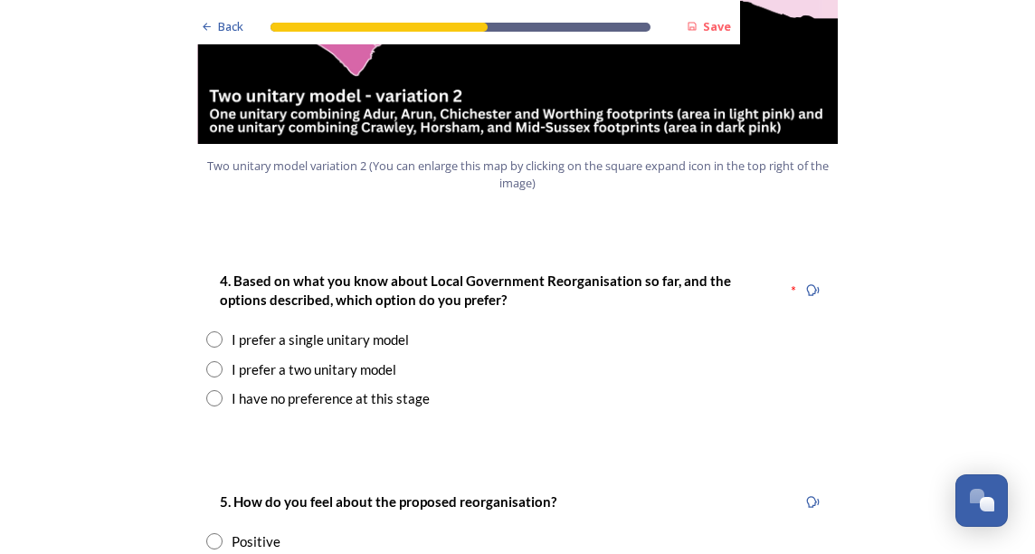
click at [210, 331] on input "radio" at bounding box center [214, 339] width 16 height 16
radio input "true"
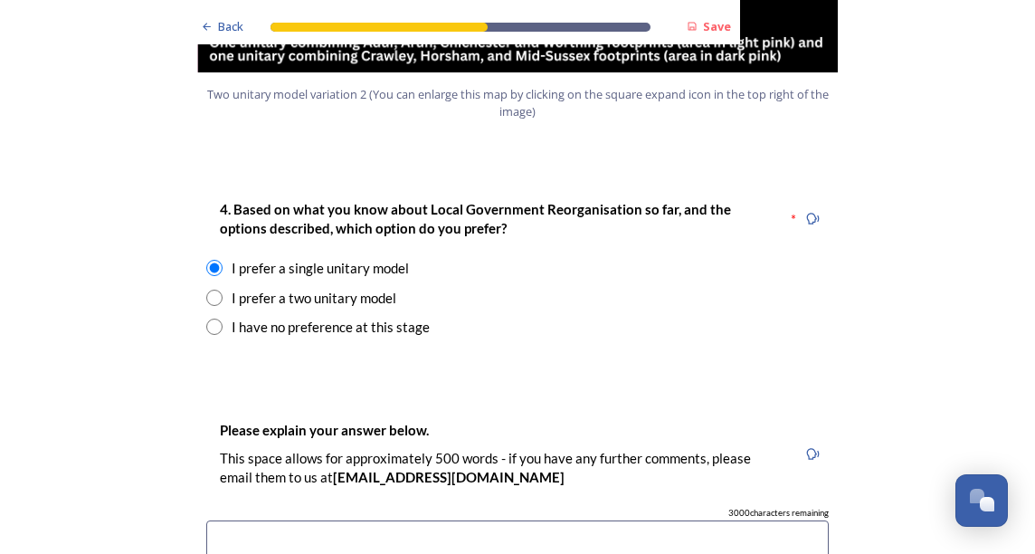
scroll to position [2443, 0]
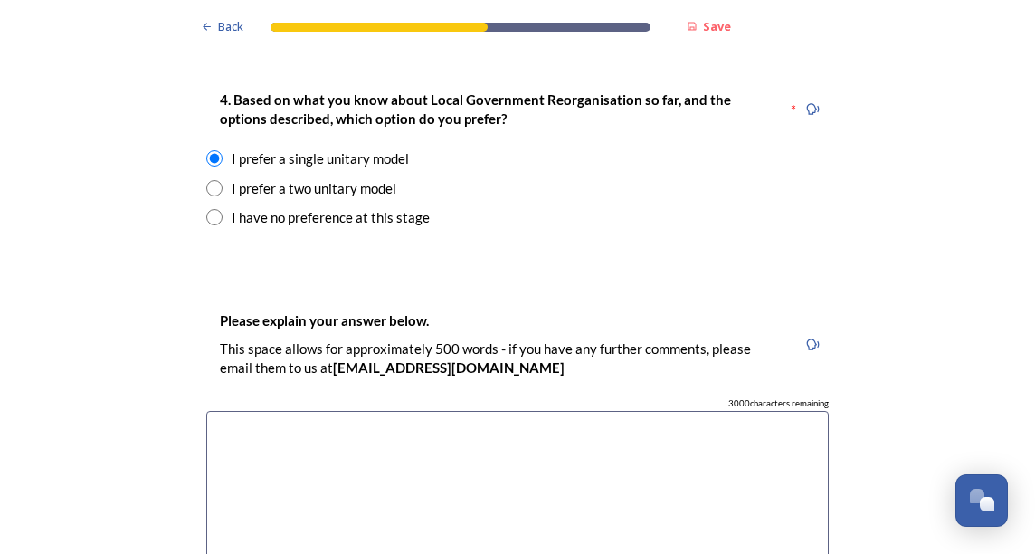
click at [235, 411] on textarea at bounding box center [517, 513] width 622 height 204
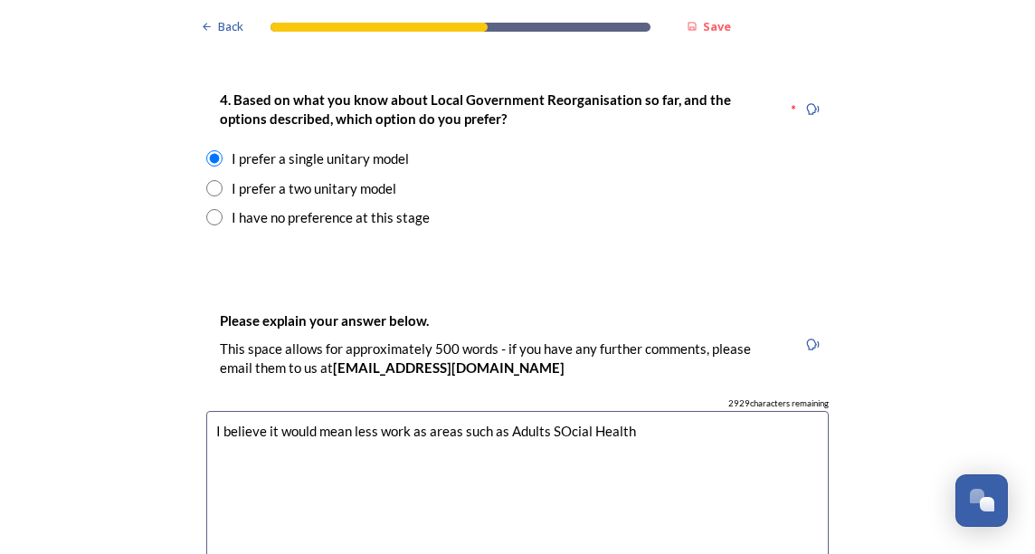
click at [562, 411] on textarea "I believe it would mean less work as areas such as Adults SOcial Health" at bounding box center [517, 513] width 622 height 204
drag, startPoint x: 422, startPoint y: 380, endPoint x: 651, endPoint y: 398, distance: 229.6
click at [651, 411] on textarea "I believe it would mean less work as areas such as Adults Social Health" at bounding box center [517, 513] width 622 height 204
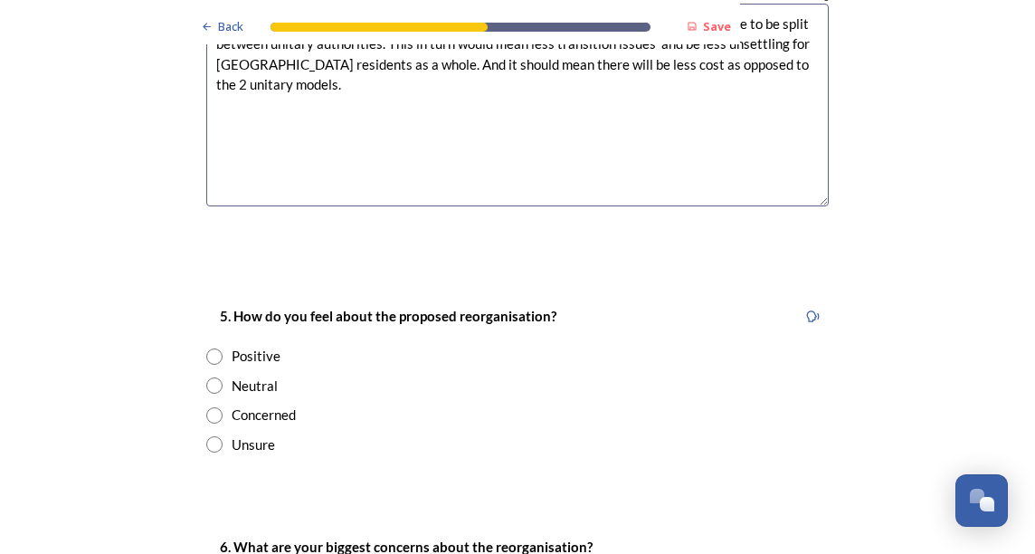
scroll to position [2895, 0]
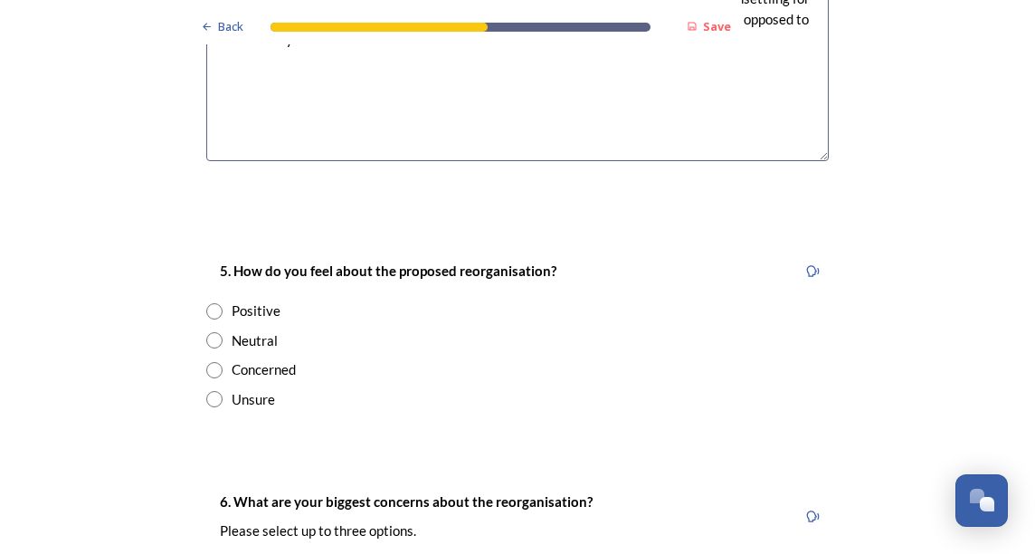
type textarea "I believe it would mean less work as the areas that WSCC are responsible for wi…"
click at [206, 332] on input "radio" at bounding box center [214, 340] width 16 height 16
radio input "true"
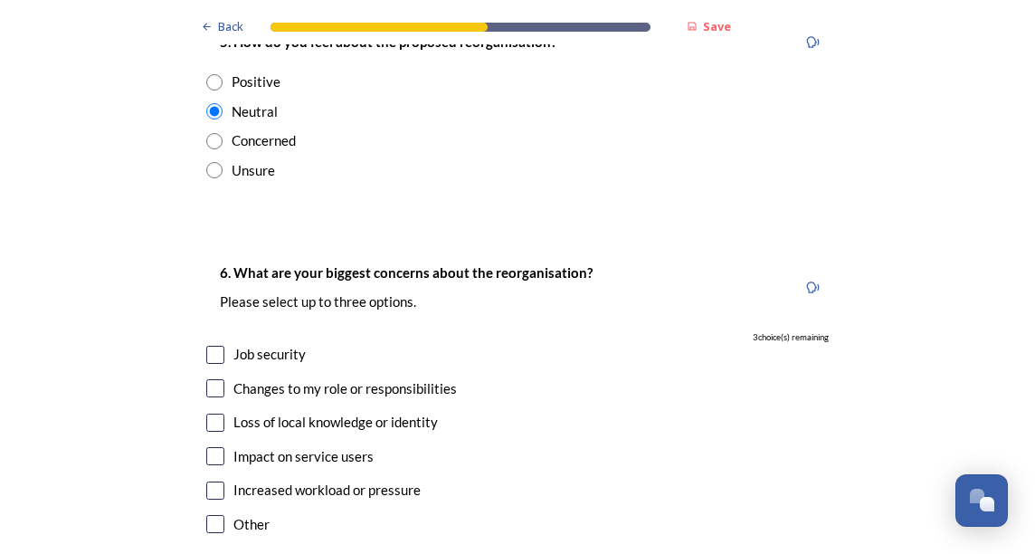
scroll to position [3167, 0]
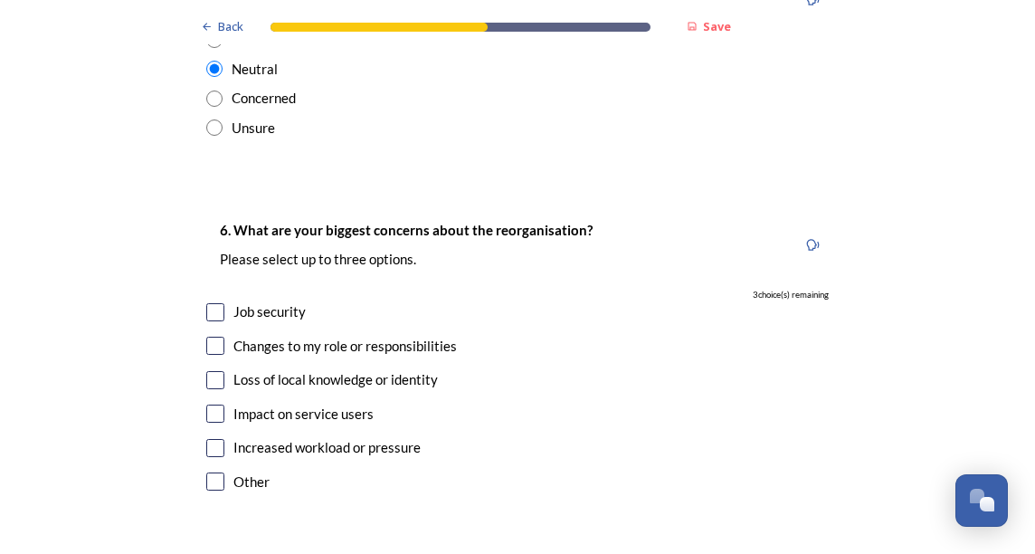
click at [212, 439] on input "checkbox" at bounding box center [215, 448] width 18 height 18
checkbox input "true"
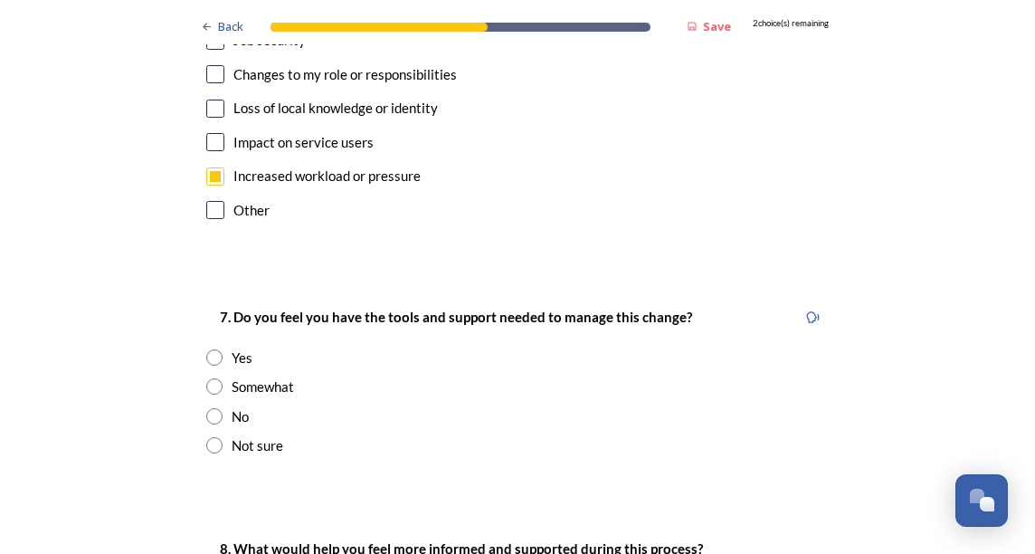
scroll to position [3348, 0]
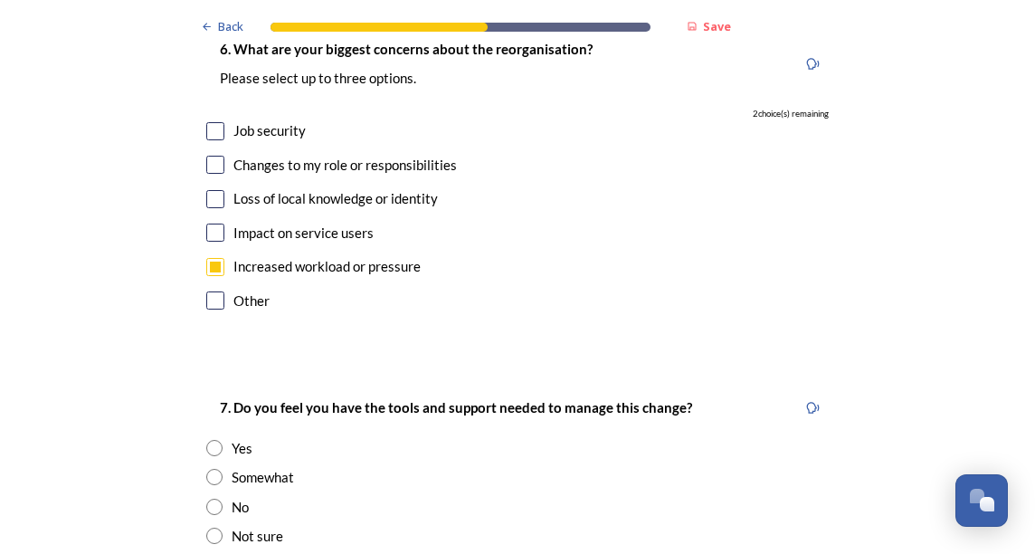
click at [206, 223] on input "checkbox" at bounding box center [215, 232] width 18 height 18
checkbox input "true"
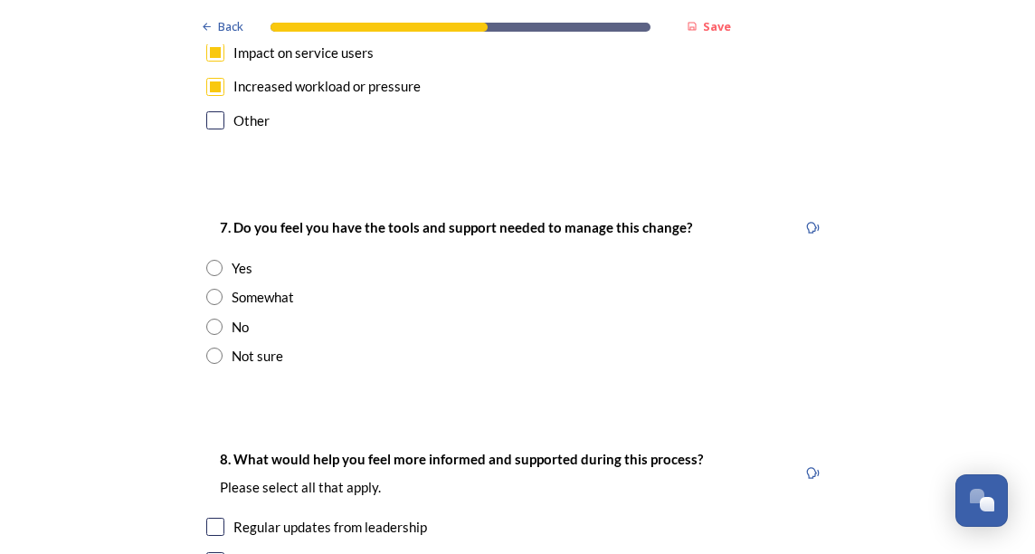
scroll to position [3529, 0]
click at [207, 347] on input "radio" at bounding box center [214, 355] width 16 height 16
radio input "true"
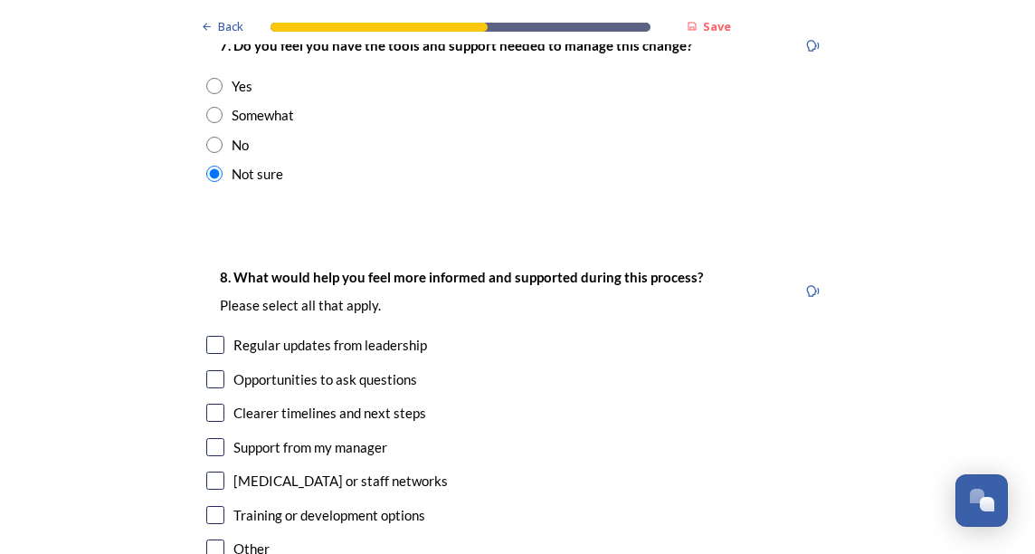
scroll to position [3800, 0]
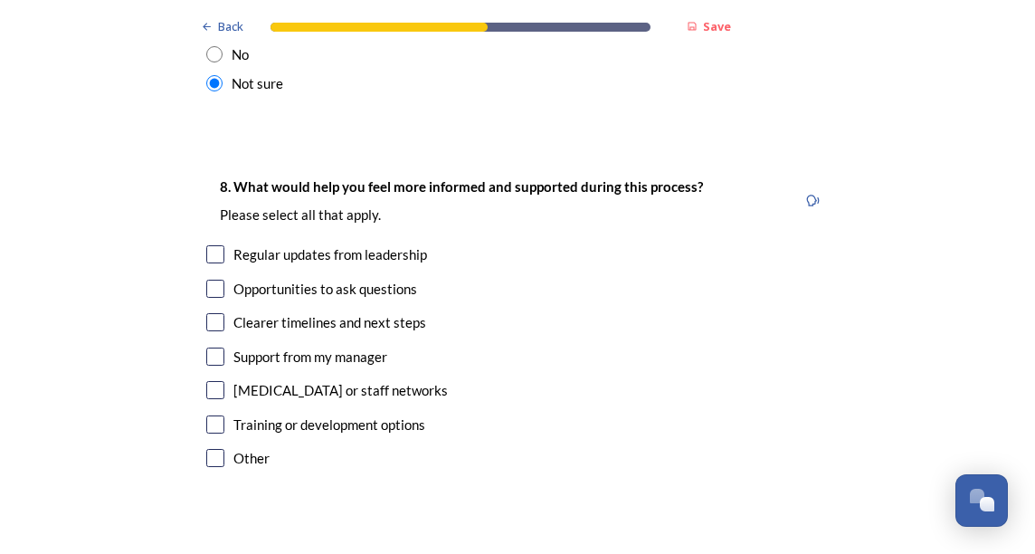
click at [207, 245] on input "checkbox" at bounding box center [215, 254] width 18 height 18
checkbox input "true"
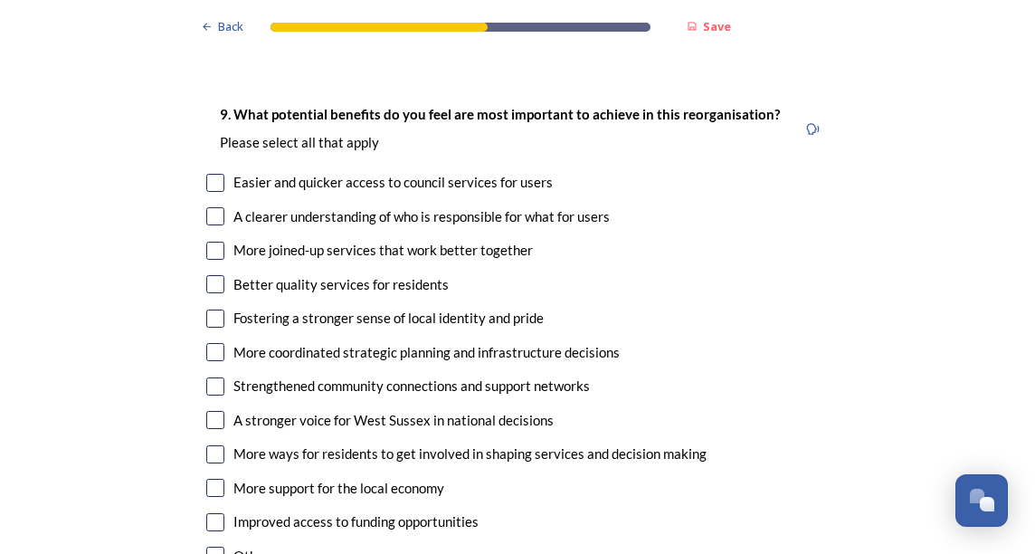
scroll to position [4252, 0]
click at [206, 173] on input "checkbox" at bounding box center [215, 182] width 18 height 18
checkbox input "true"
click at [211, 206] on input "checkbox" at bounding box center [215, 215] width 18 height 18
checkbox input "true"
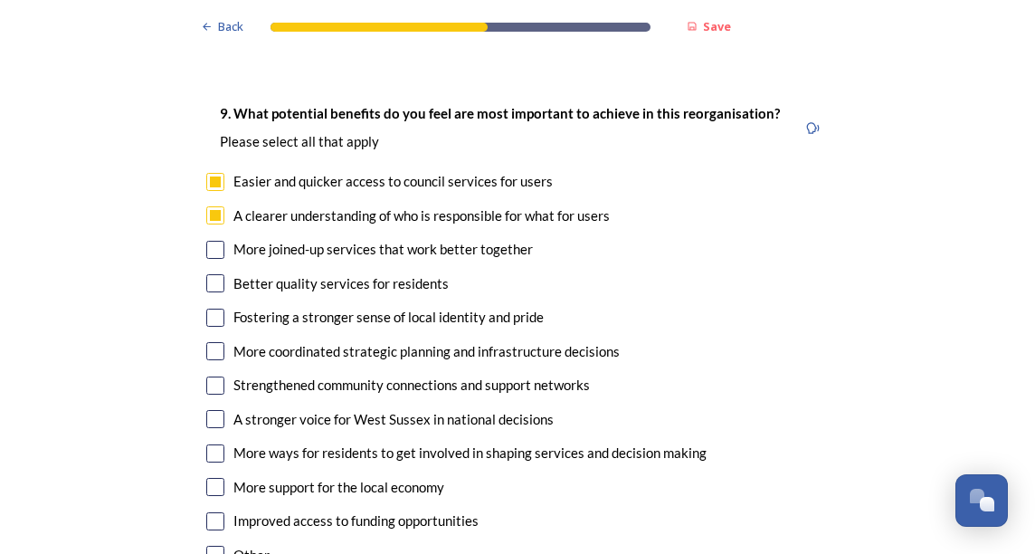
click at [214, 241] on input "checkbox" at bounding box center [215, 250] width 18 height 18
checkbox input "true"
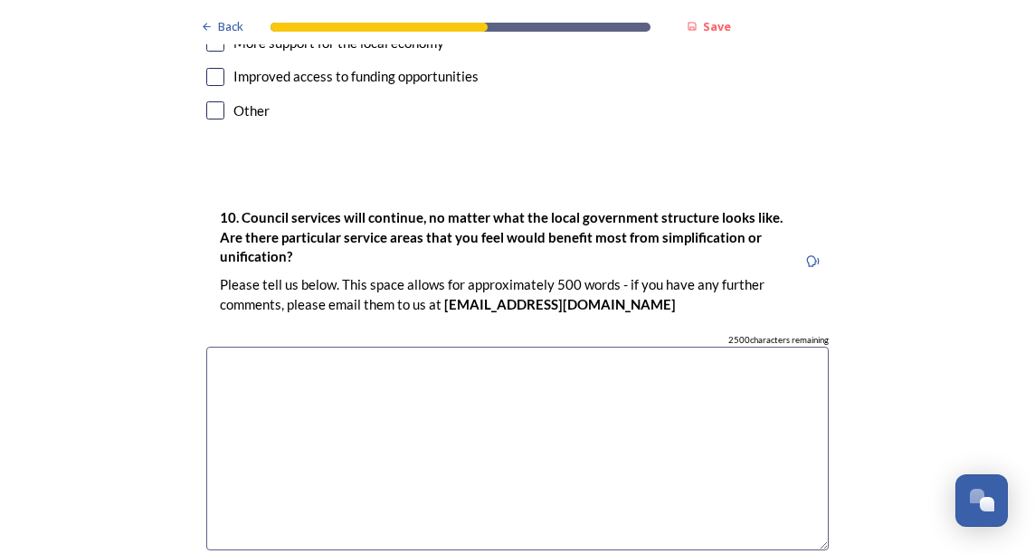
scroll to position [4795, 0]
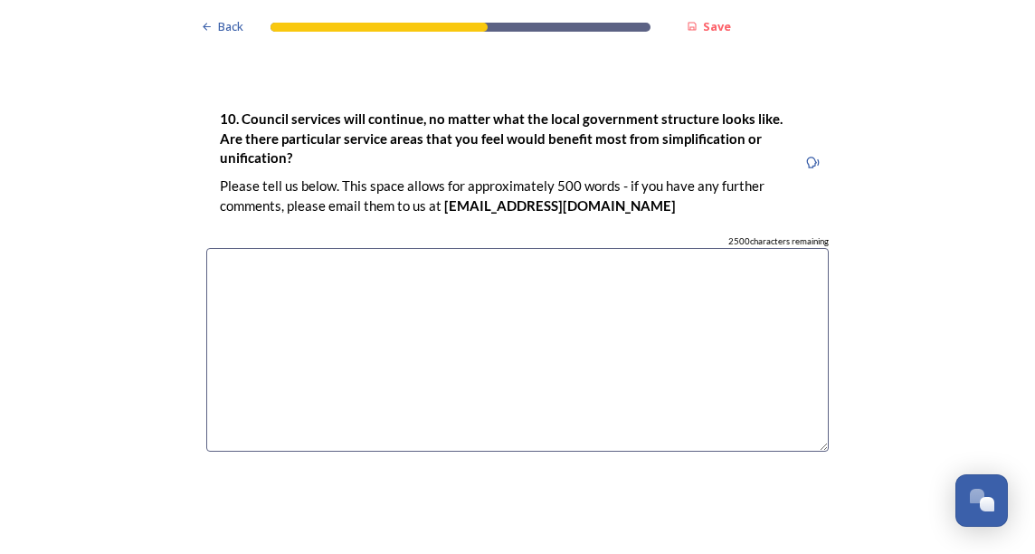
click at [219, 248] on textarea at bounding box center [517, 350] width 622 height 204
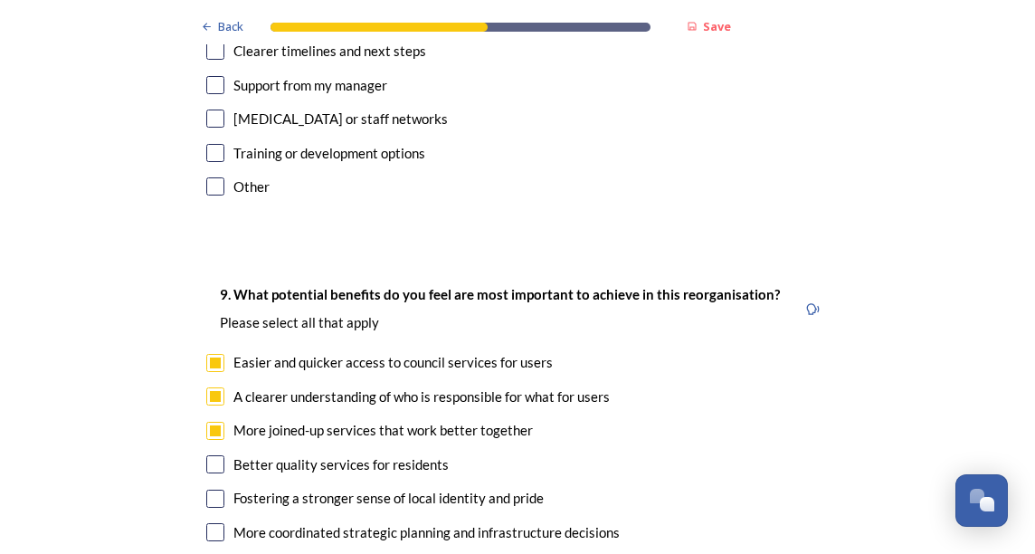
scroll to position [3709, 0]
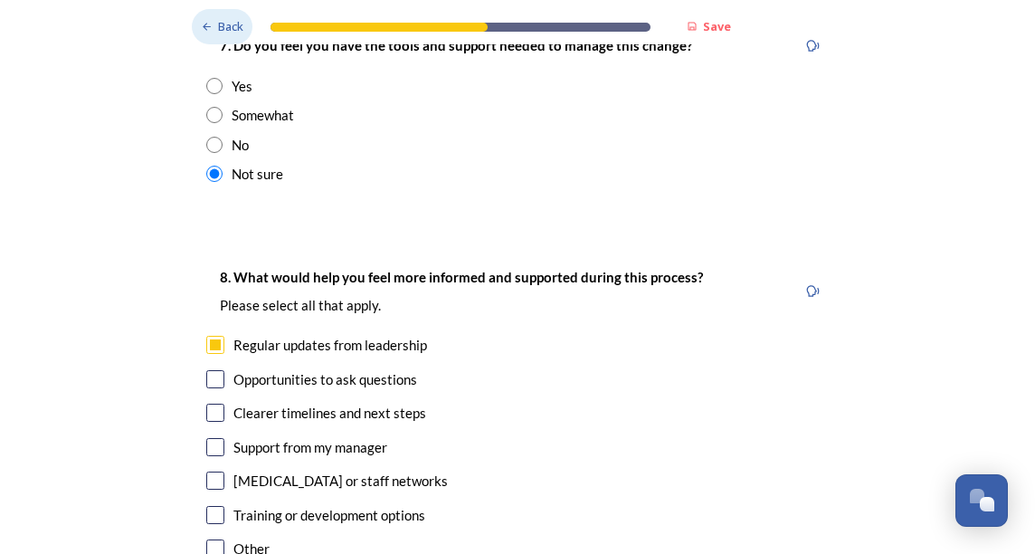
click at [202, 25] on icon at bounding box center [207, 27] width 12 height 12
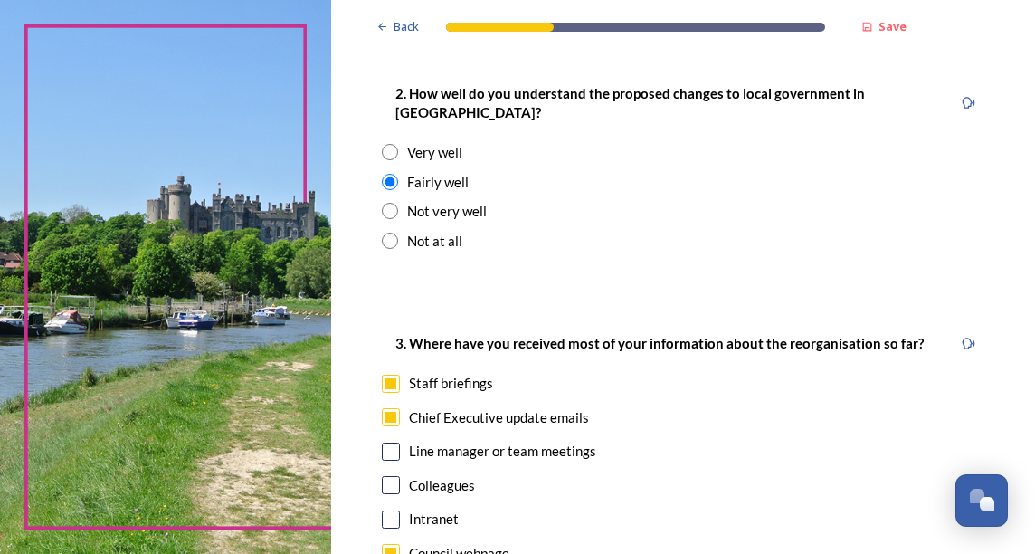
scroll to position [1099, 0]
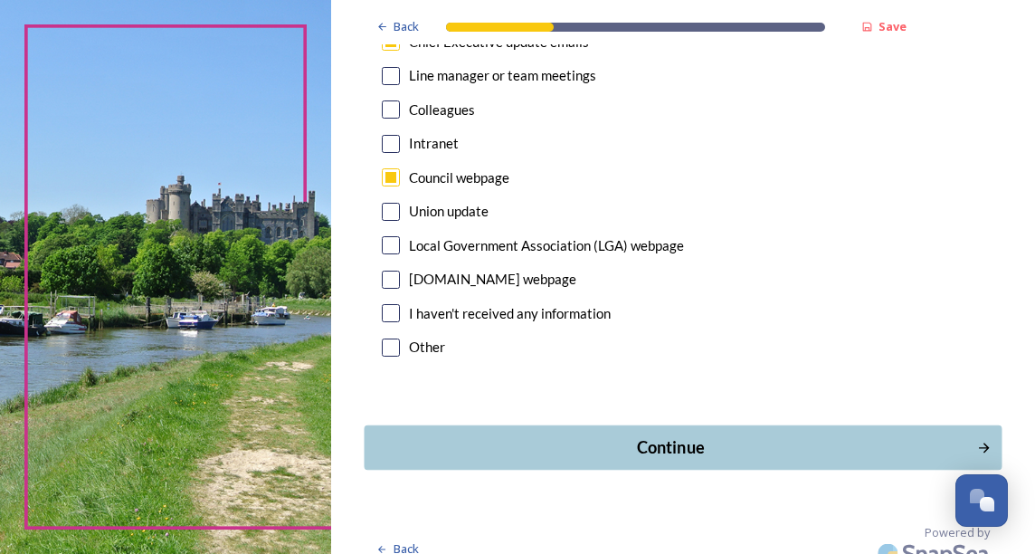
click at [644, 435] on div "Continue" at bounding box center [671, 447] width 594 height 24
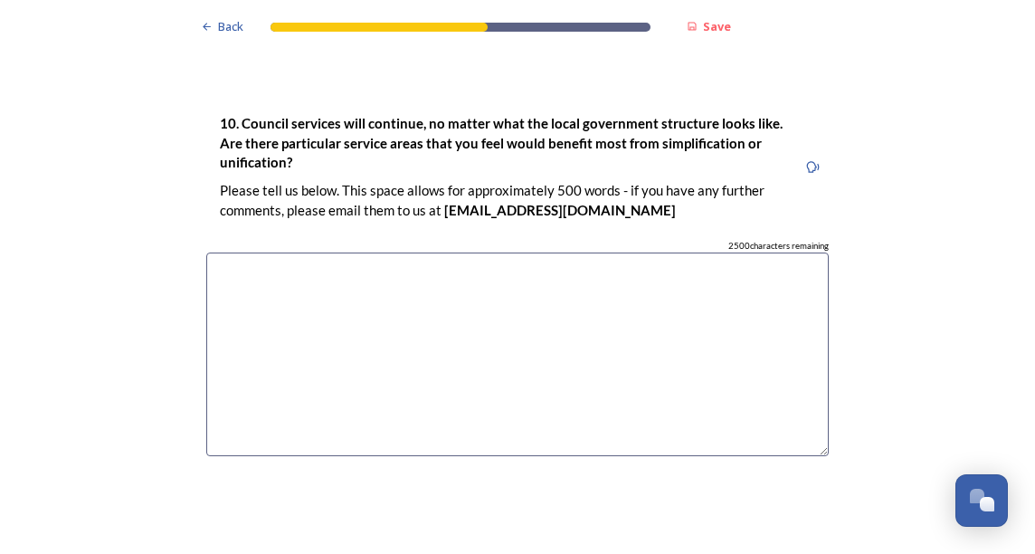
scroll to position [4795, 0]
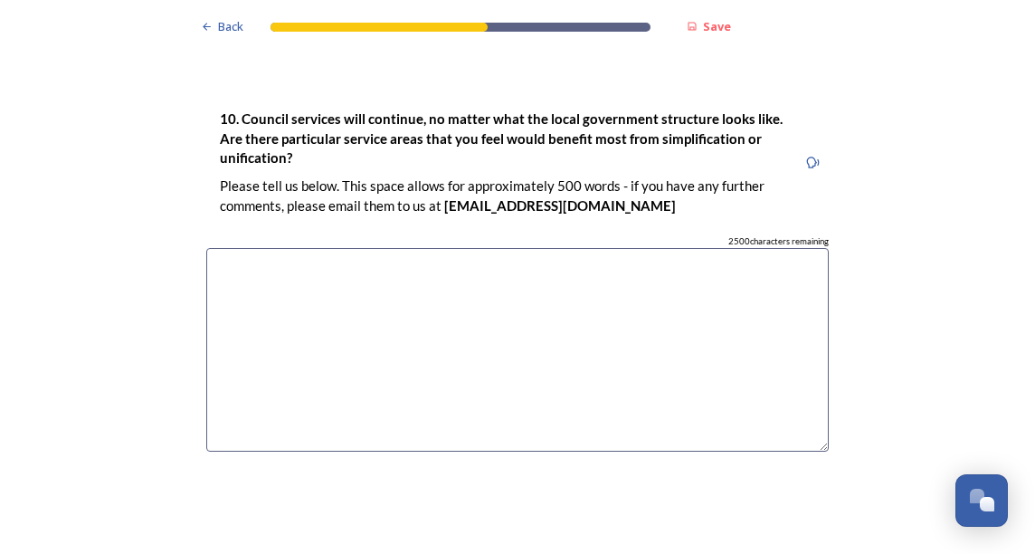
click at [252, 248] on textarea at bounding box center [517, 350] width 622 height 204
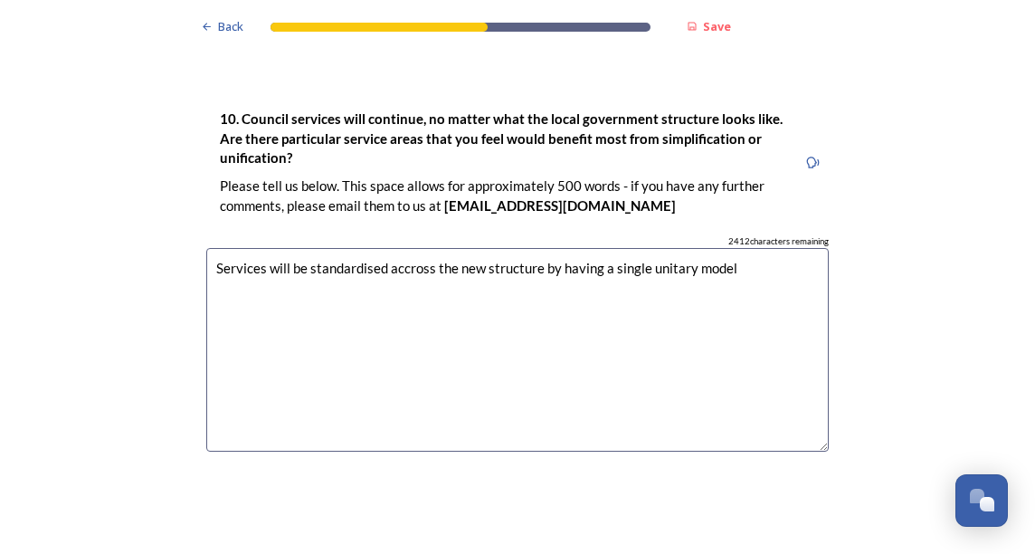
click at [396, 248] on textarea "Services will be standardised accross the new structure by having a single unit…" at bounding box center [517, 350] width 622 height 204
click at [736, 248] on textarea "Services will be standardised across the new structure by having a single unita…" at bounding box center [517, 350] width 622 height 204
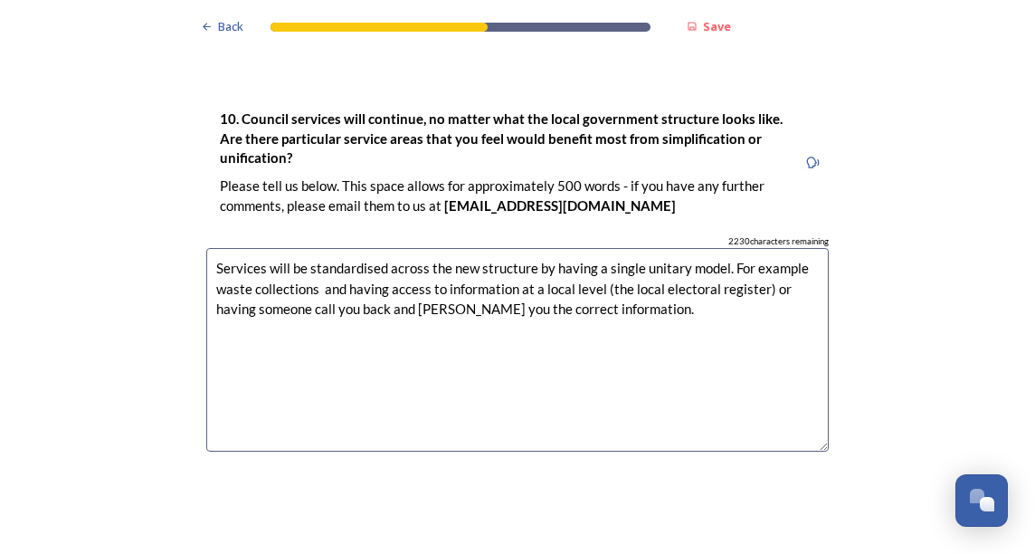
click at [418, 258] on textarea "Services will be standardised across the new structure by having a single unita…" at bounding box center [517, 350] width 622 height 204
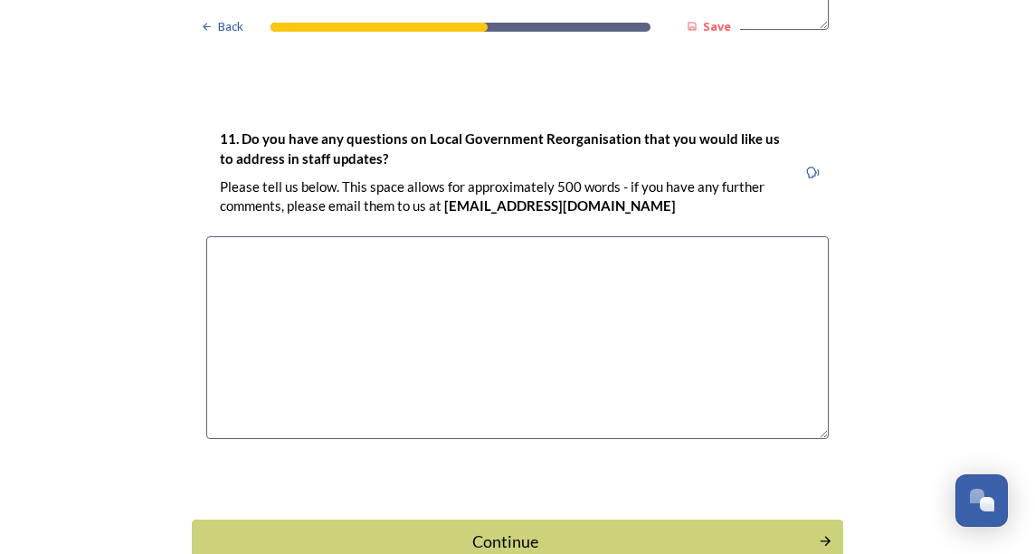
scroll to position [5276, 0]
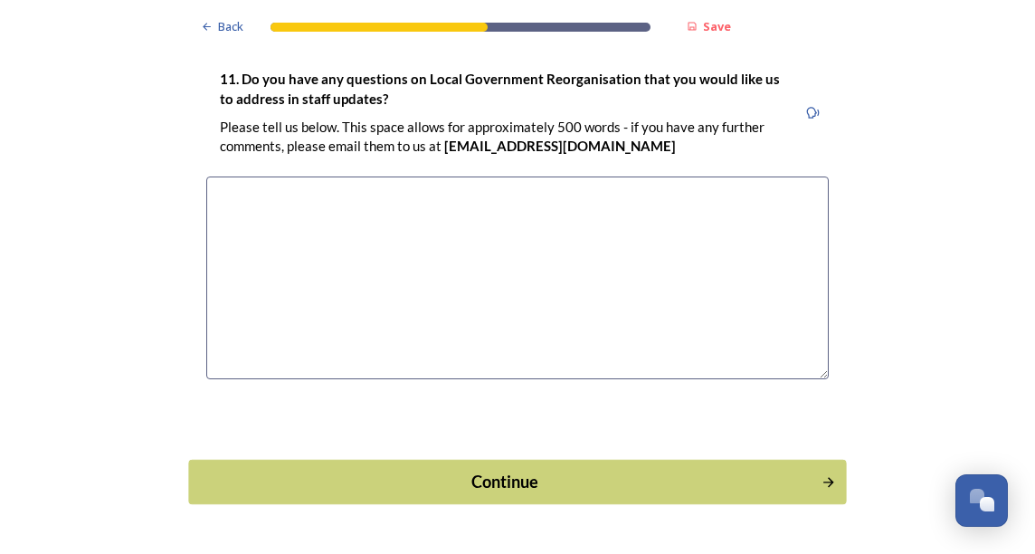
type textarea "Services will be standardised across the new structure by having a single unita…"
click at [555, 470] on div "Continue" at bounding box center [505, 482] width 613 height 24
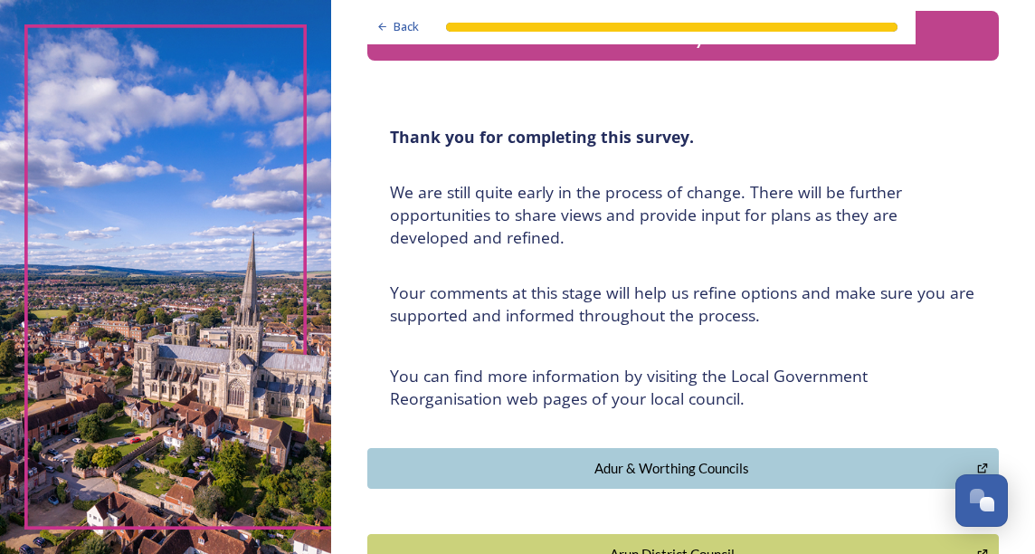
scroll to position [0, 0]
